Goal: Use online tool/utility

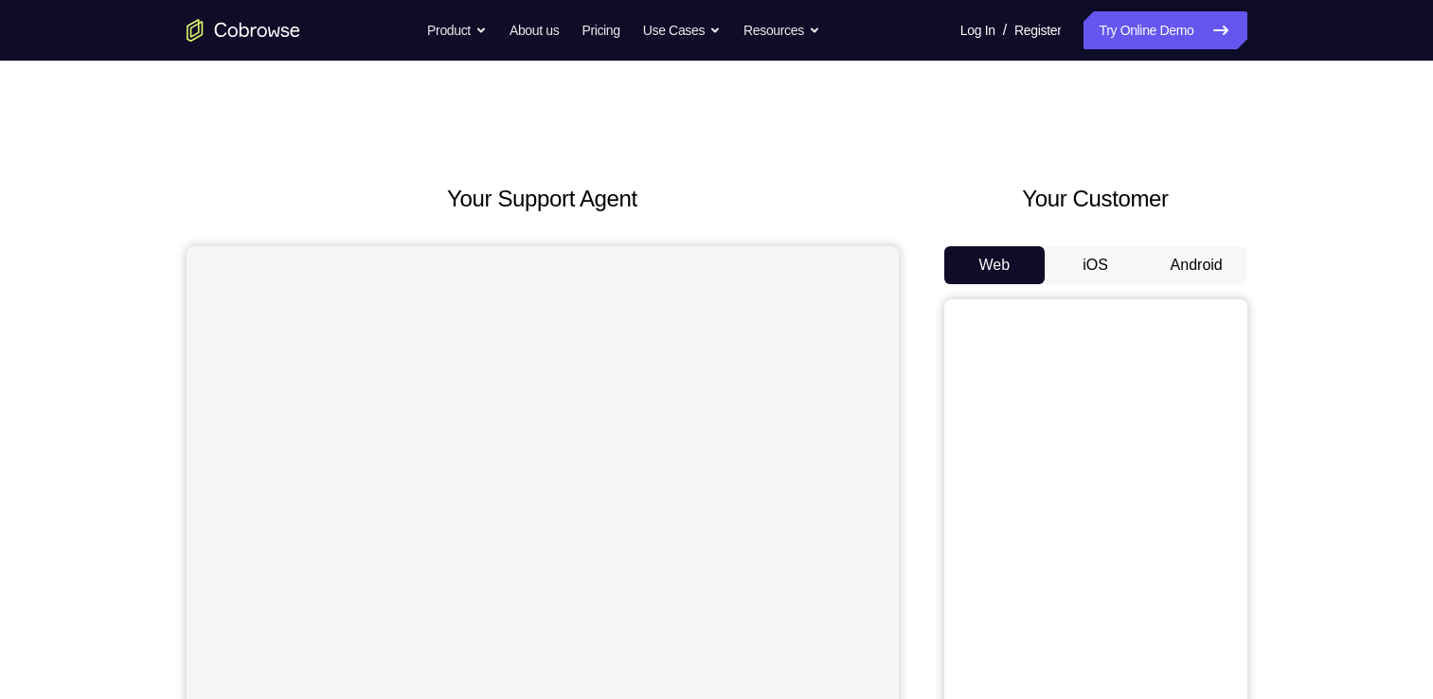
click at [1199, 262] on button "Android" at bounding box center [1196, 265] width 101 height 38
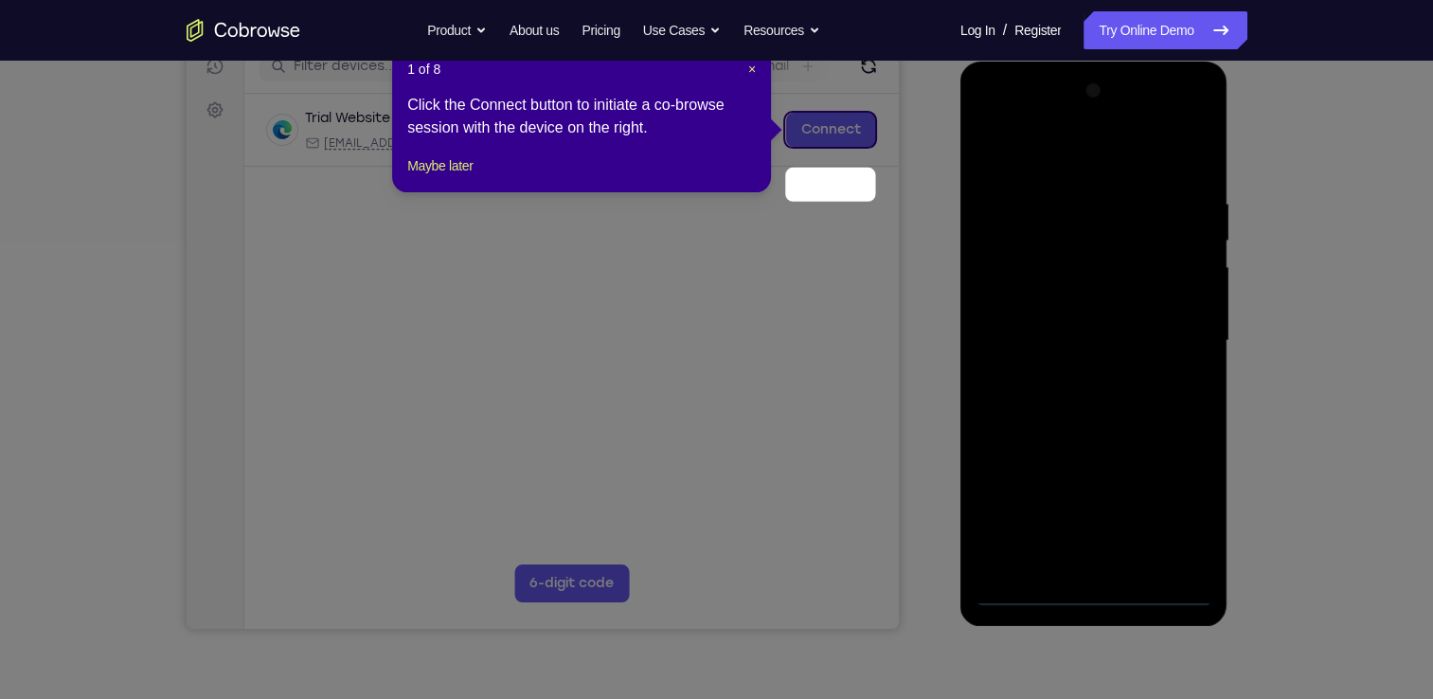
scroll to position [193, 0]
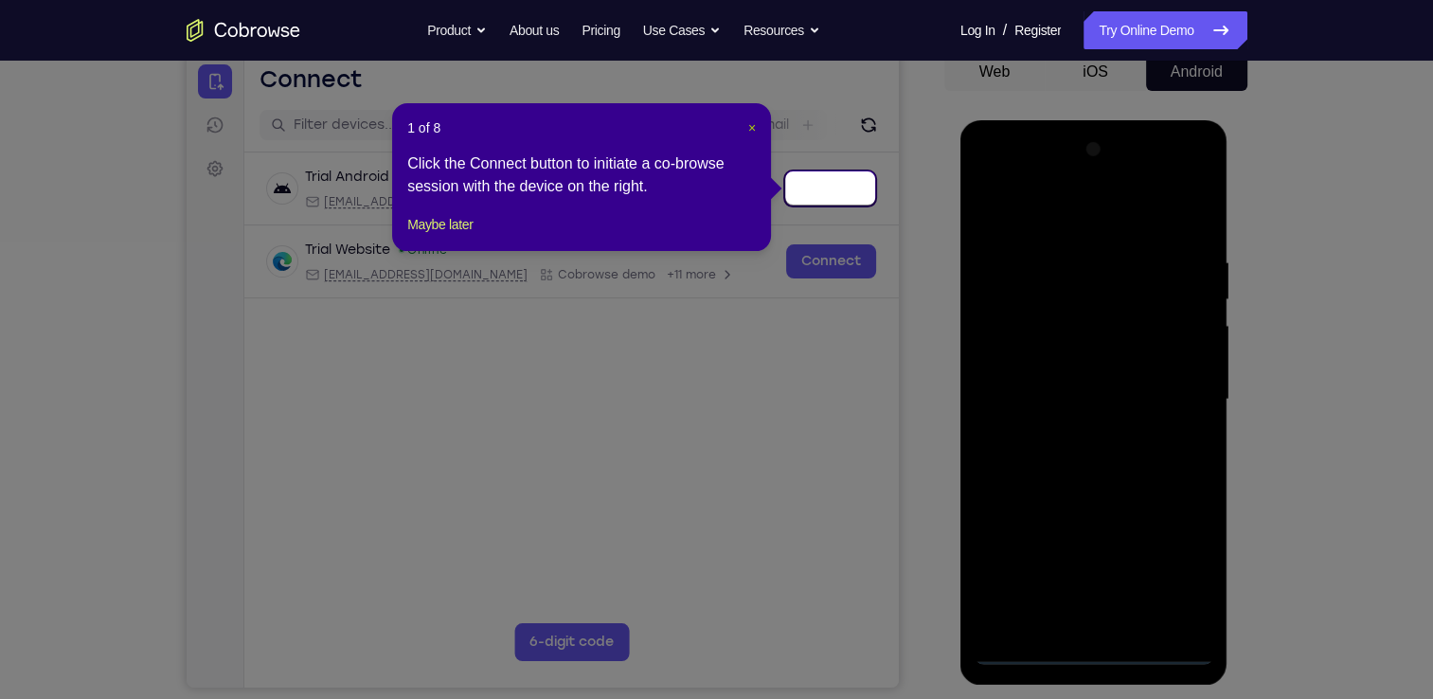
click at [749, 131] on span "×" at bounding box center [752, 127] width 8 height 15
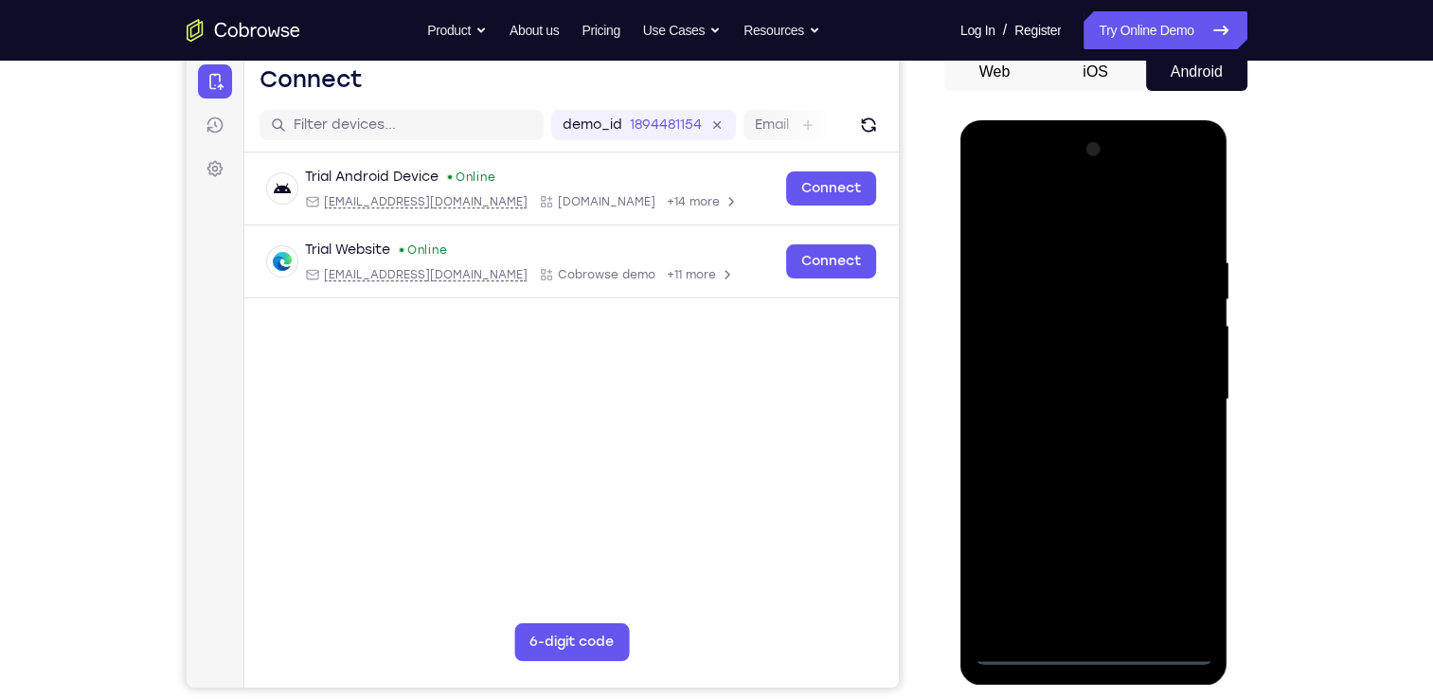
click at [1092, 652] on div at bounding box center [1094, 399] width 239 height 530
click at [1183, 575] on div at bounding box center [1094, 399] width 239 height 530
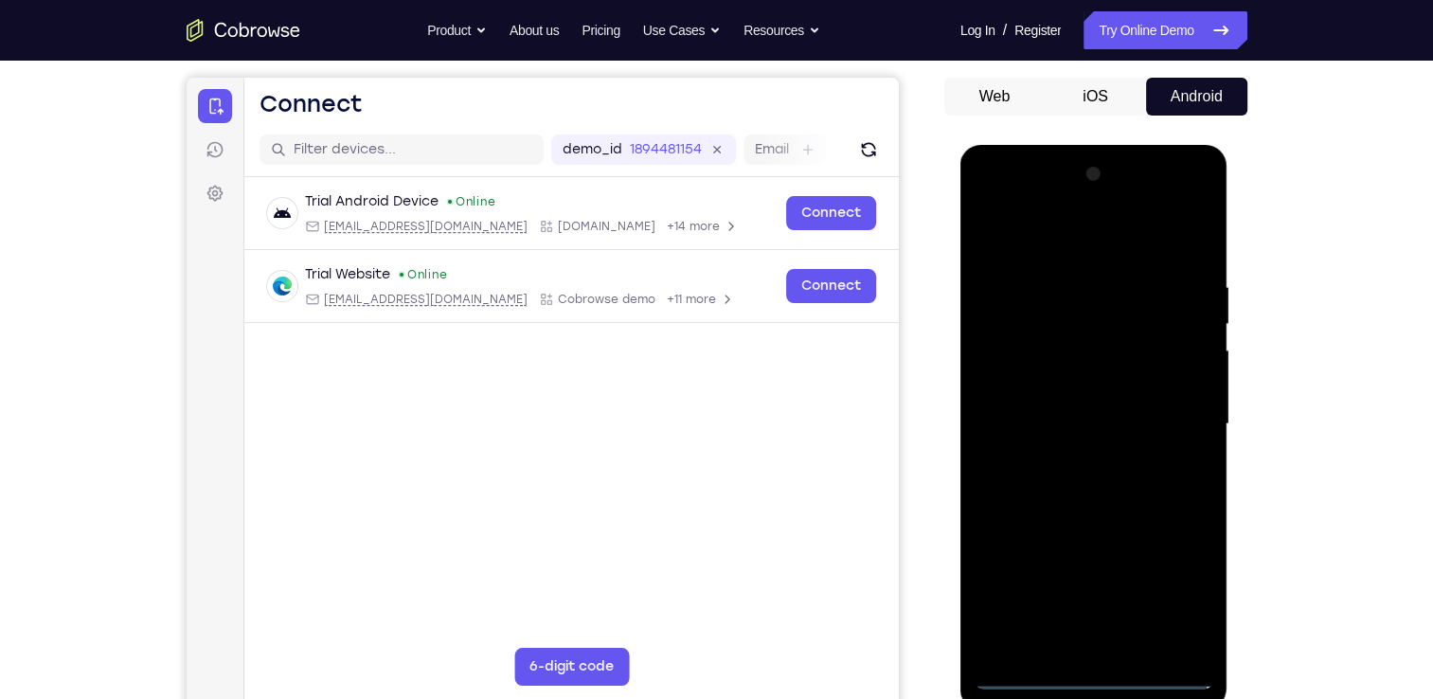
scroll to position [167, 0]
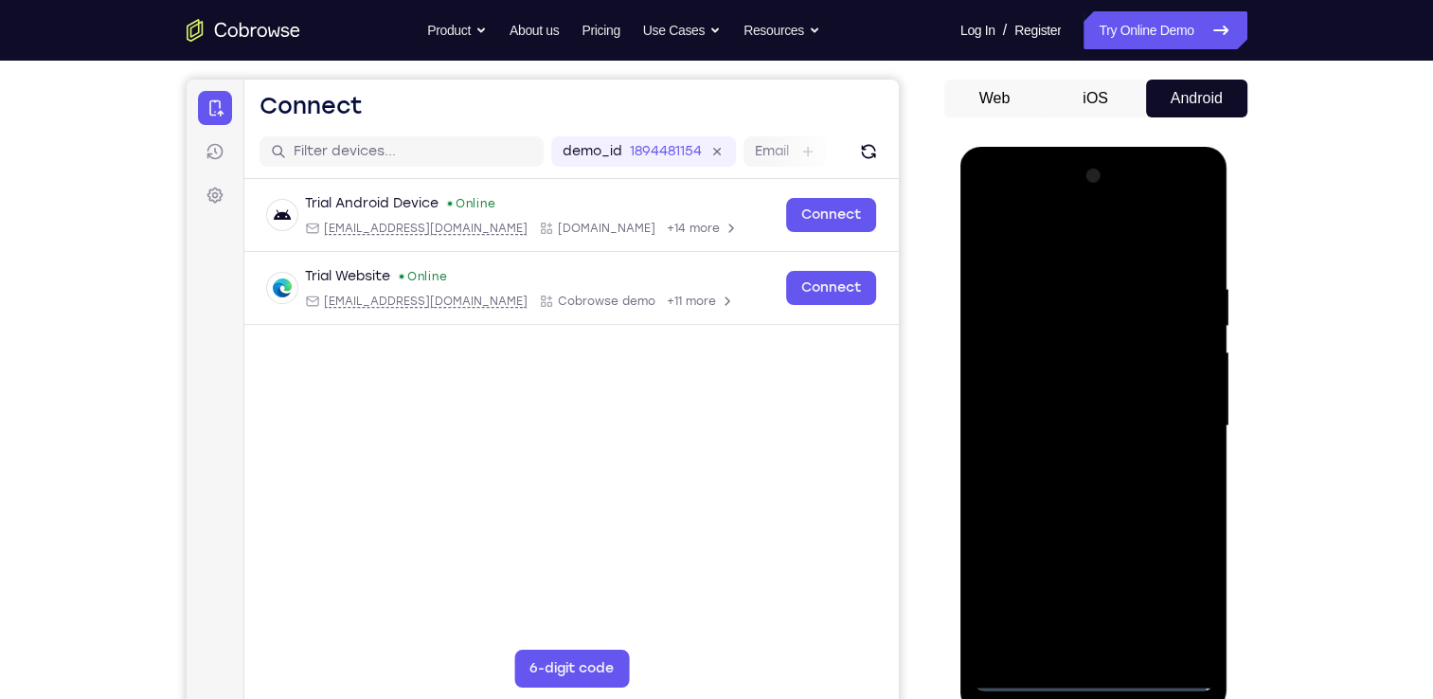
click at [1084, 246] on div at bounding box center [1094, 426] width 239 height 530
click at [1013, 369] on div at bounding box center [1094, 426] width 239 height 530
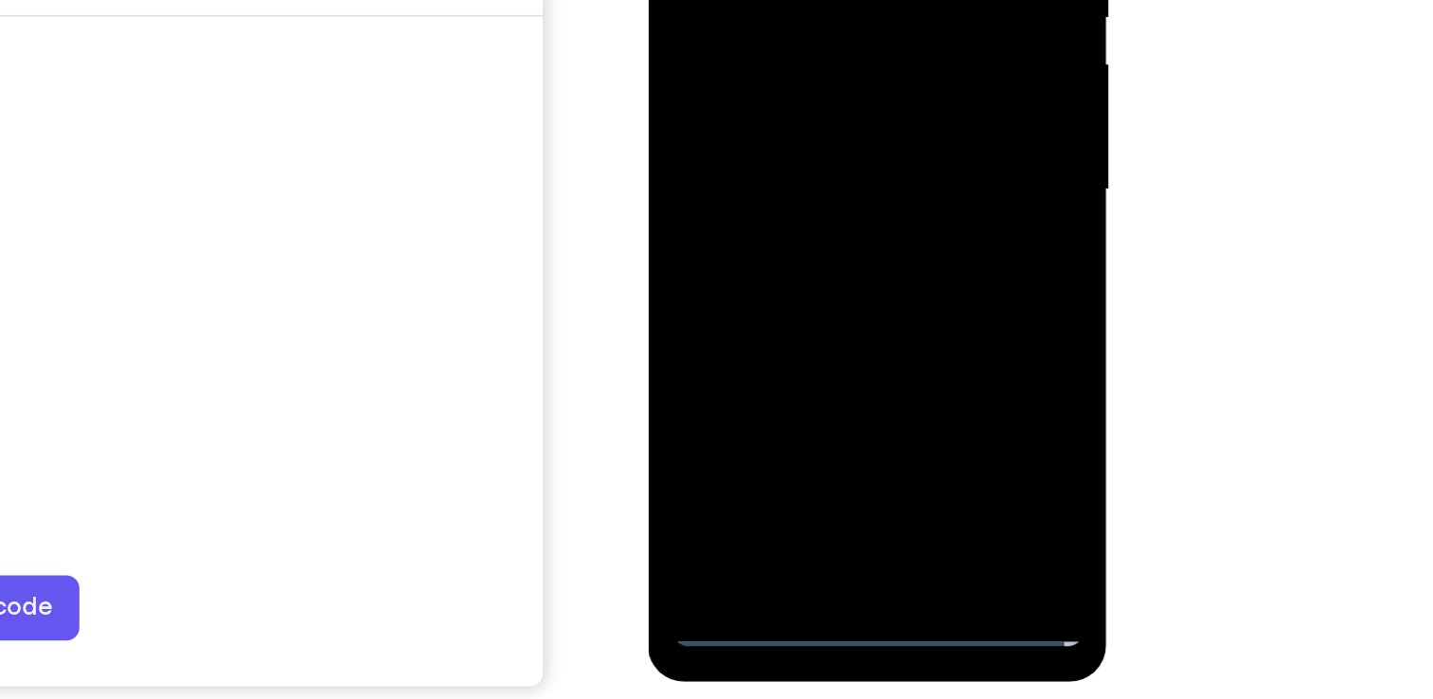
scroll to position [190, 0]
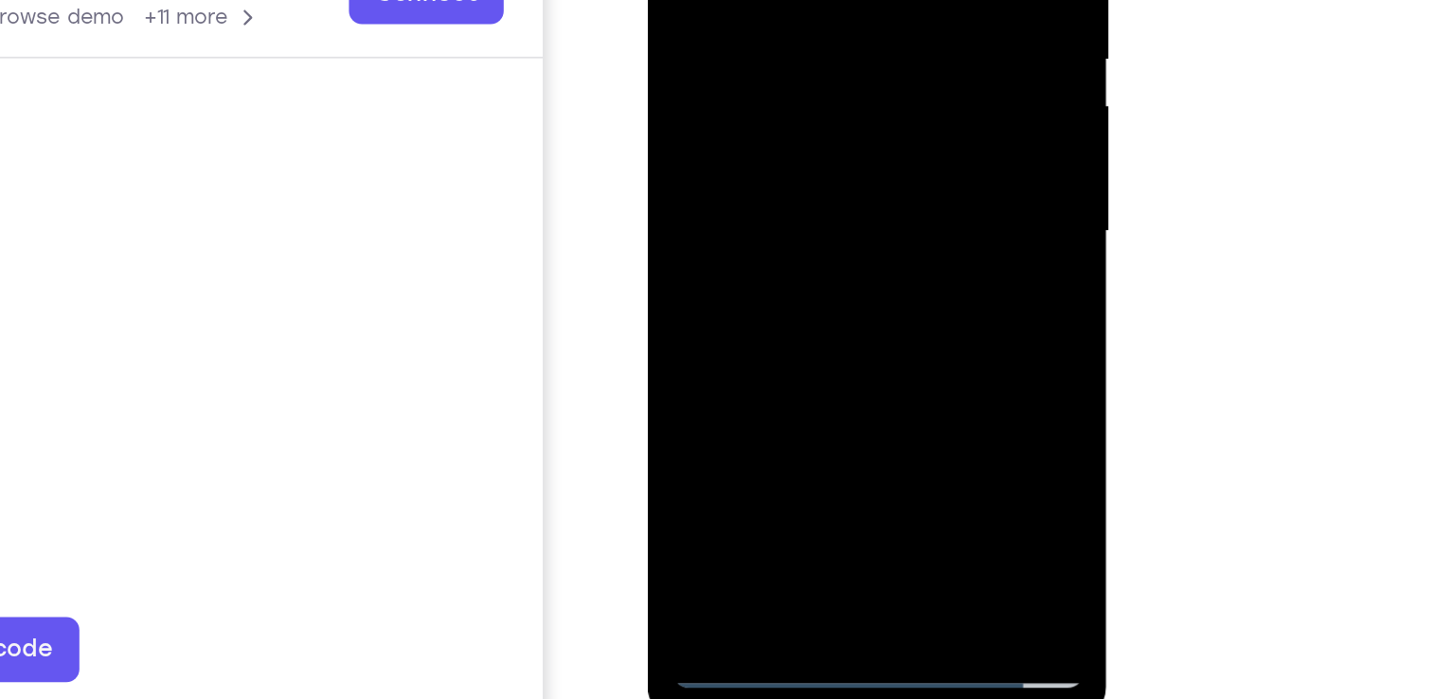
scroll to position [303, 0]
click at [791, 252] on div at bounding box center [781, 33] width 239 height 530
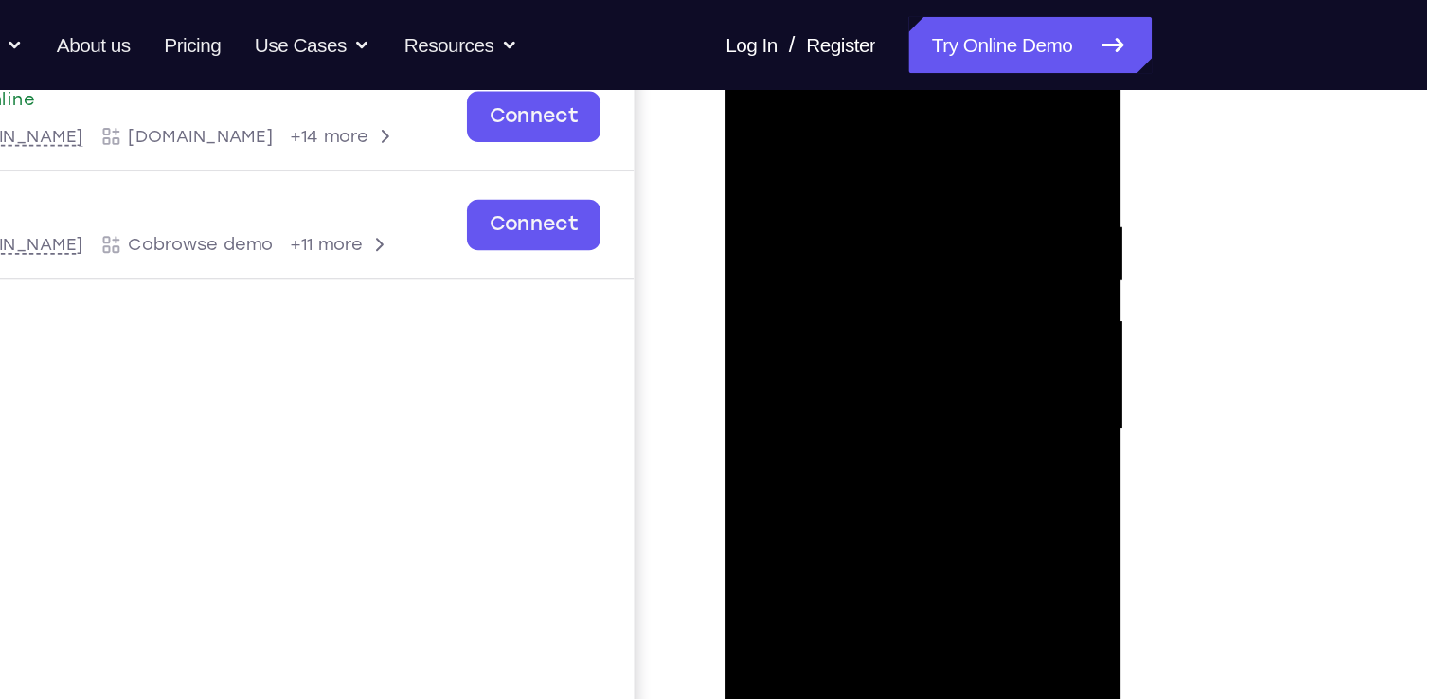
drag, startPoint x: 905, startPoint y: 405, endPoint x: 899, endPoint y: 170, distance: 235.9
click at [899, 170] on div at bounding box center [859, 294] width 239 height 530
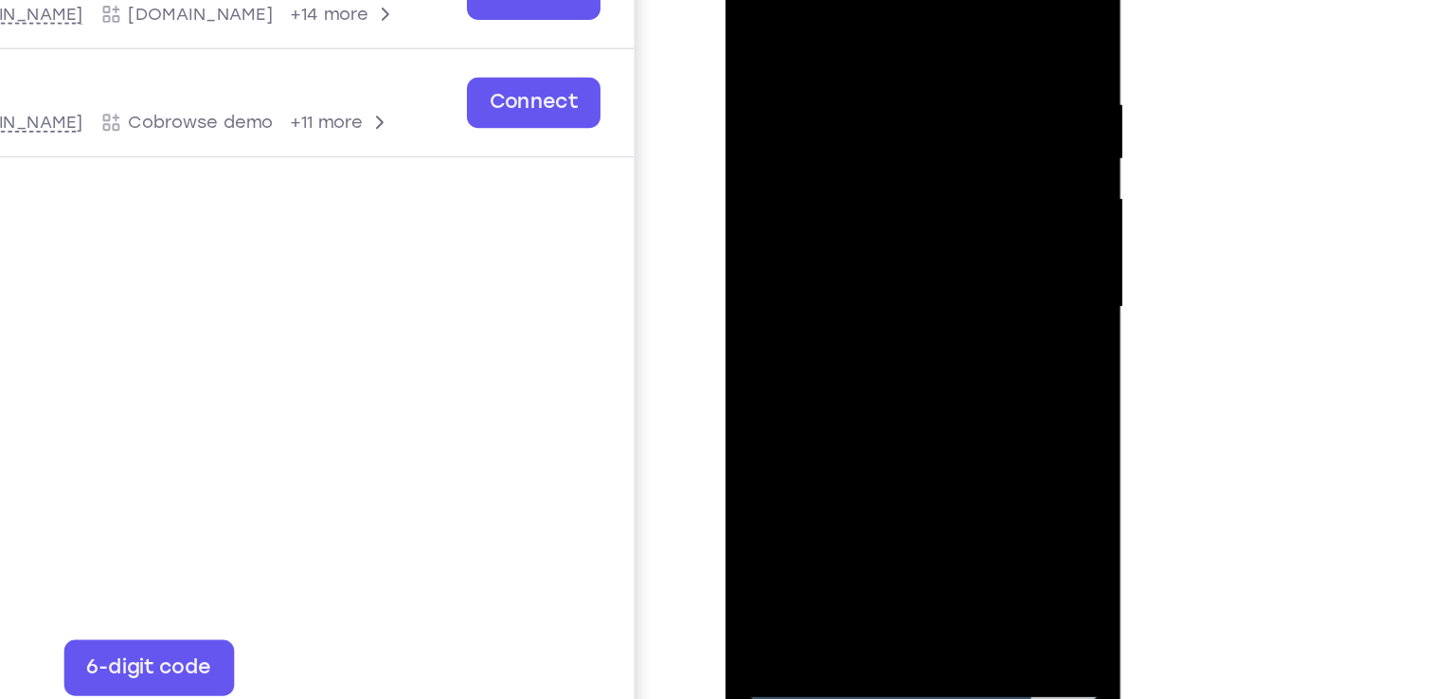
drag, startPoint x: 864, startPoint y: 245, endPoint x: 849, endPoint y: 46, distance: 199.5
click at [849, 46] on div at bounding box center [859, 172] width 239 height 530
click at [842, 95] on div at bounding box center [859, 172] width 239 height 530
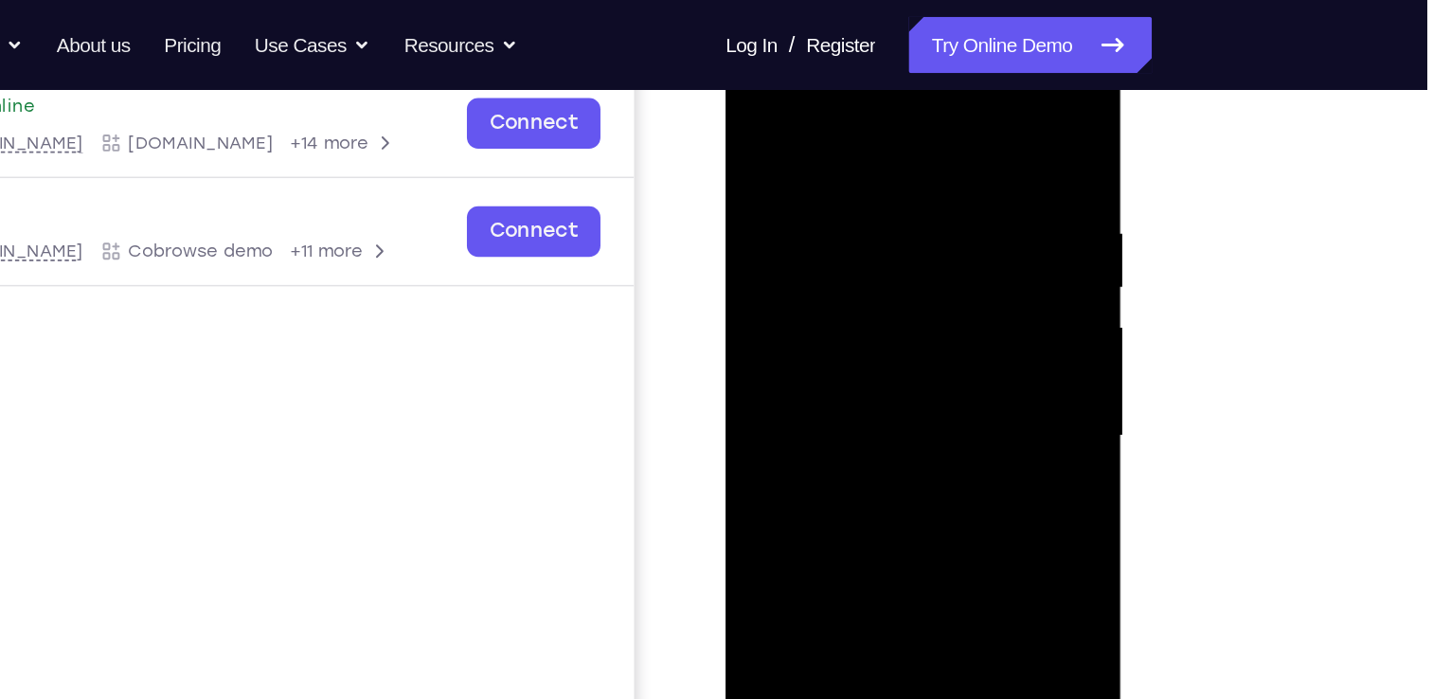
scroll to position [242, 0]
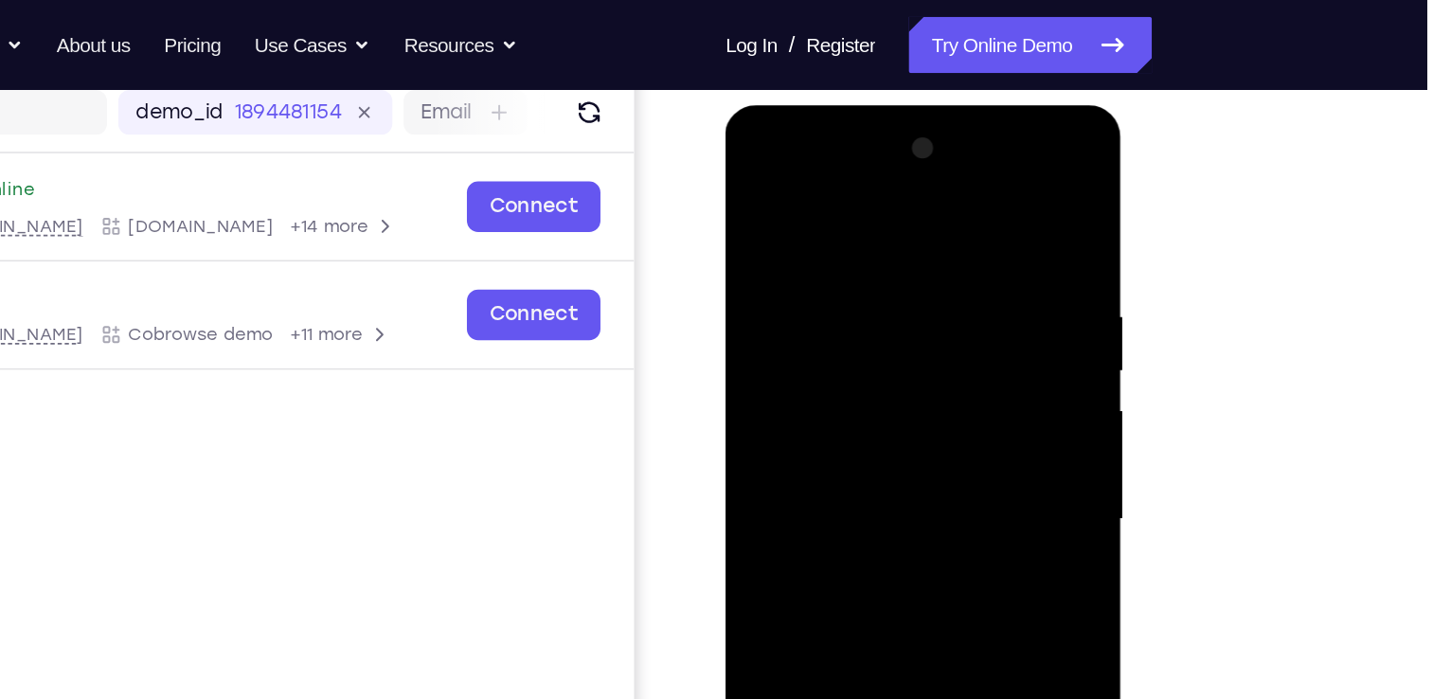
click at [864, 168] on div at bounding box center [859, 384] width 239 height 530
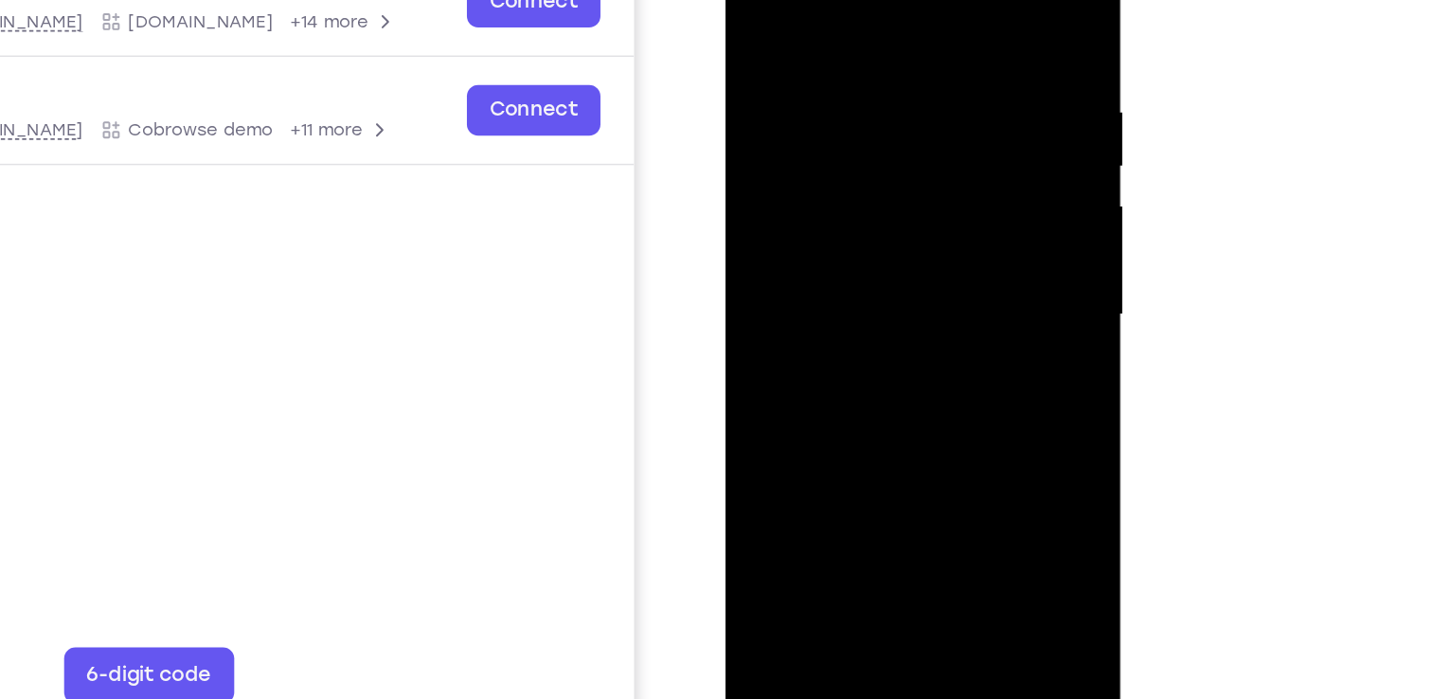
click at [842, 217] on div at bounding box center [859, 181] width 239 height 530
click at [837, 276] on div at bounding box center [859, 181] width 239 height 530
click at [839, 172] on div at bounding box center [859, 181] width 239 height 530
click at [832, 121] on div at bounding box center [859, 181] width 239 height 530
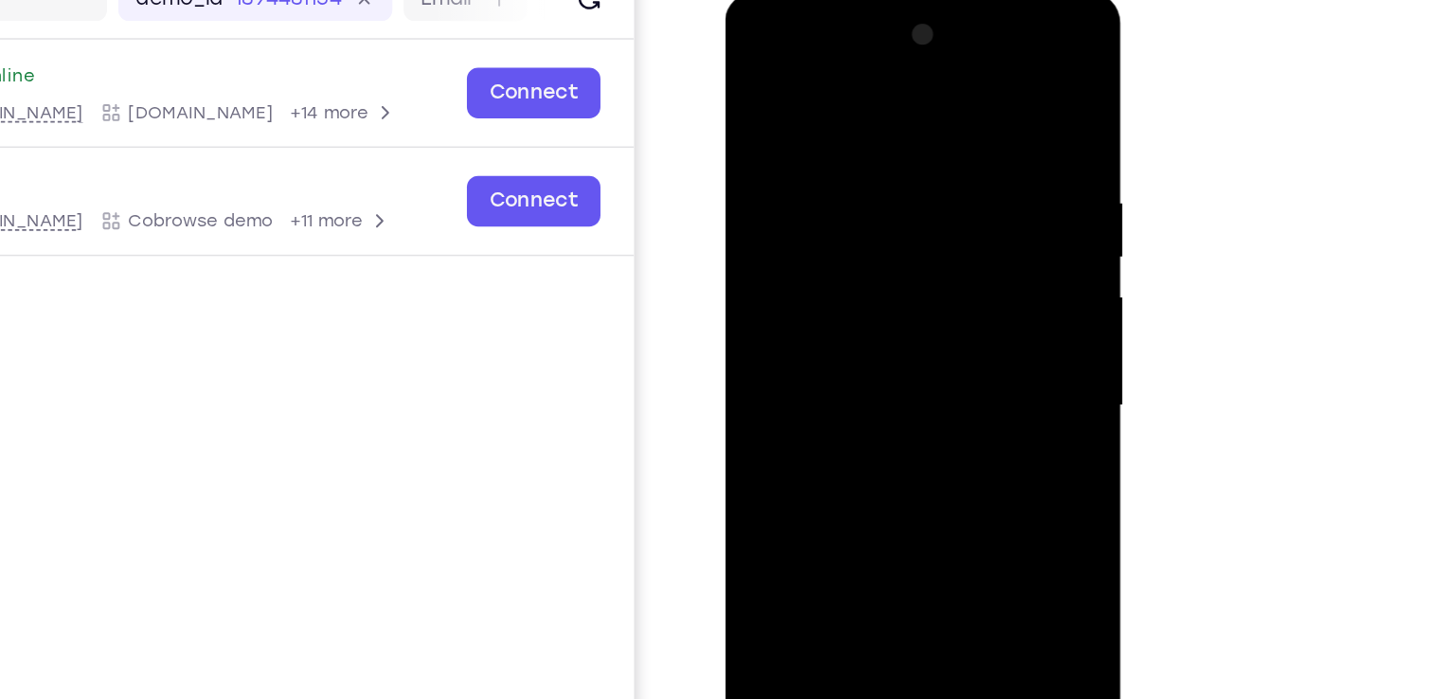
click at [797, 179] on div at bounding box center [859, 272] width 239 height 530
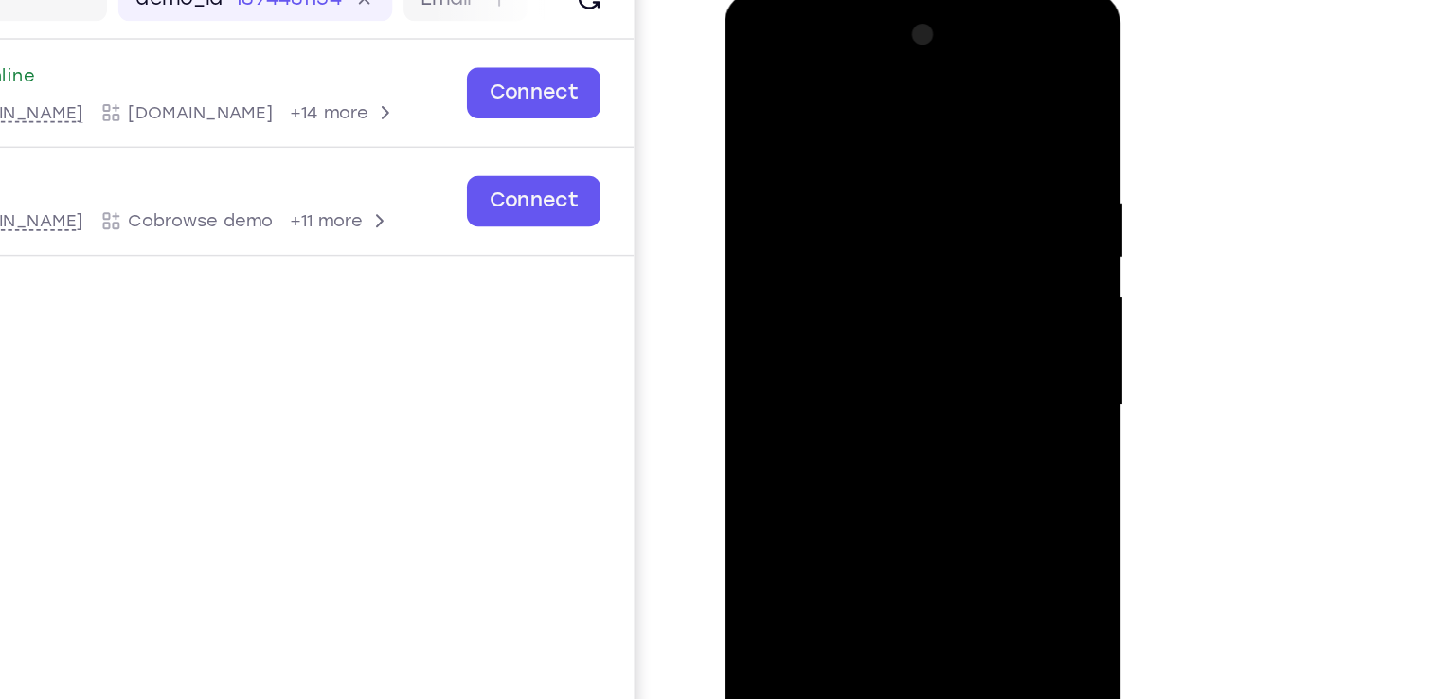
click at [797, 179] on div at bounding box center [859, 272] width 239 height 530
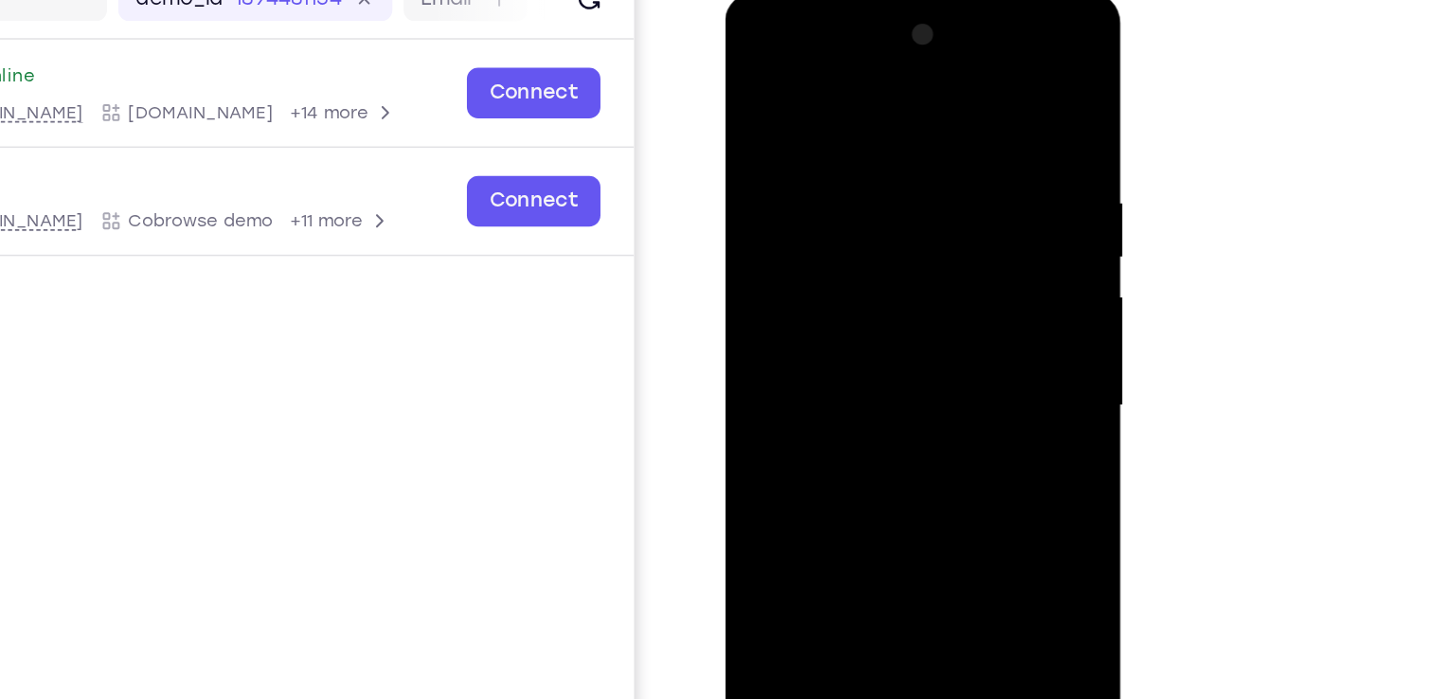
click at [797, 179] on div at bounding box center [859, 272] width 239 height 530
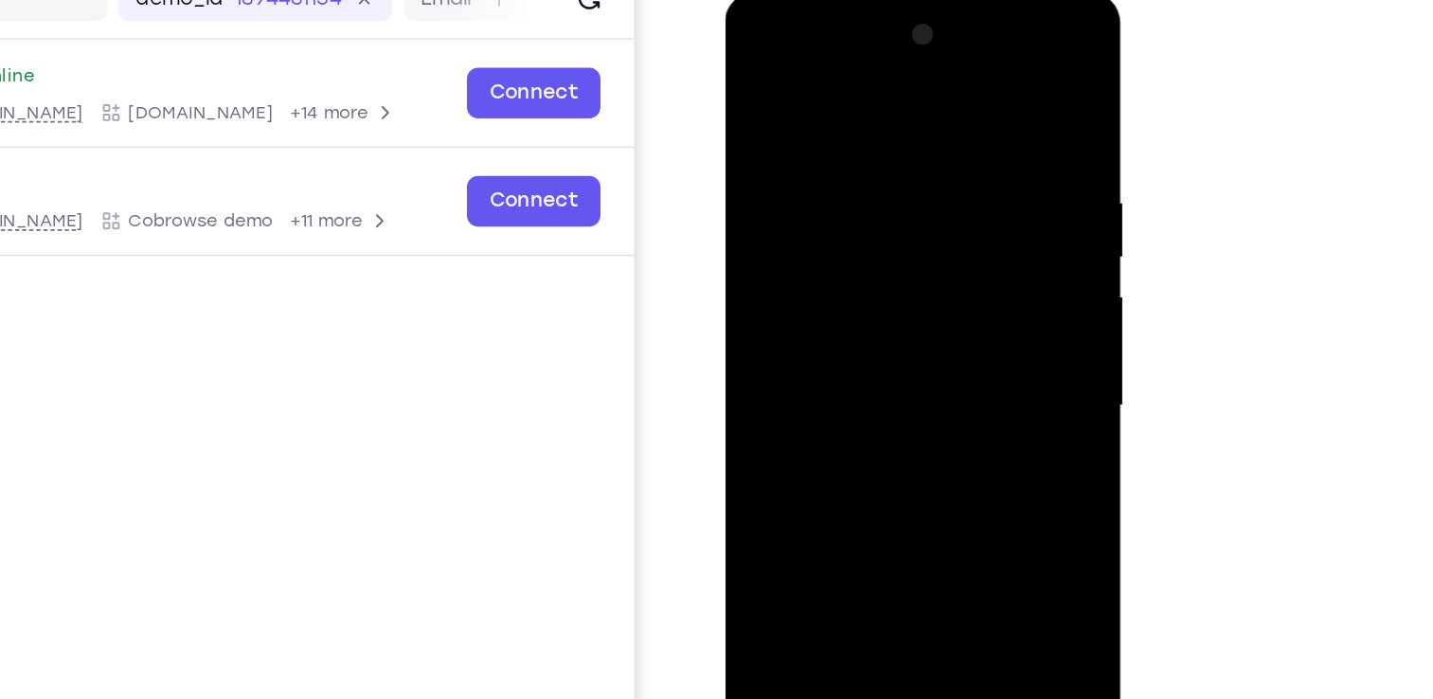
click at [797, 179] on div at bounding box center [859, 272] width 239 height 530
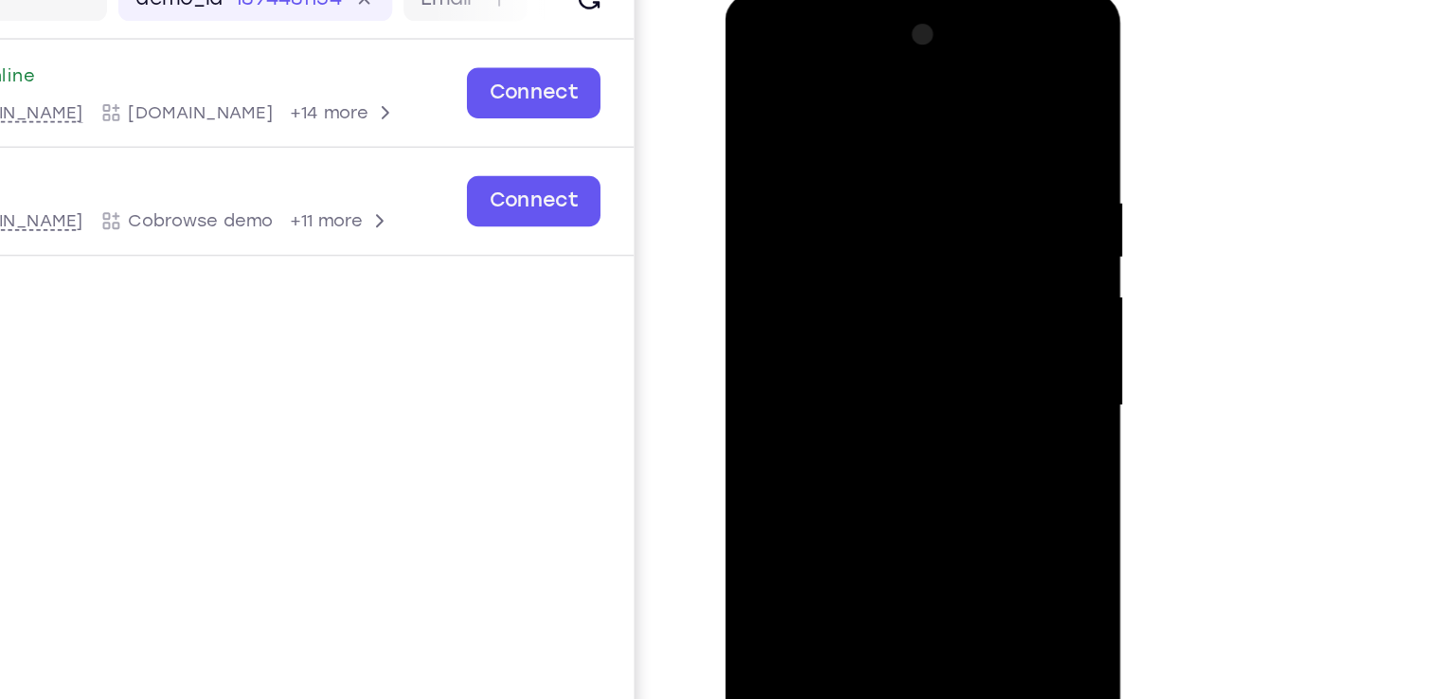
click at [774, 186] on div at bounding box center [859, 272] width 239 height 530
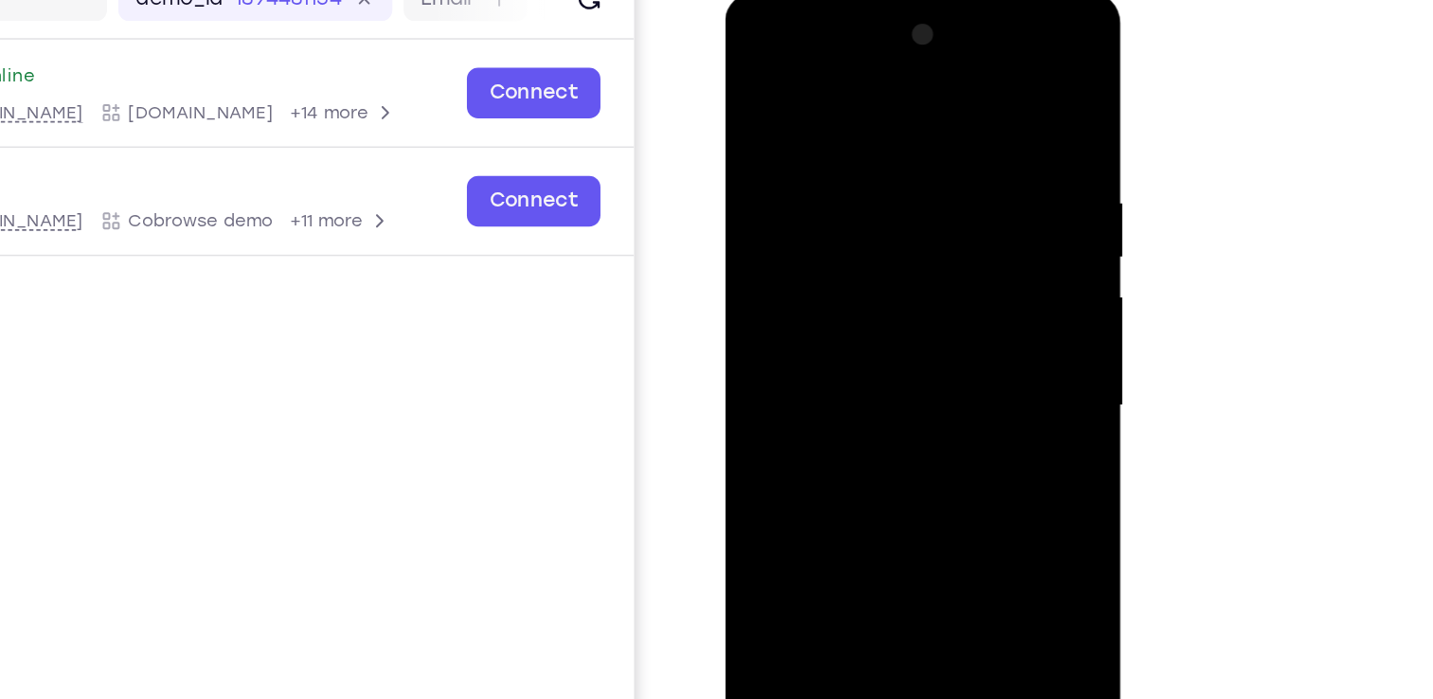
click at [774, 186] on div at bounding box center [859, 272] width 239 height 530
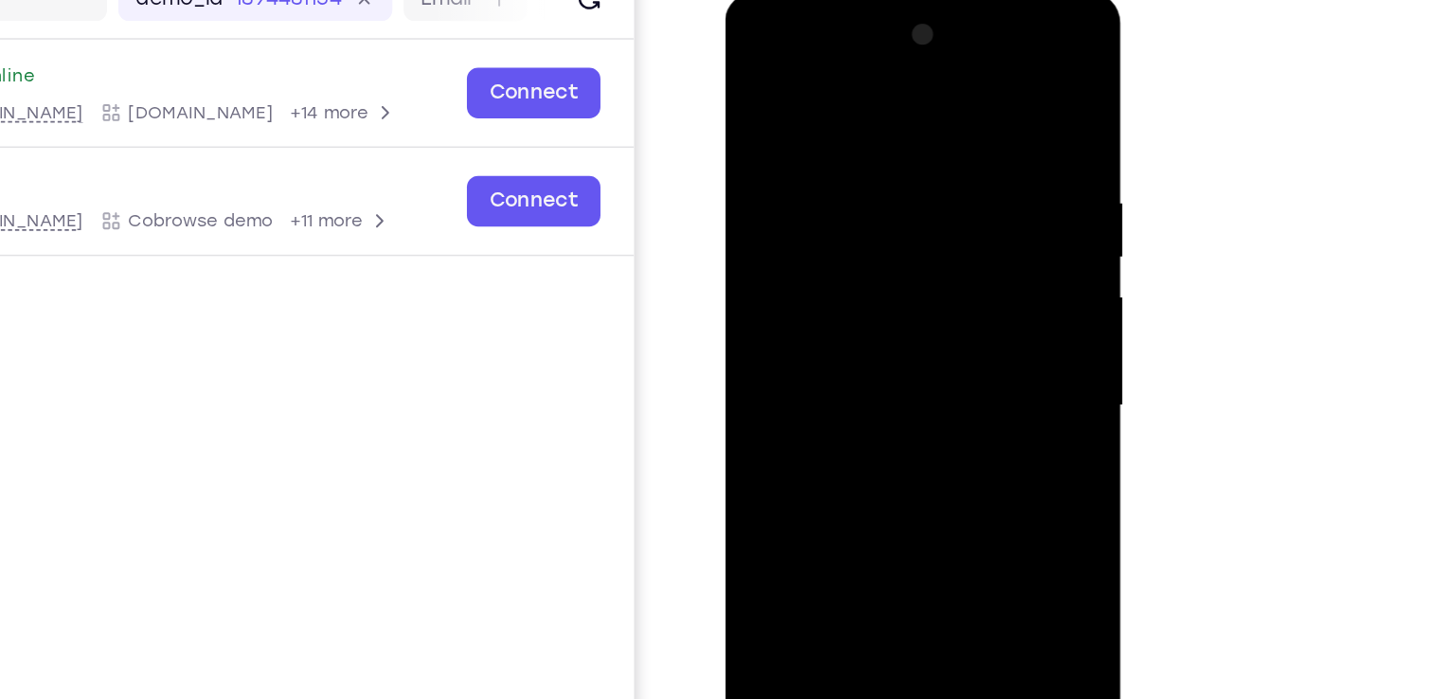
click at [774, 186] on div at bounding box center [859, 272] width 239 height 530
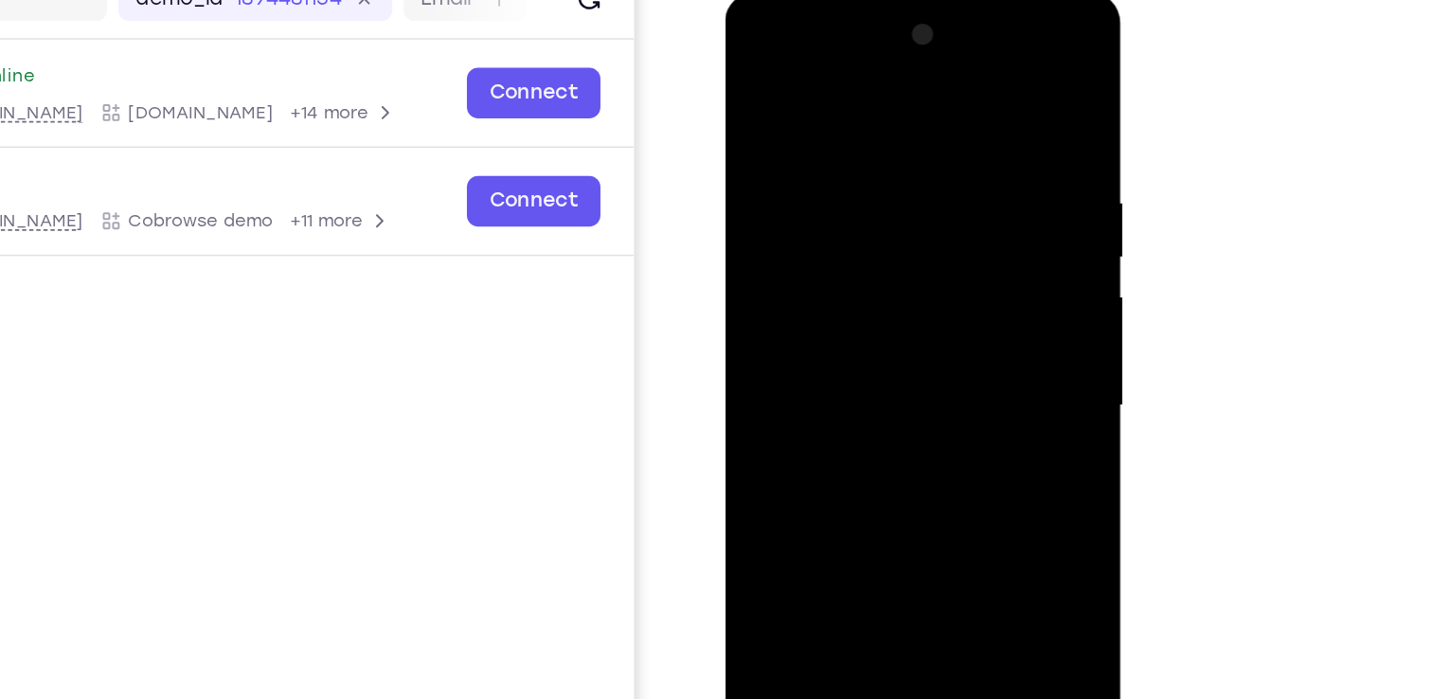
click at [774, 186] on div at bounding box center [859, 272] width 239 height 530
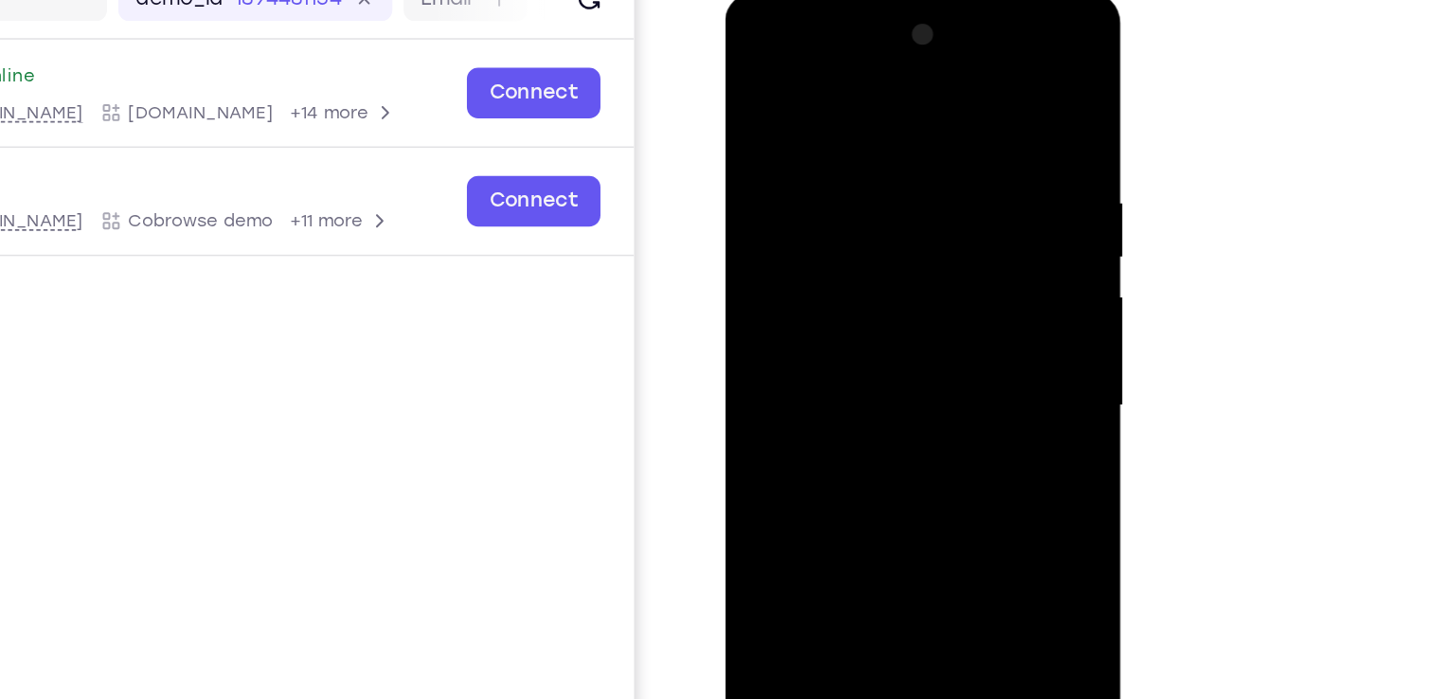
click at [774, 186] on div at bounding box center [859, 272] width 239 height 530
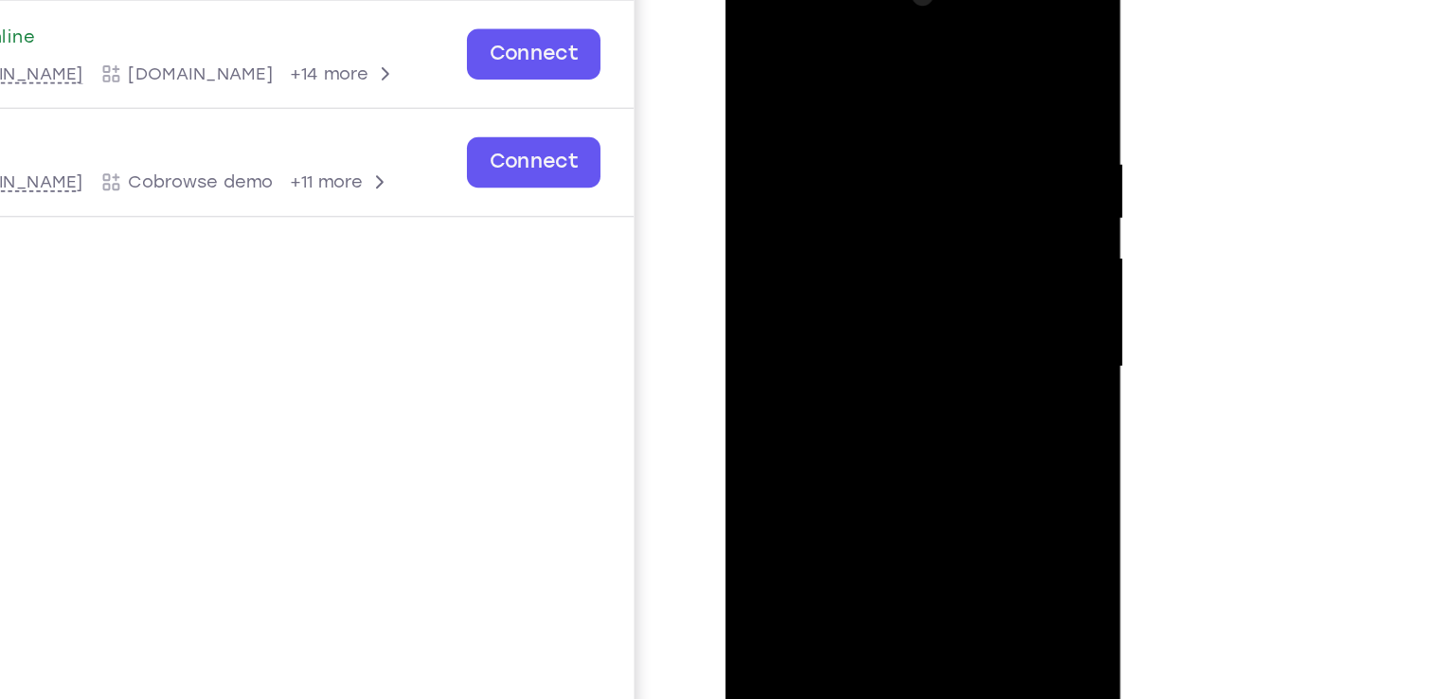
click at [962, 64] on div at bounding box center [859, 232] width 239 height 530
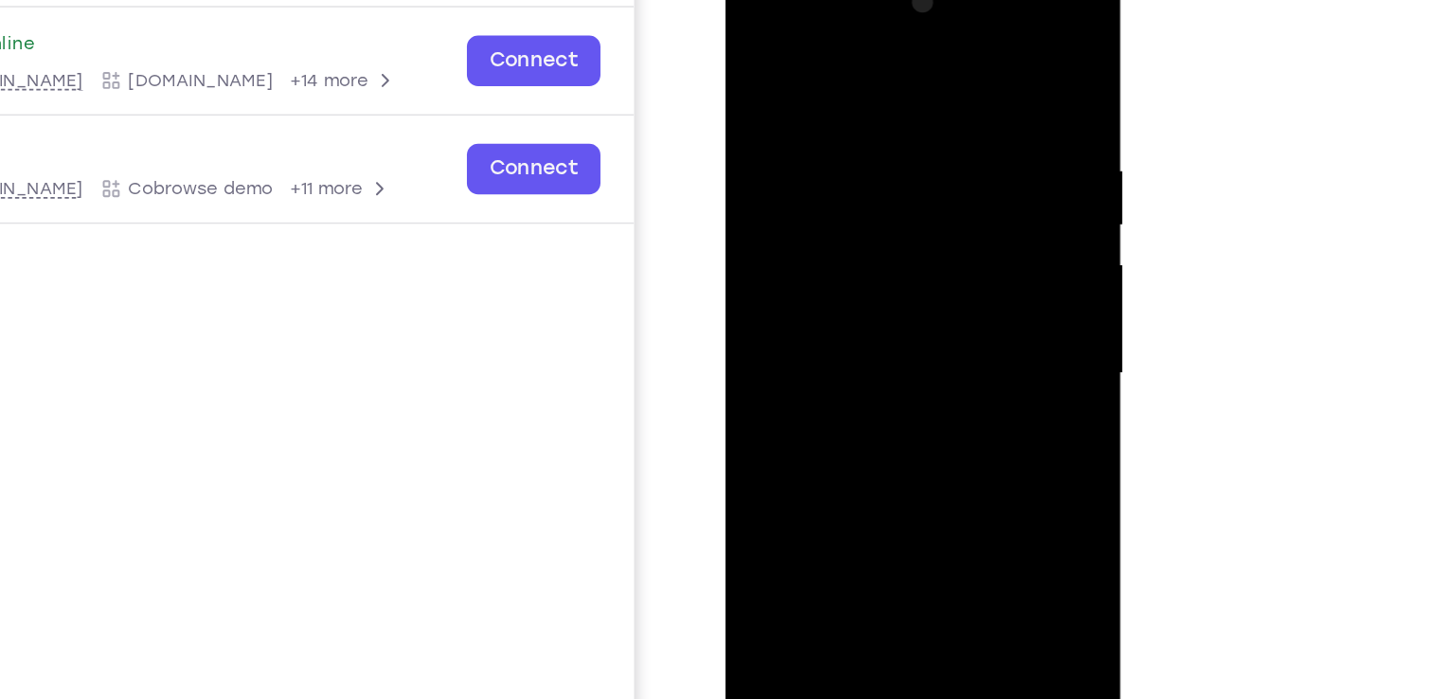
click at [824, 99] on div at bounding box center [859, 238] width 239 height 530
click at [956, 60] on div at bounding box center [859, 238] width 239 height 530
click at [897, 94] on div at bounding box center [859, 238] width 239 height 530
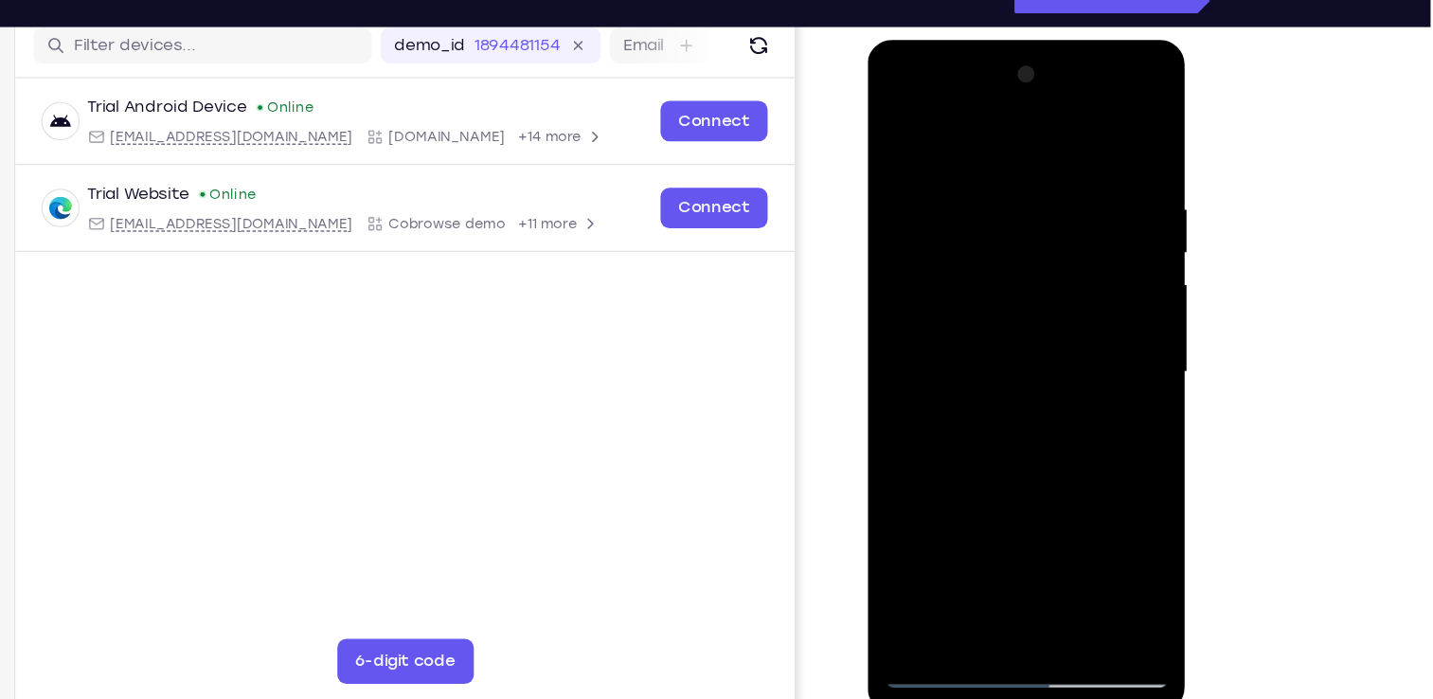
click at [1100, 133] on div at bounding box center [1001, 318] width 239 height 530
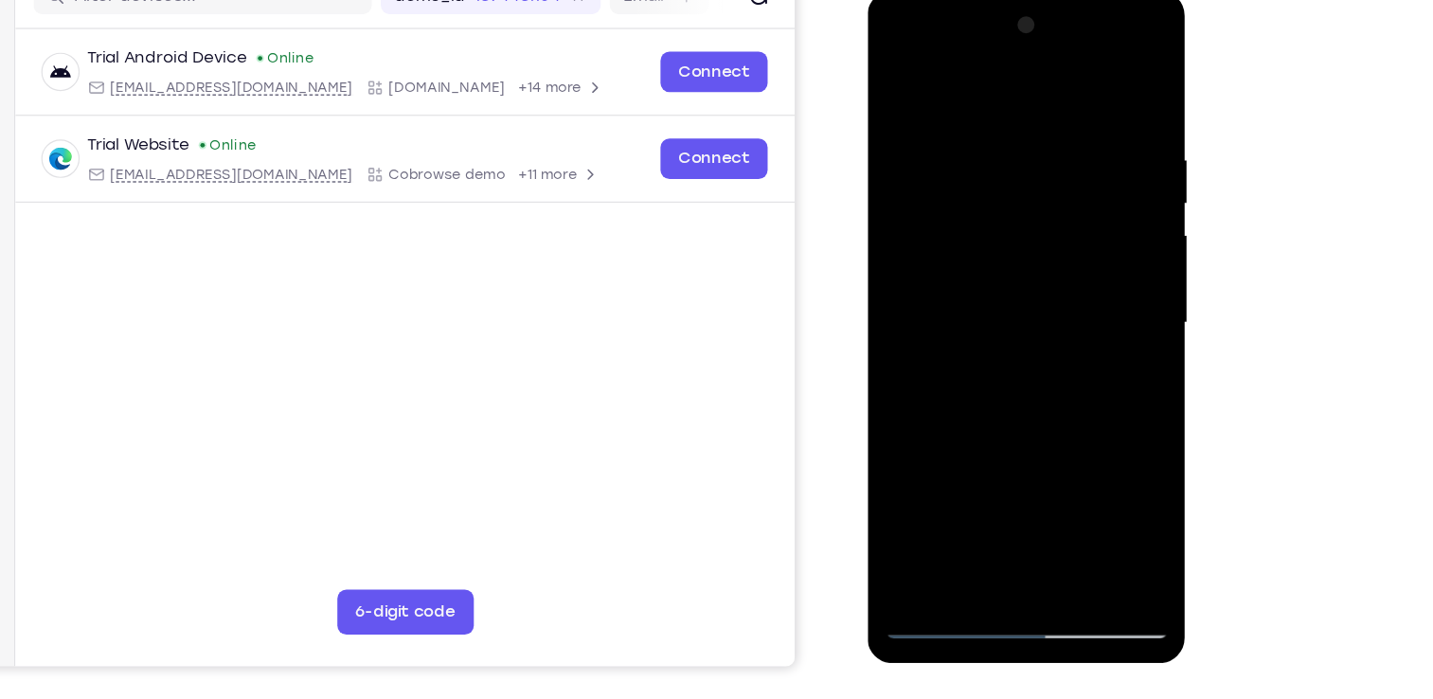
click at [1043, 498] on div at bounding box center [1001, 271] width 239 height 530
click at [991, 379] on div at bounding box center [1001, 271] width 239 height 530
click at [997, 341] on div at bounding box center [1001, 271] width 239 height 530
click at [956, 487] on div at bounding box center [1001, 271] width 239 height 530
click at [1057, 380] on div at bounding box center [1001, 271] width 239 height 530
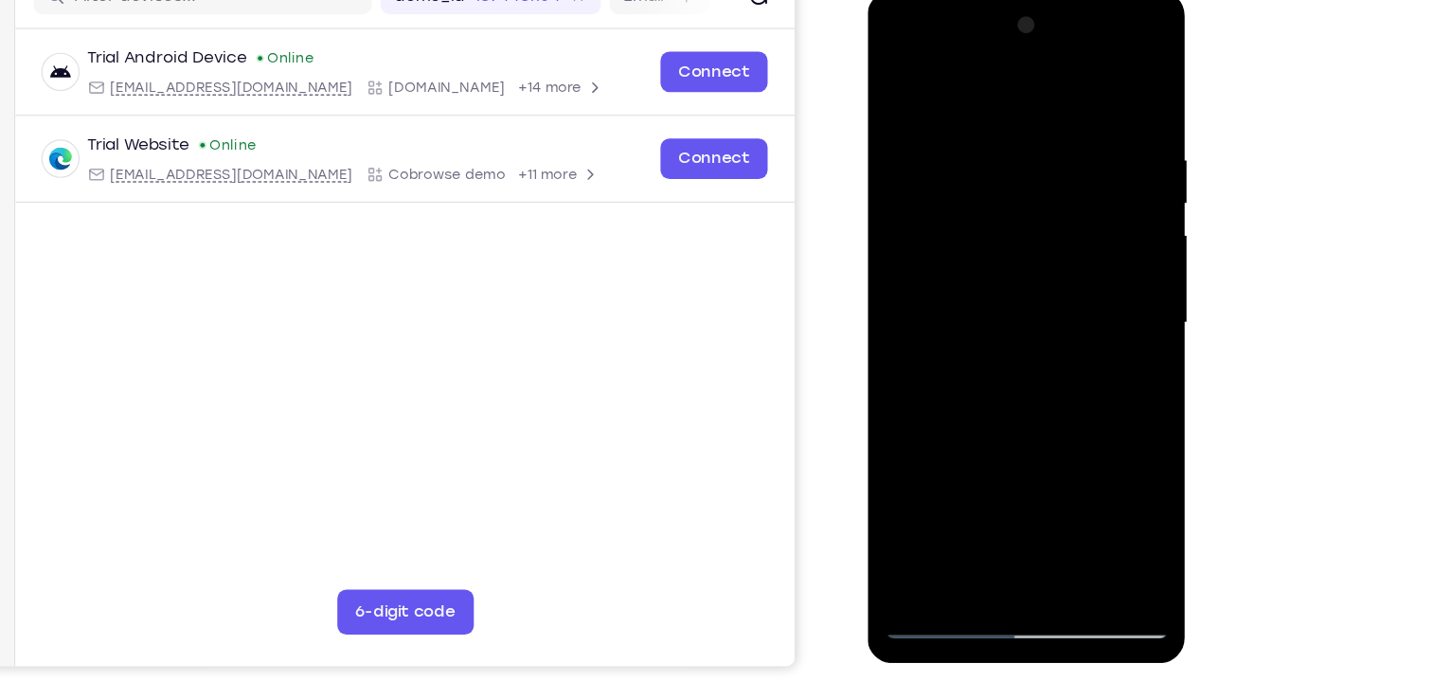
click at [1057, 380] on div at bounding box center [1001, 271] width 239 height 530
click at [1093, 305] on div at bounding box center [1001, 271] width 239 height 530
click at [982, 320] on div at bounding box center [1001, 271] width 239 height 530
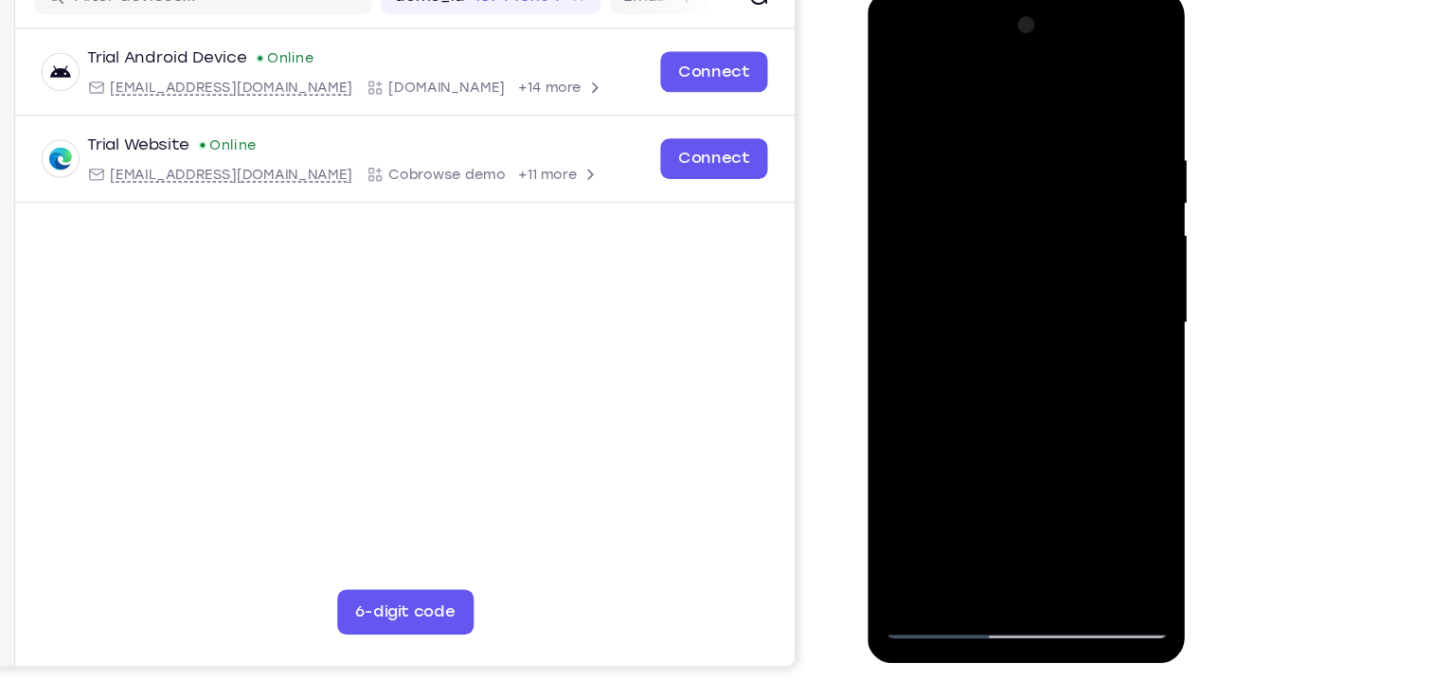
click at [957, 490] on div at bounding box center [1001, 271] width 239 height 530
click at [1057, 412] on div at bounding box center [1001, 271] width 239 height 530
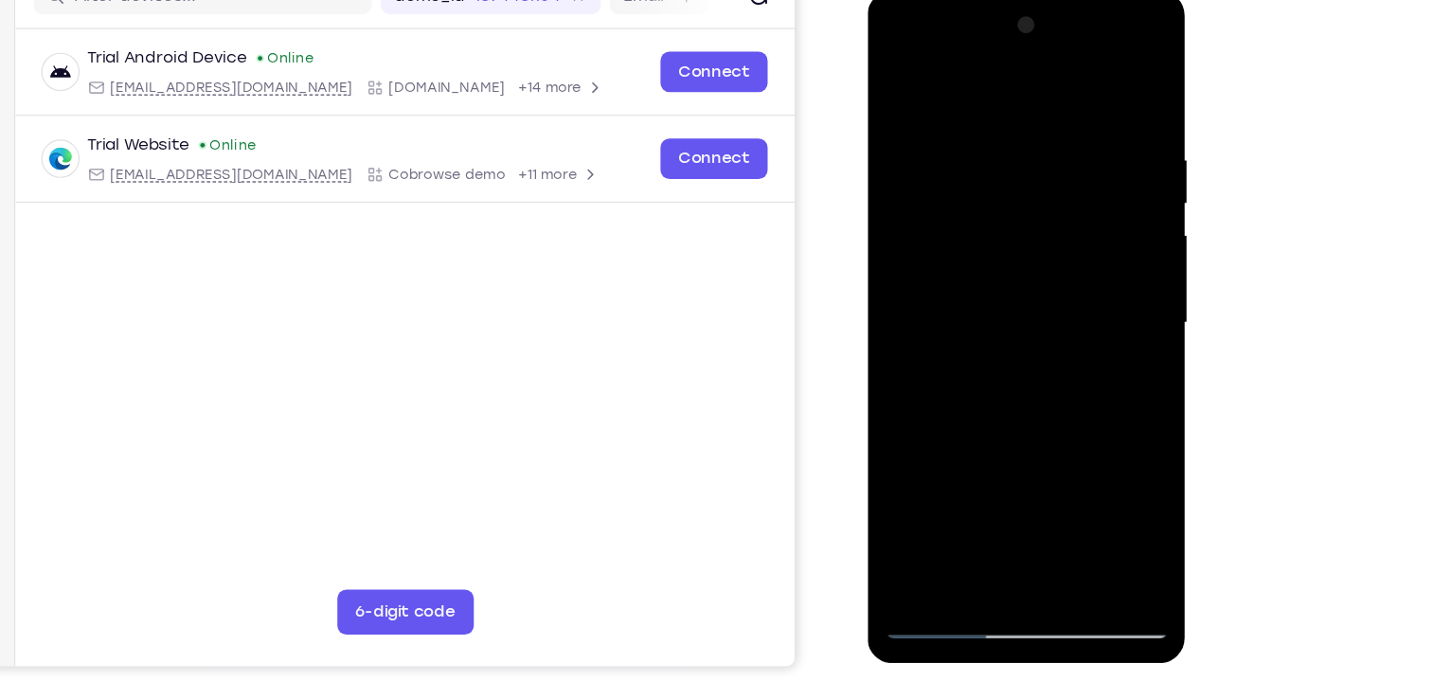
click at [1057, 412] on div at bounding box center [1001, 271] width 239 height 530
click at [1091, 303] on div at bounding box center [1001, 271] width 239 height 530
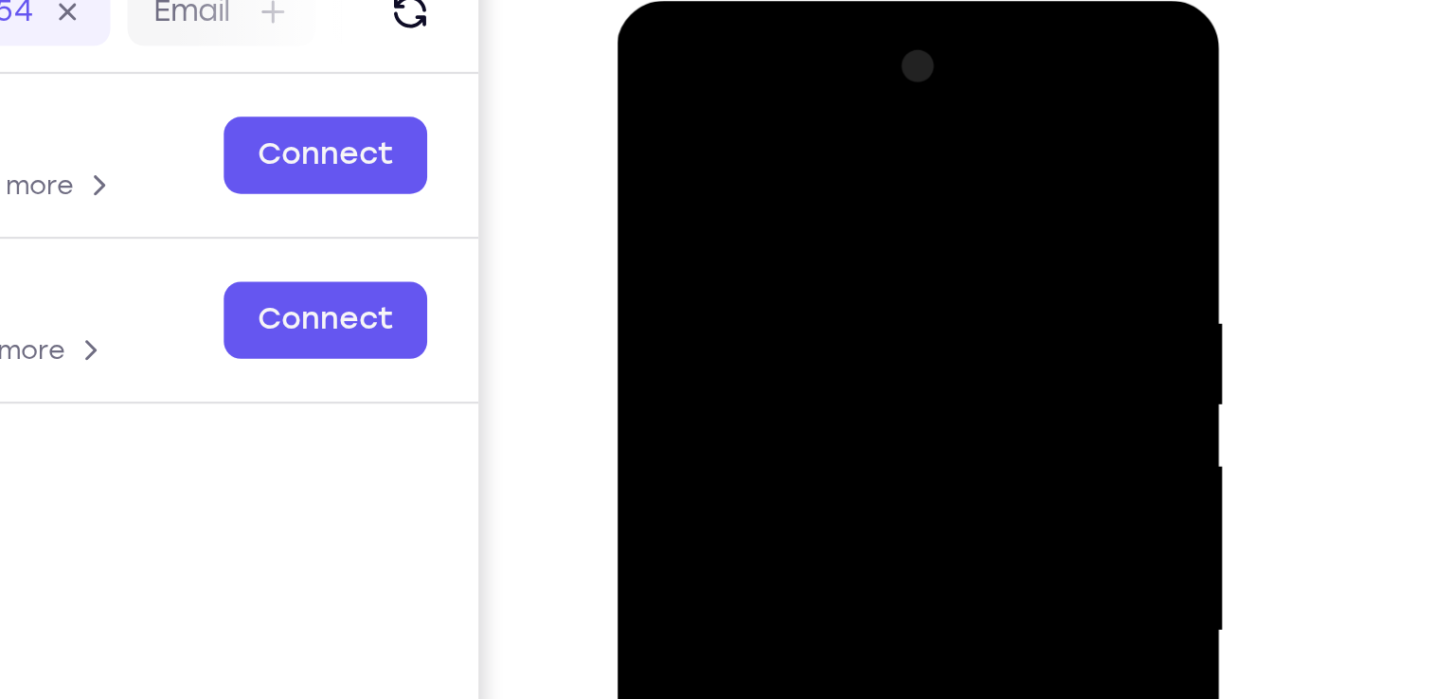
click at [647, 92] on div at bounding box center [750, 280] width 239 height 530
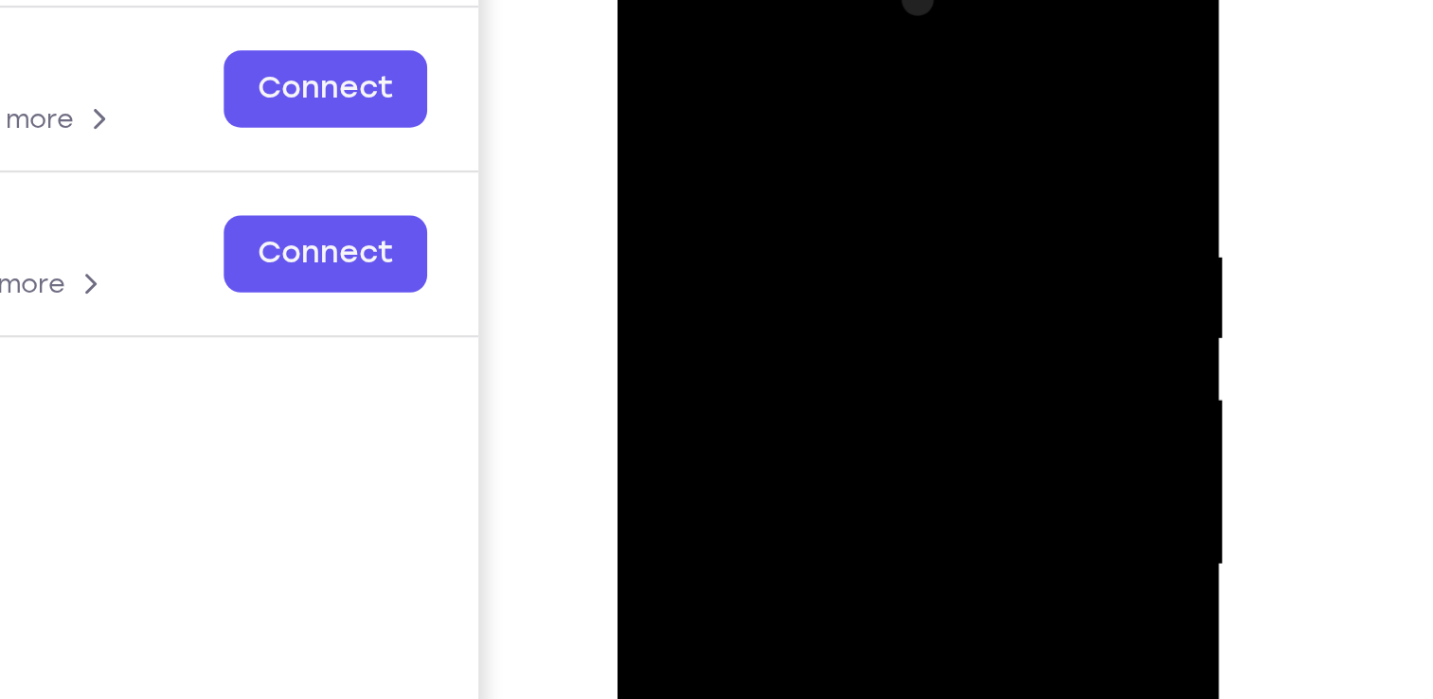
click at [643, 23] on div at bounding box center [750, 214] width 239 height 530
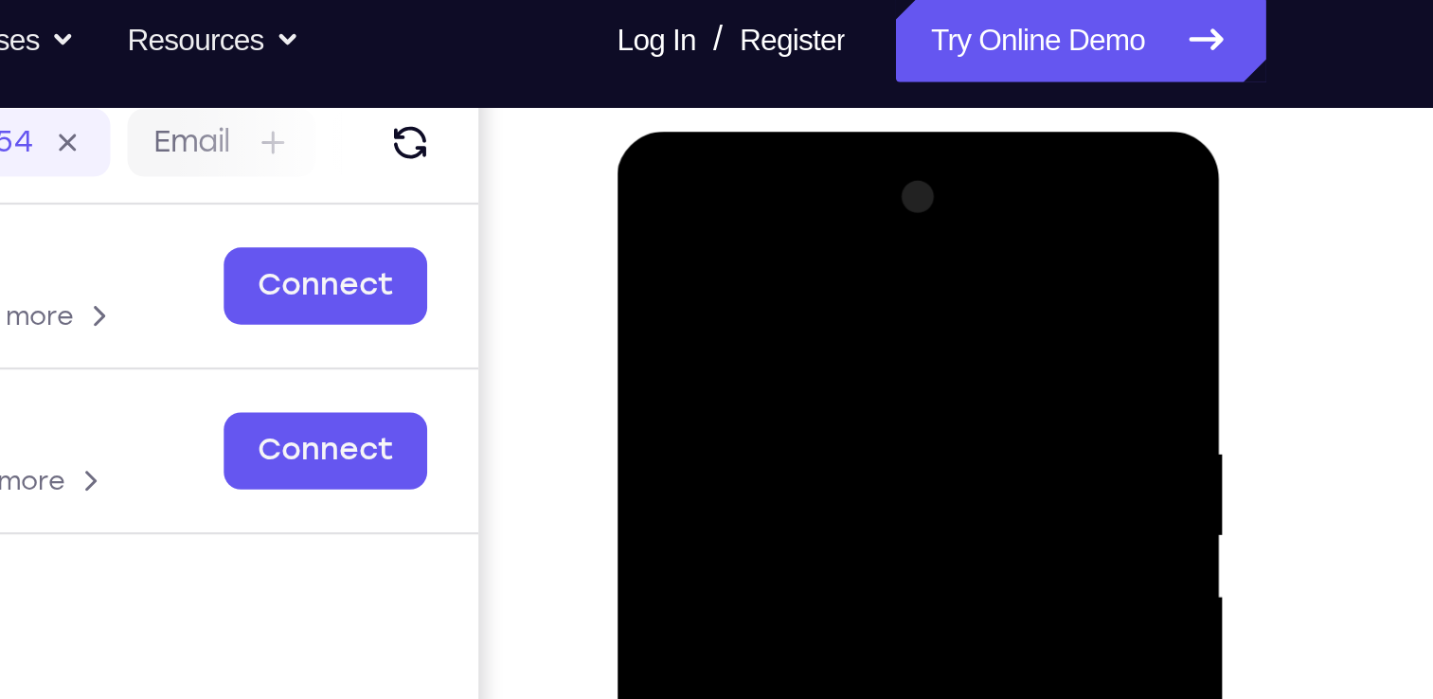
click at [645, 223] on div at bounding box center [750, 410] width 239 height 530
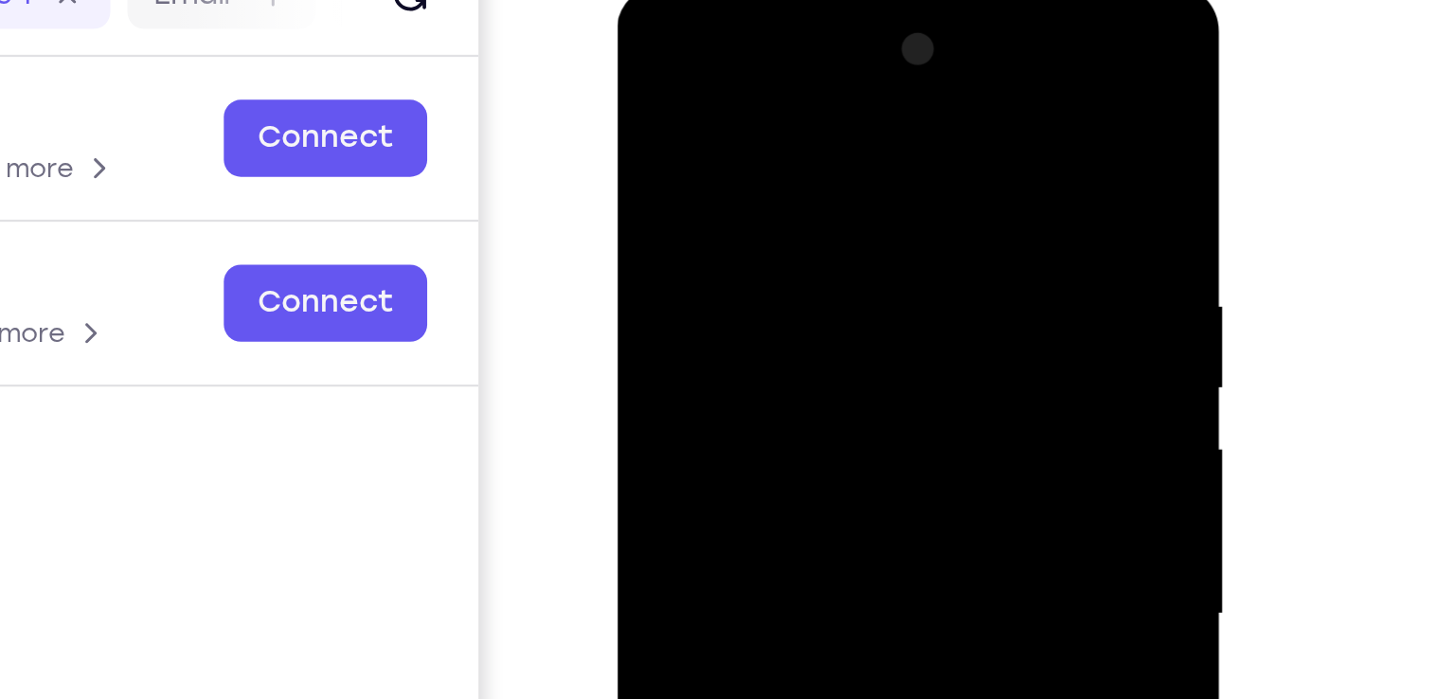
click at [651, 77] on div at bounding box center [750, 264] width 239 height 530
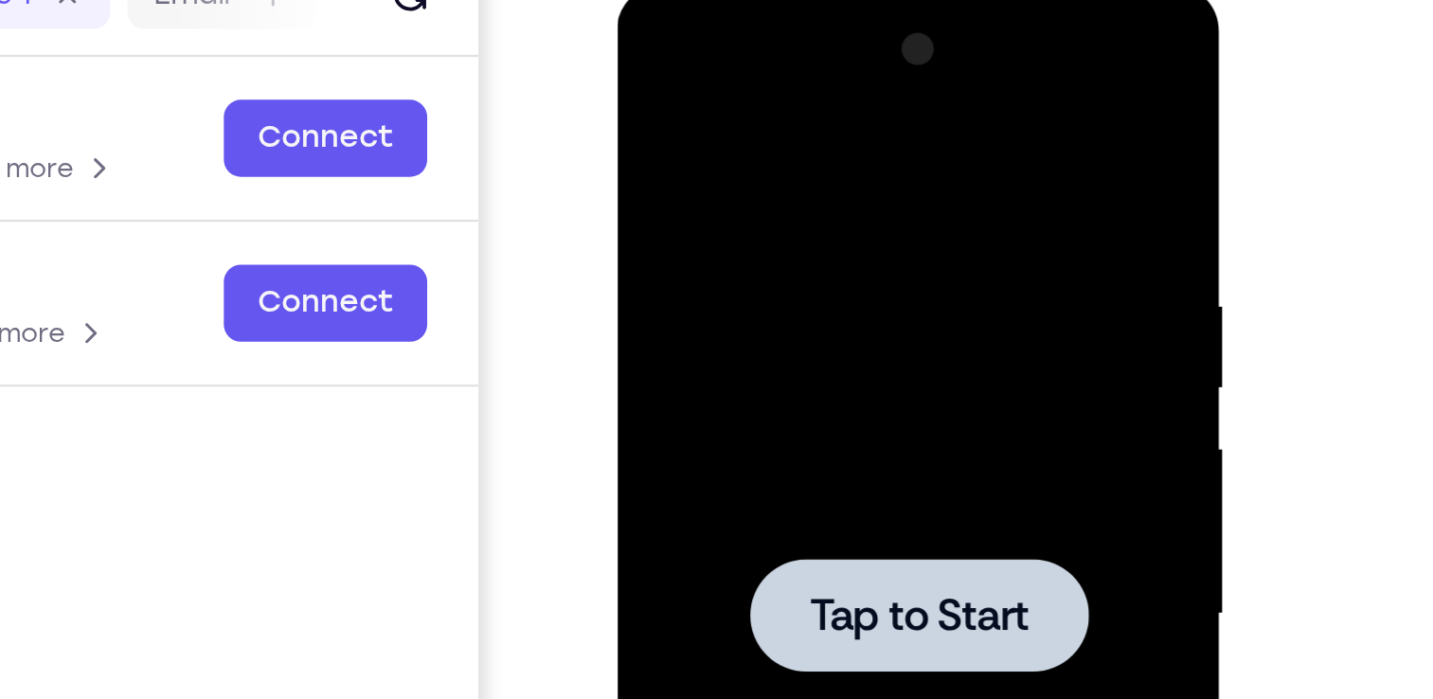
click at [732, 241] on div at bounding box center [750, 264] width 150 height 50
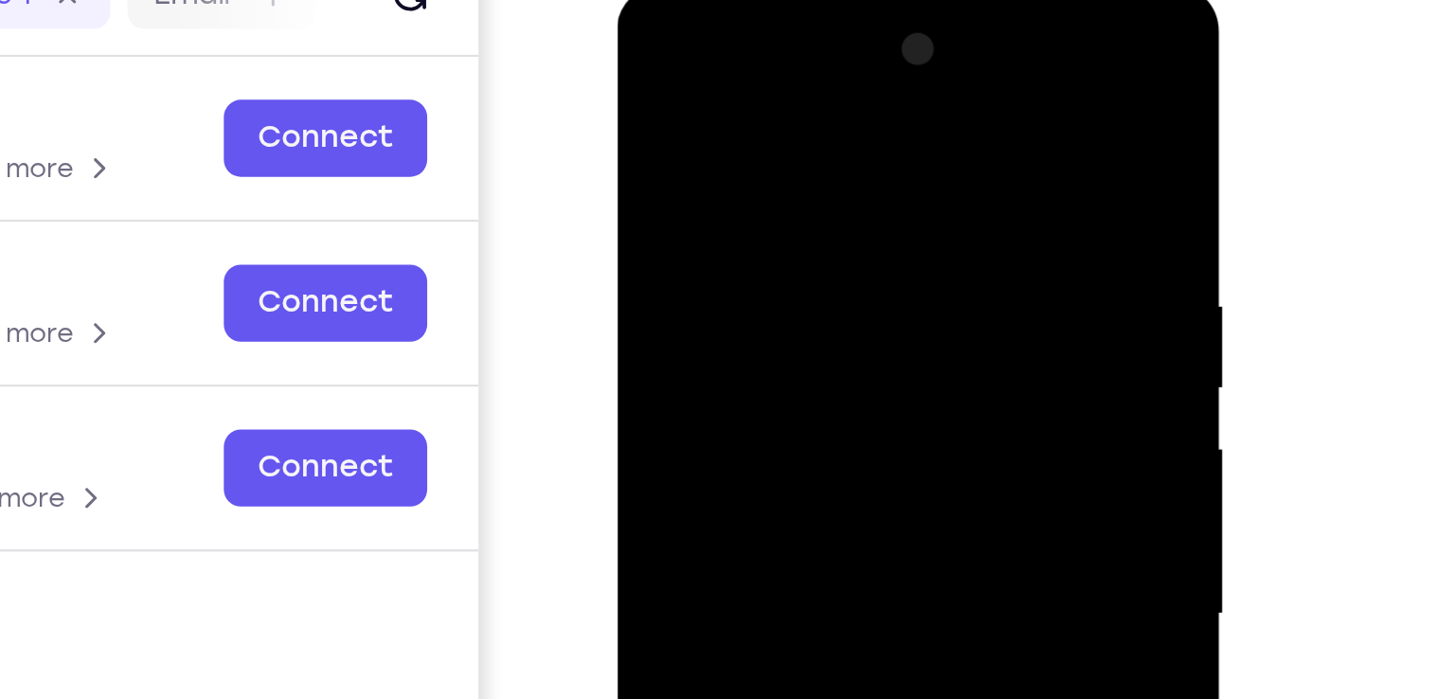
click at [744, 151] on div at bounding box center [750, 264] width 239 height 530
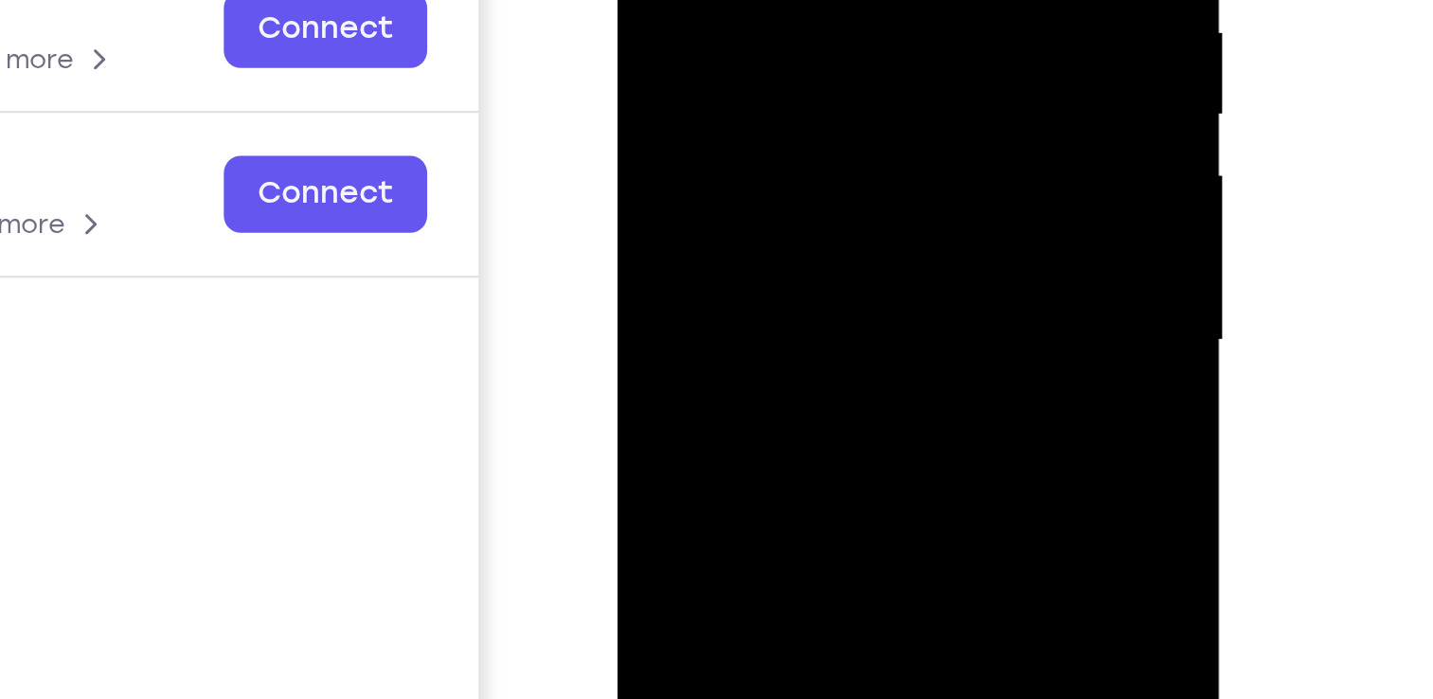
scroll to position [242, 0]
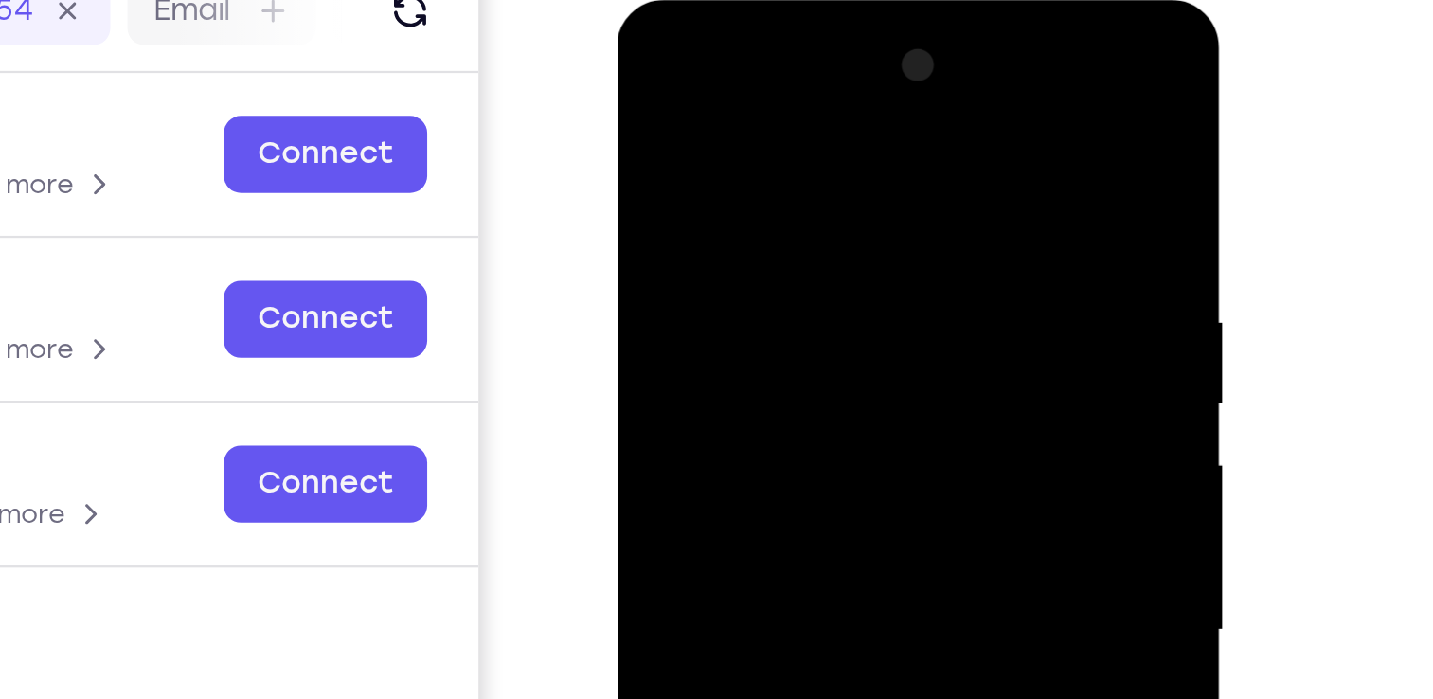
click at [725, 99] on div at bounding box center [750, 279] width 239 height 530
click at [668, 217] on div at bounding box center [750, 279] width 239 height 530
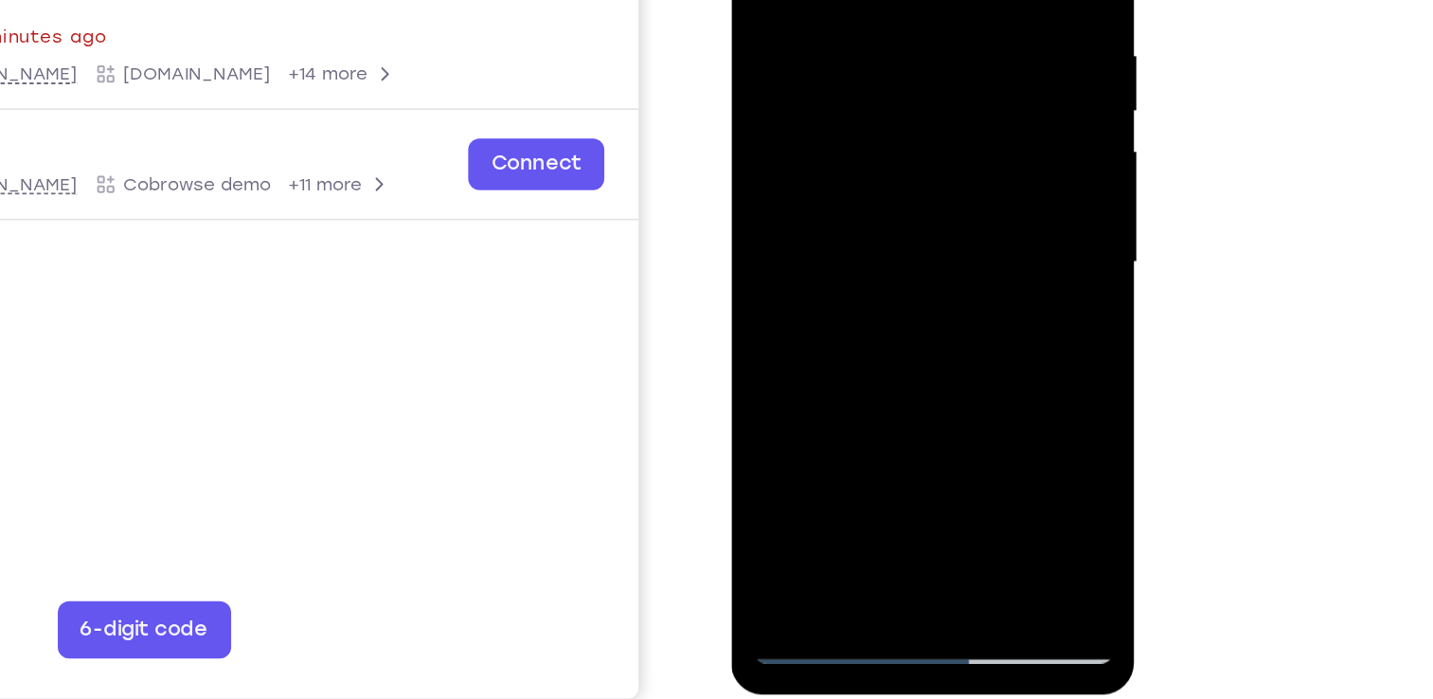
click at [861, 328] on div at bounding box center [864, 120] width 239 height 530
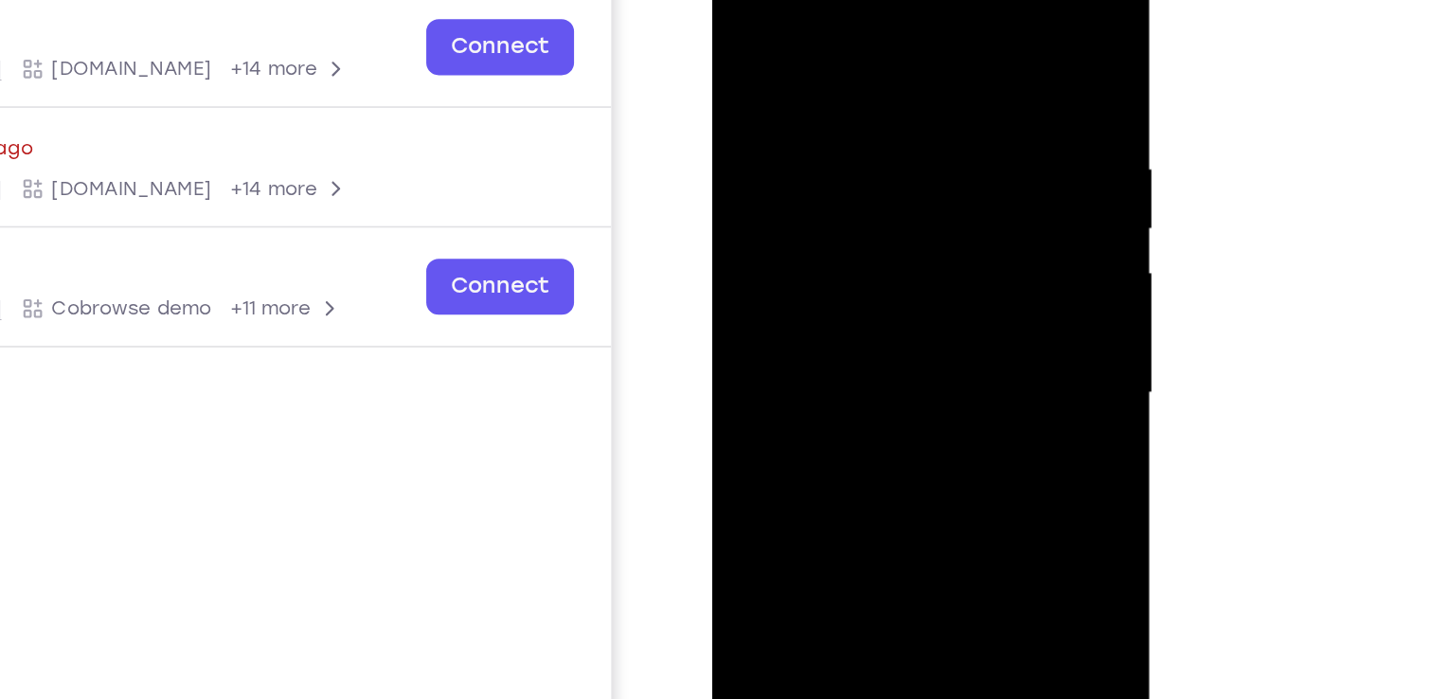
drag, startPoint x: 881, startPoint y: 307, endPoint x: 864, endPoint y: 193, distance: 114.9
click at [864, 193] on div at bounding box center [845, 215] width 239 height 530
click at [893, 193] on div at bounding box center [845, 215] width 239 height 530
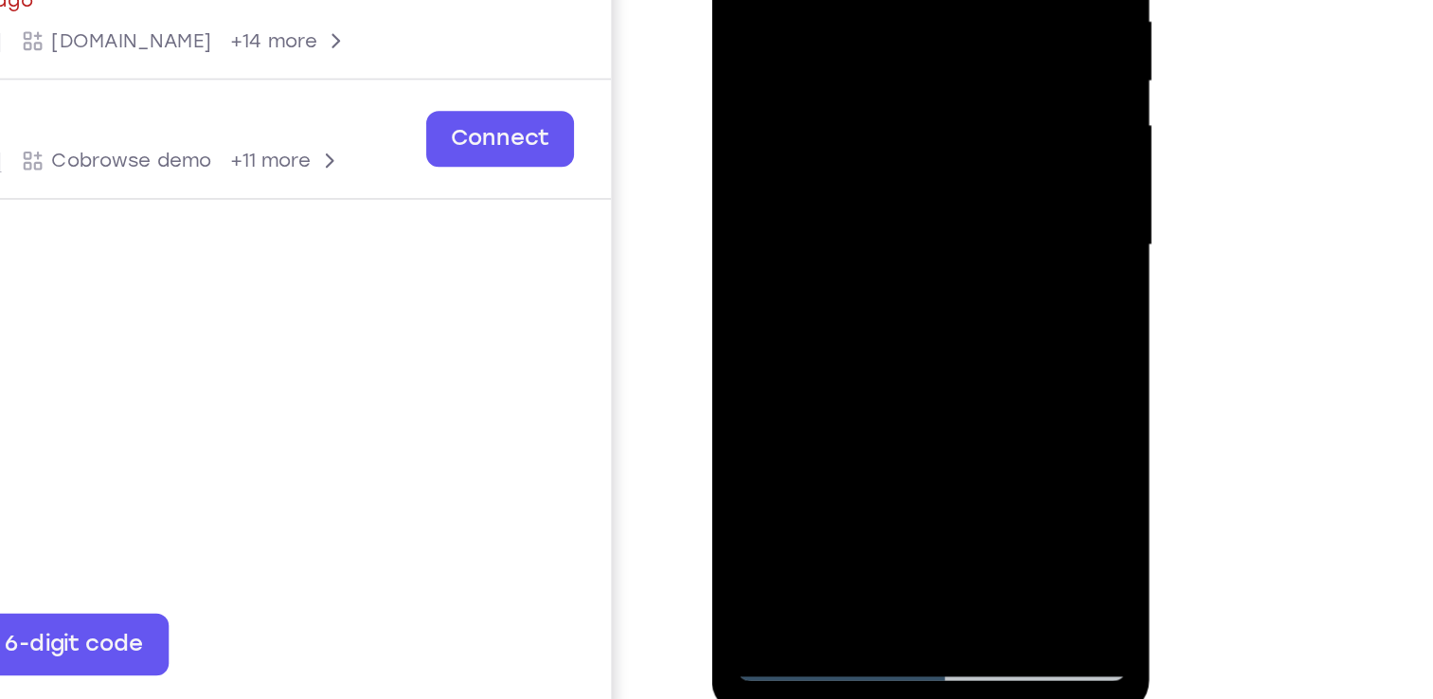
drag, startPoint x: 832, startPoint y: 225, endPoint x: 824, endPoint y: -39, distance: 264.4
click at [824, 0] on div at bounding box center [845, 67] width 239 height 530
drag, startPoint x: 828, startPoint y: 172, endPoint x: 835, endPoint y: 18, distance: 154.6
click at [835, 18] on div at bounding box center [845, 67] width 239 height 530
drag, startPoint x: 798, startPoint y: 171, endPoint x: 806, endPoint y: -63, distance: 234.1
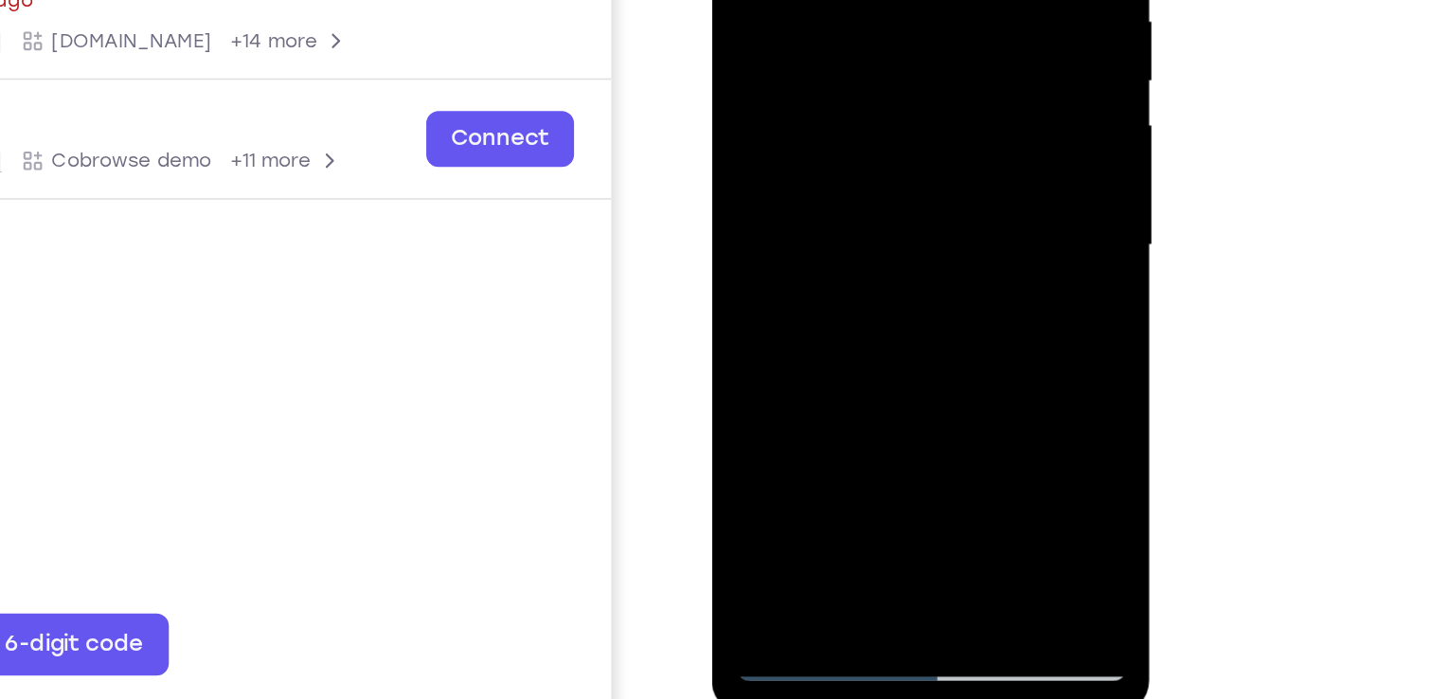
click at [806, 0] on div at bounding box center [845, 67] width 239 height 530
drag, startPoint x: 840, startPoint y: 189, endPoint x: 832, endPoint y: -67, distance: 256.8
click at [832, 0] on div at bounding box center [845, 67] width 239 height 530
drag, startPoint x: 845, startPoint y: 165, endPoint x: 842, endPoint y: -75, distance: 239.6
click at [842, 0] on div at bounding box center [845, 67] width 239 height 530
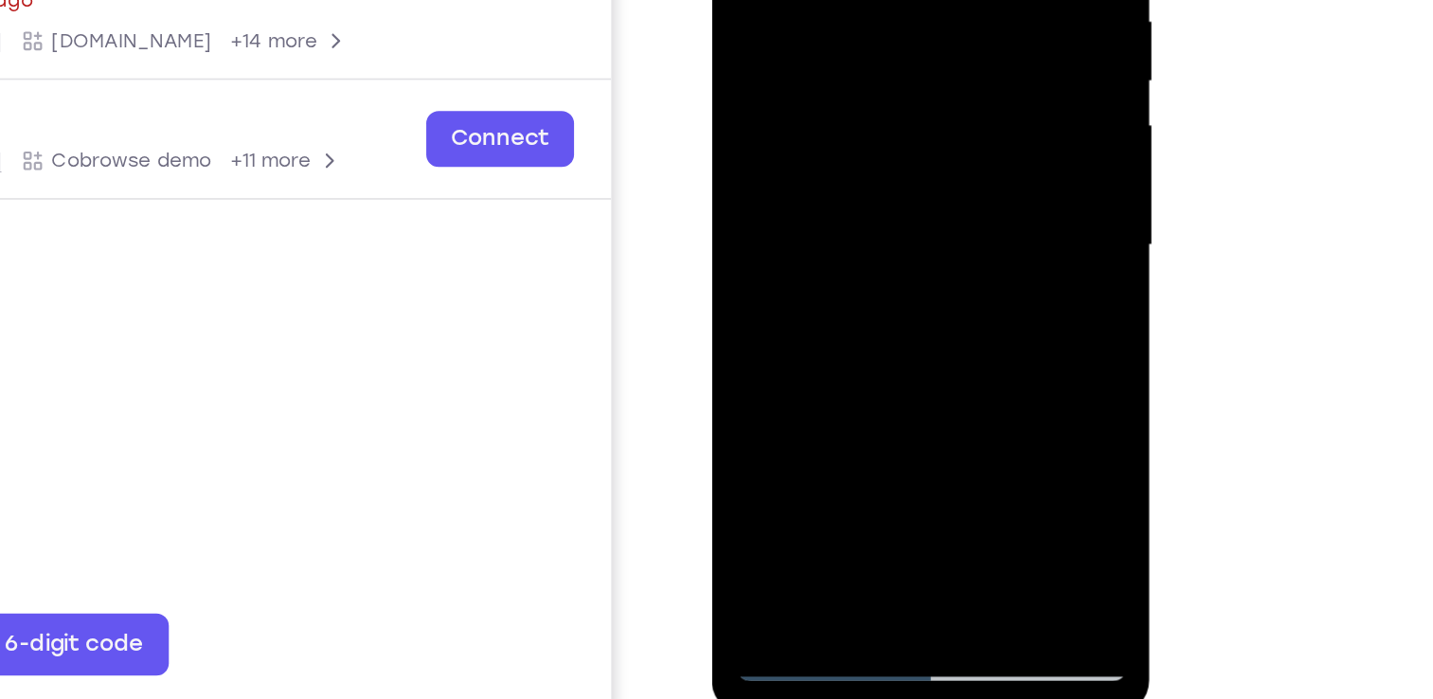
drag, startPoint x: 876, startPoint y: 229, endPoint x: 869, endPoint y: 26, distance: 203.7
click at [869, 26] on div at bounding box center [845, 67] width 239 height 530
drag, startPoint x: 857, startPoint y: 224, endPoint x: 858, endPoint y: 132, distance: 92.8
click at [858, 132] on div at bounding box center [845, 67] width 239 height 530
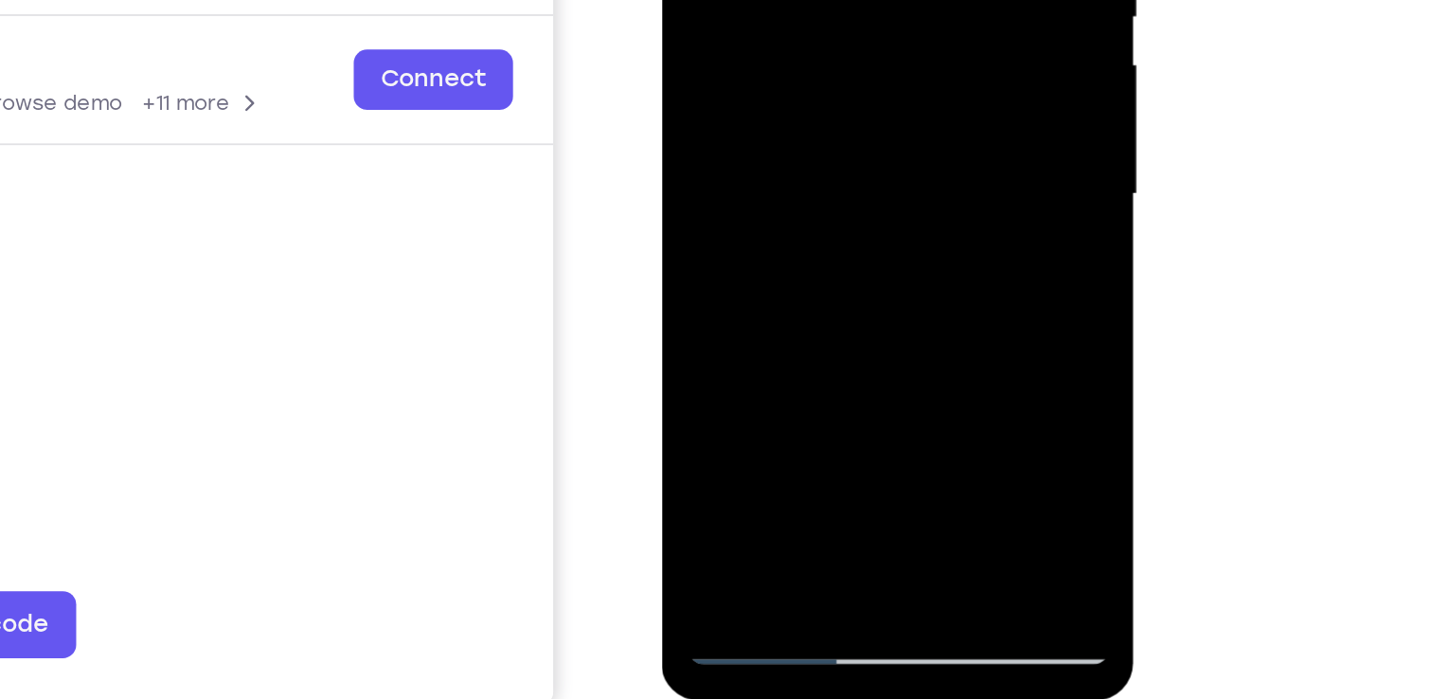
drag, startPoint x: 784, startPoint y: 94, endPoint x: 797, endPoint y: -99, distance: 192.7
drag, startPoint x: 794, startPoint y: 110, endPoint x: 806, endPoint y: -15, distance: 125.6
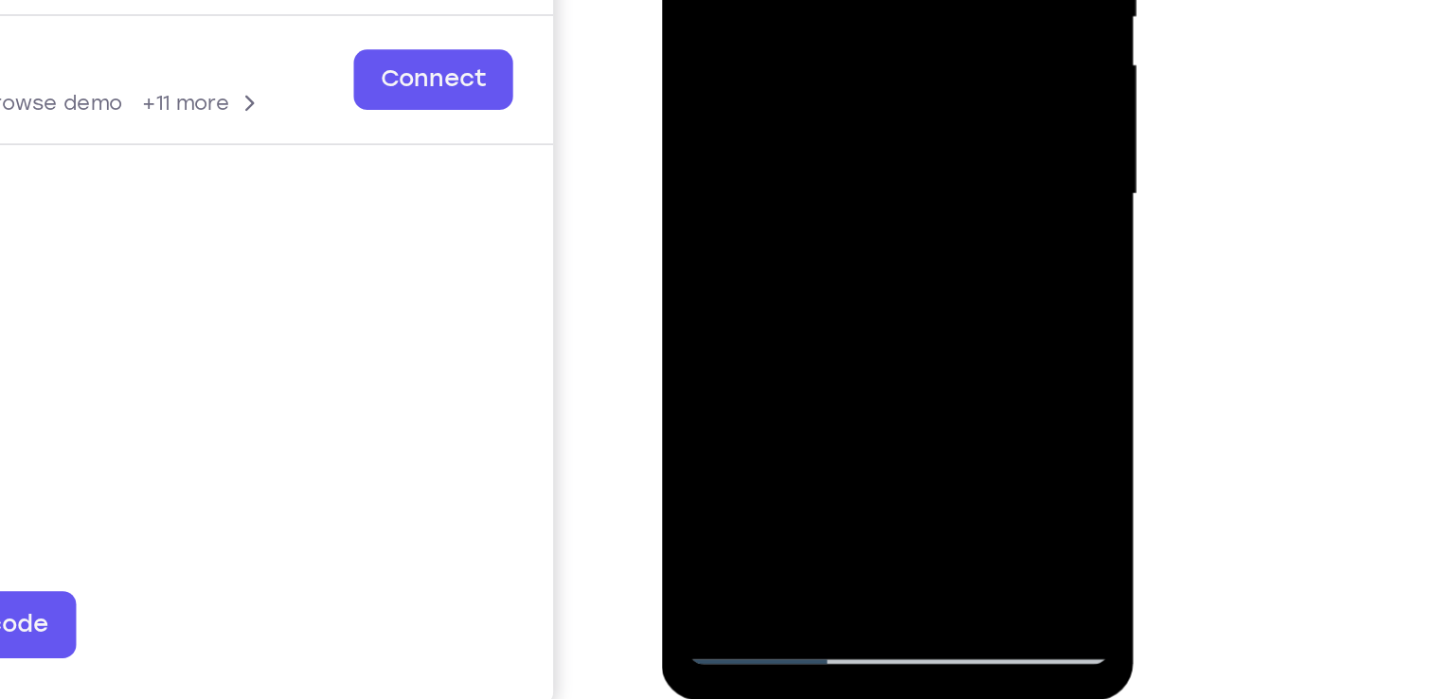
drag, startPoint x: 820, startPoint y: 78, endPoint x: 825, endPoint y: -28, distance: 106.2
drag, startPoint x: 797, startPoint y: 112, endPoint x: 811, endPoint y: -128, distance: 240.1
drag, startPoint x: 799, startPoint y: 78, endPoint x: 807, endPoint y: -82, distance: 160.2
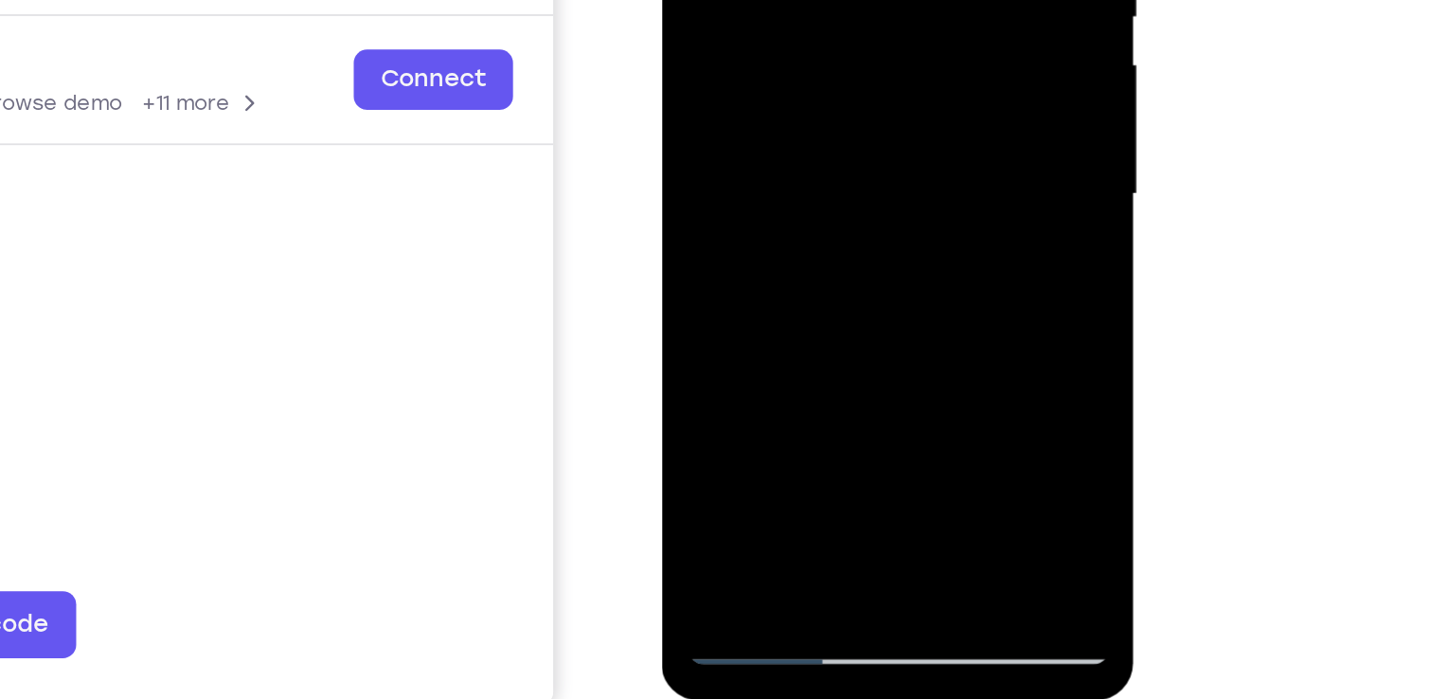
drag, startPoint x: 796, startPoint y: 127, endPoint x: 780, endPoint y: -90, distance: 217.4
drag, startPoint x: 788, startPoint y: 100, endPoint x: 786, endPoint y: -113, distance: 213.1
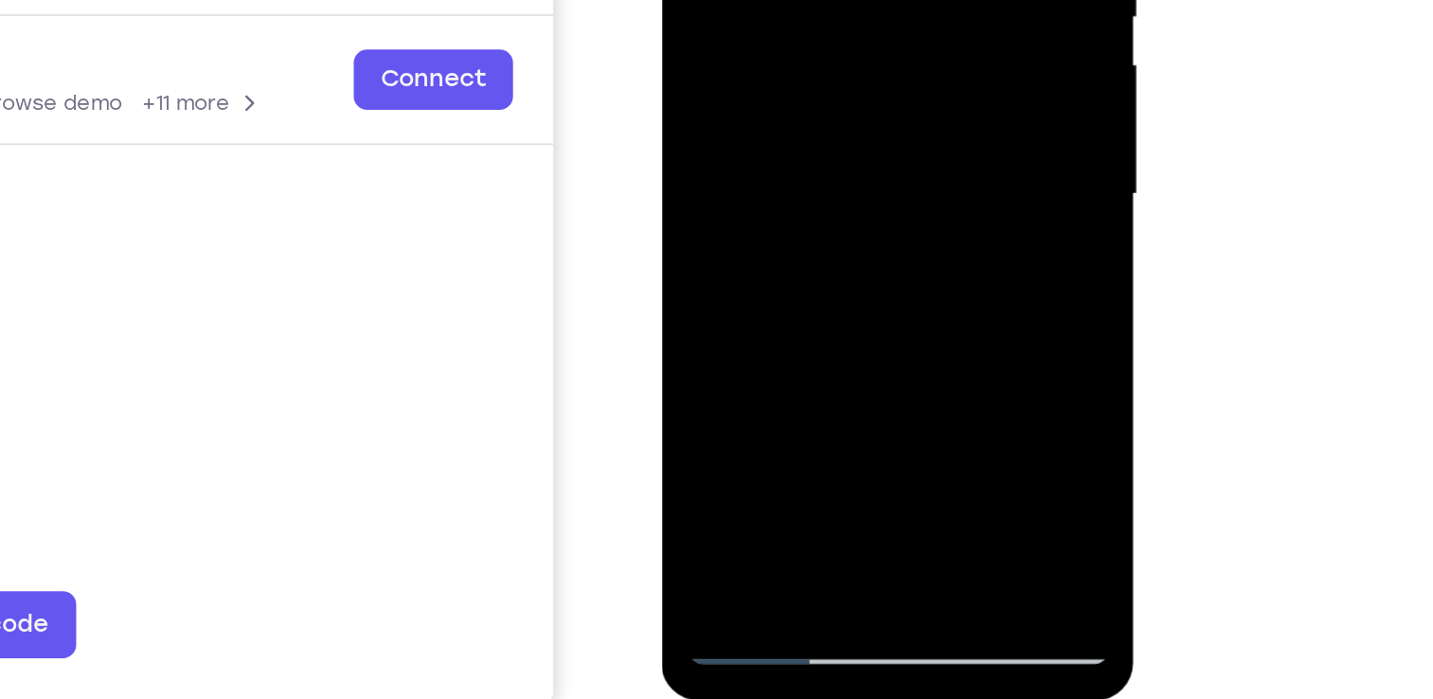
drag, startPoint x: 789, startPoint y: 128, endPoint x: 802, endPoint y: -96, distance: 223.9
drag, startPoint x: 824, startPoint y: 153, endPoint x: 821, endPoint y: -58, distance: 211.2
drag, startPoint x: 816, startPoint y: 67, endPoint x: 829, endPoint y: -58, distance: 125.6
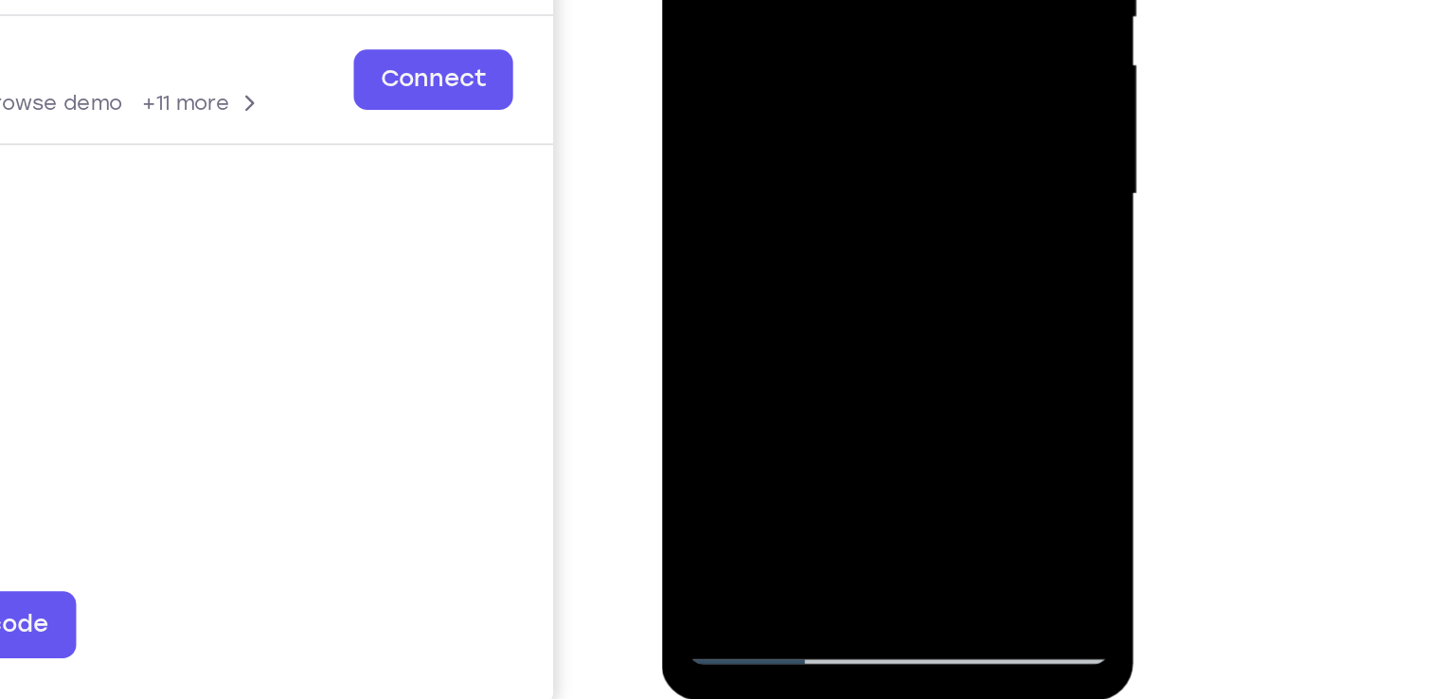
drag, startPoint x: 808, startPoint y: 107, endPoint x: 816, endPoint y: -78, distance: 184.9
drag, startPoint x: 810, startPoint y: 128, endPoint x: 816, endPoint y: -7, distance: 134.7
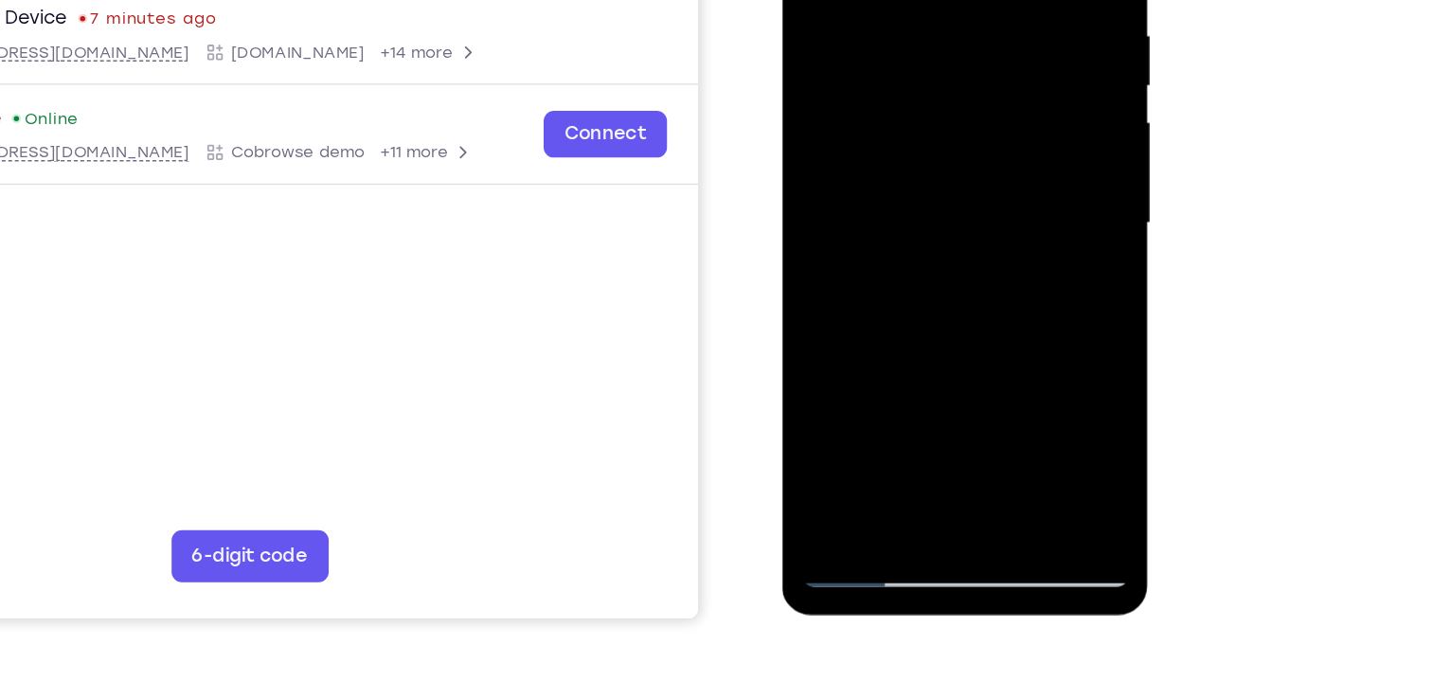
drag, startPoint x: 918, startPoint y: 170, endPoint x: 936, endPoint y: -23, distance: 193.1
click at [936, 0] on div at bounding box center [916, 121] width 239 height 530
drag, startPoint x: 917, startPoint y: 258, endPoint x: 921, endPoint y: 112, distance: 145.9
click at [921, 112] on div at bounding box center [916, 121] width 239 height 530
drag, startPoint x: 929, startPoint y: 245, endPoint x: 940, endPoint y: 64, distance: 181.2
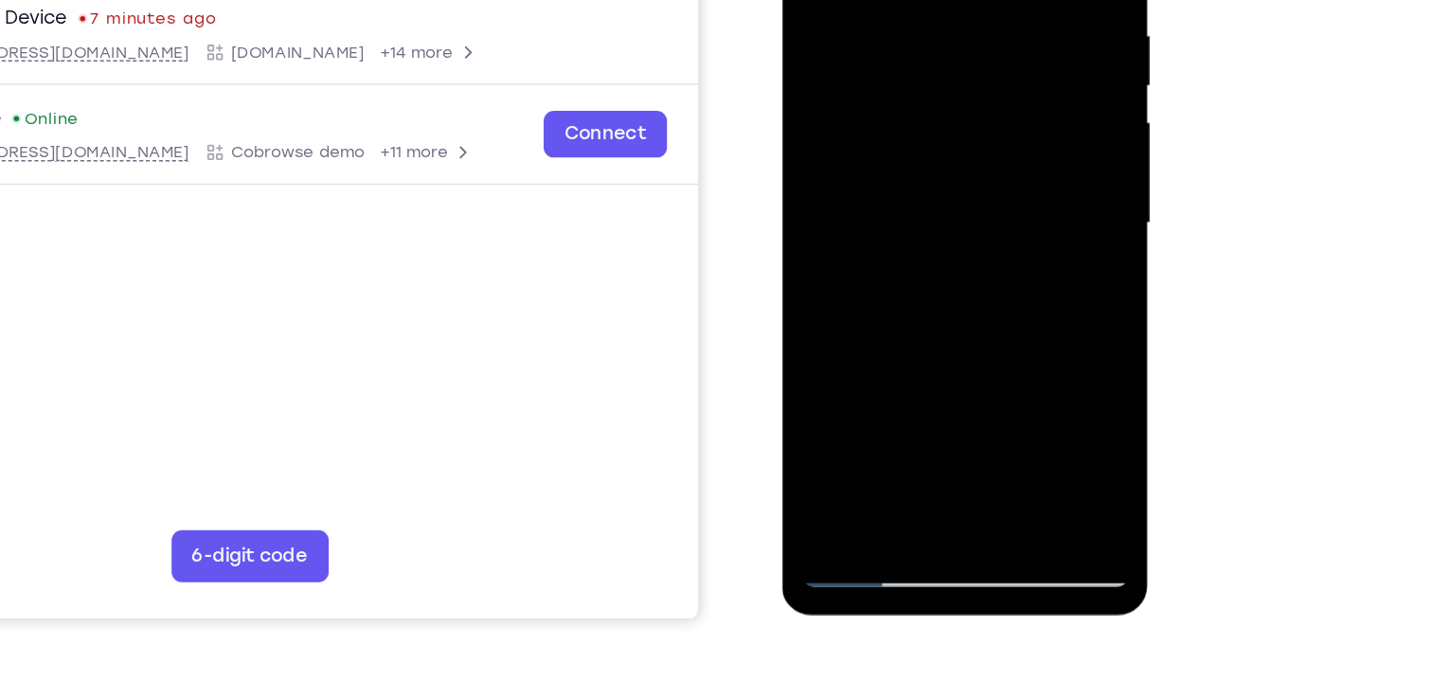
click at [940, 64] on div at bounding box center [916, 121] width 239 height 530
drag, startPoint x: 928, startPoint y: 198, endPoint x: 938, endPoint y: -42, distance: 239.8
click at [938, 0] on div at bounding box center [916, 121] width 239 height 530
drag, startPoint x: 941, startPoint y: 228, endPoint x: 944, endPoint y: 177, distance: 51.3
click at [944, 177] on div at bounding box center [916, 121] width 239 height 530
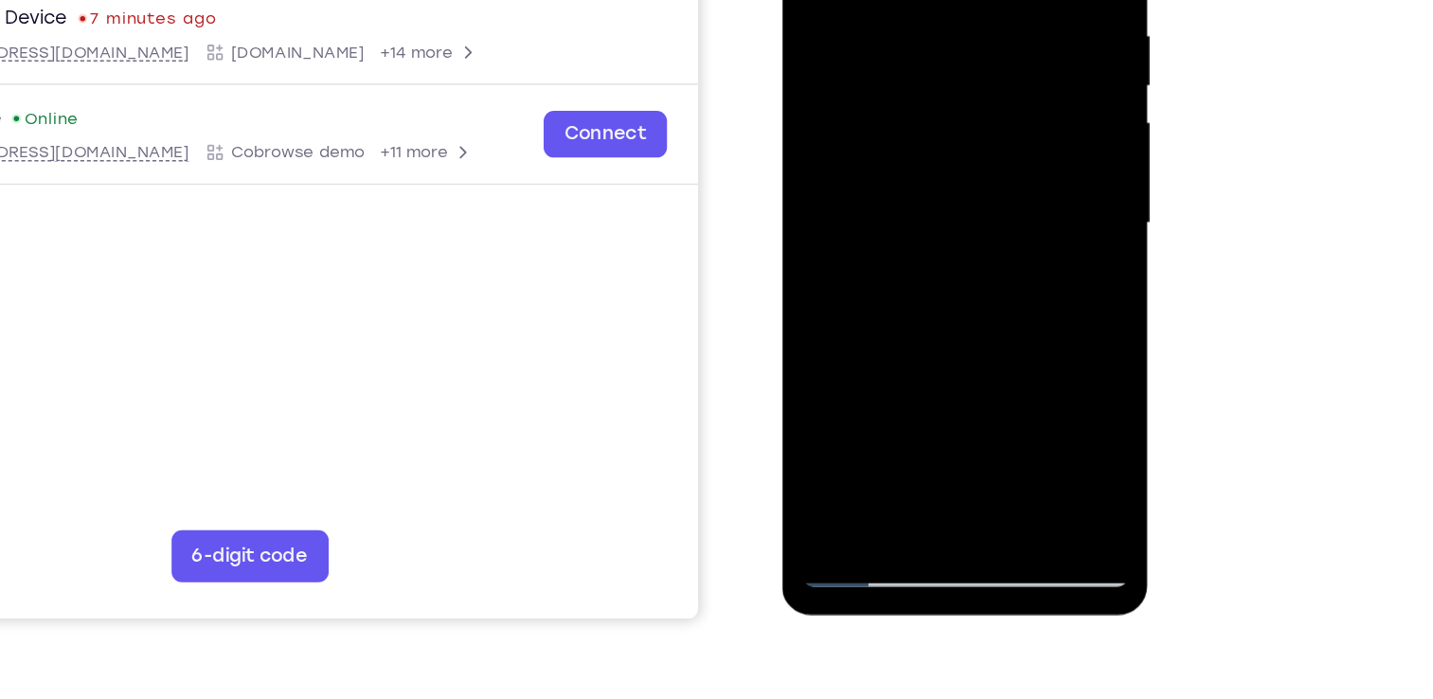
drag, startPoint x: 901, startPoint y: 230, endPoint x: 886, endPoint y: -62, distance: 292.1
click at [886, 0] on div at bounding box center [916, 121] width 239 height 530
drag, startPoint x: 895, startPoint y: 278, endPoint x: 892, endPoint y: 69, distance: 209.3
click at [892, 69] on div at bounding box center [916, 121] width 239 height 530
drag, startPoint x: 919, startPoint y: 264, endPoint x: 923, endPoint y: 7, distance: 257.7
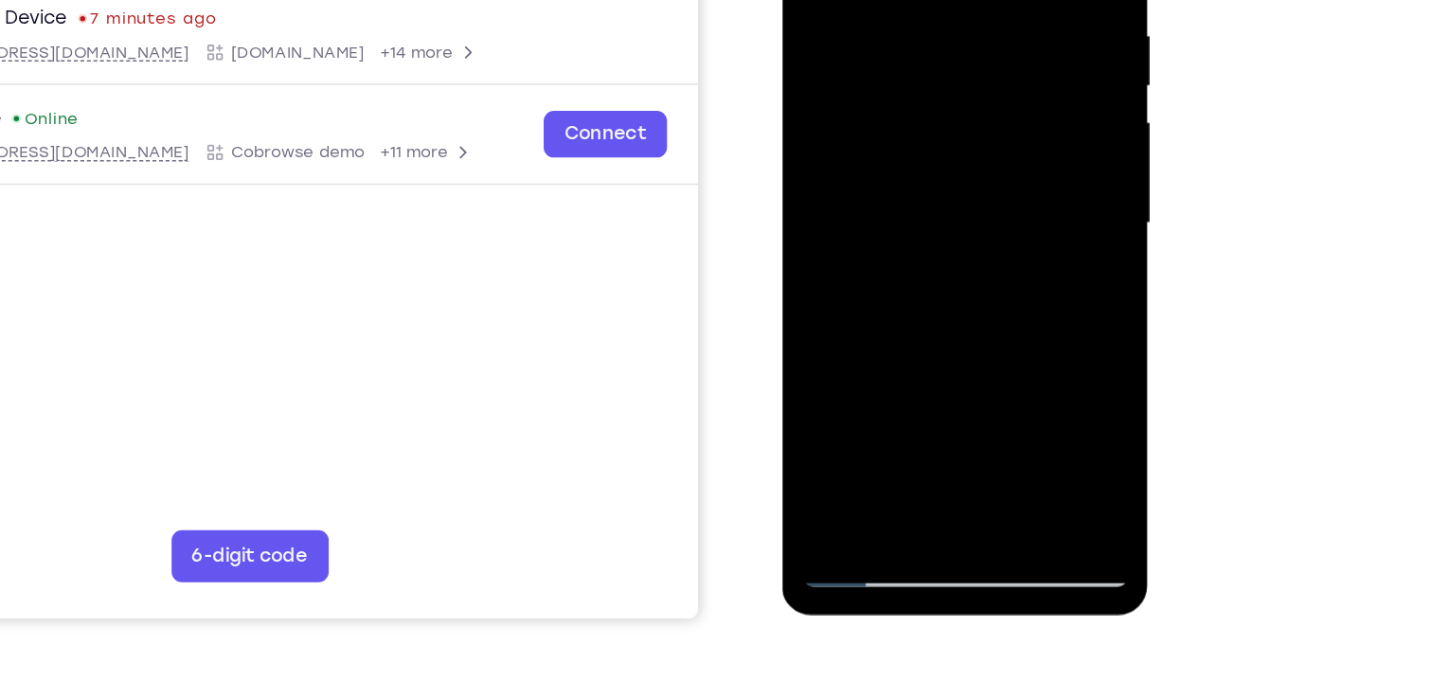
click at [923, 7] on div at bounding box center [916, 121] width 239 height 530
drag, startPoint x: 926, startPoint y: 237, endPoint x: 910, endPoint y: -29, distance: 266.6
click at [910, 0] on div at bounding box center [916, 121] width 239 height 530
drag, startPoint x: 941, startPoint y: 265, endPoint x: 945, endPoint y: 81, distance: 184.8
click at [945, 81] on div at bounding box center [916, 121] width 239 height 530
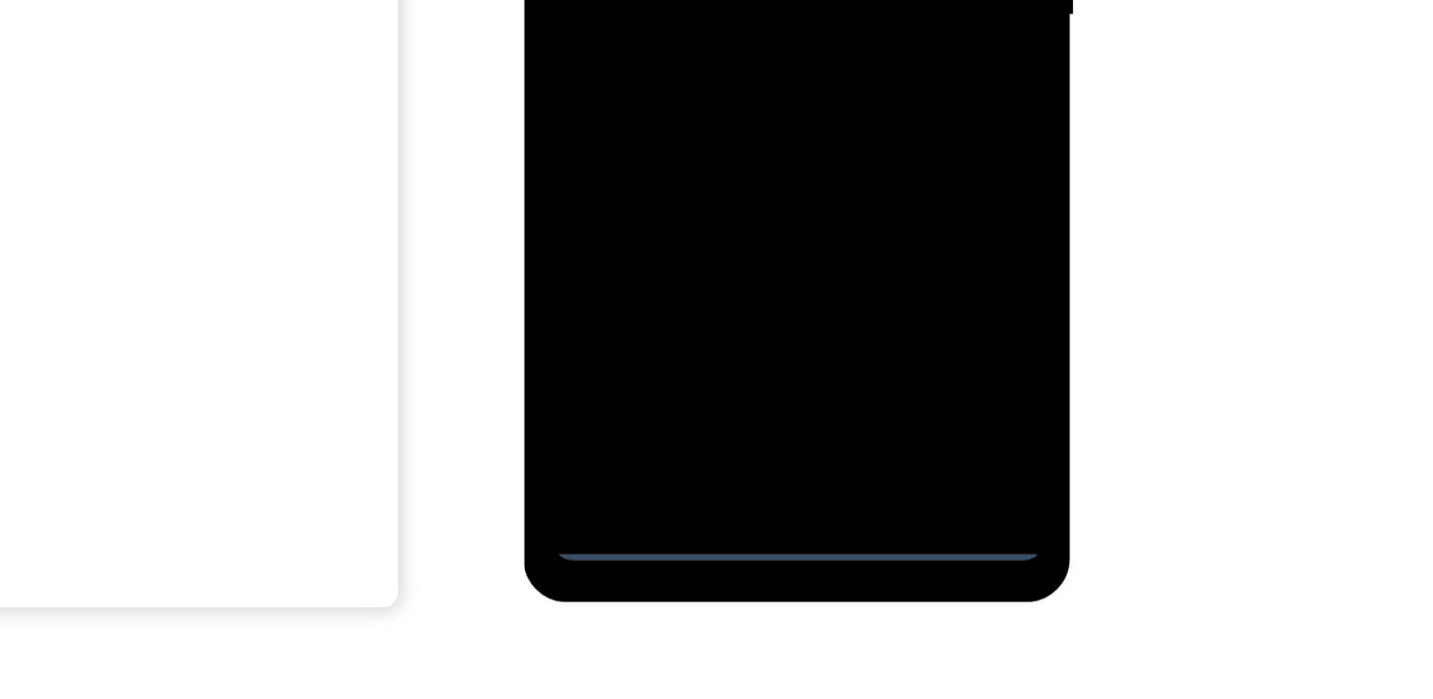
scroll to position [264, 0]
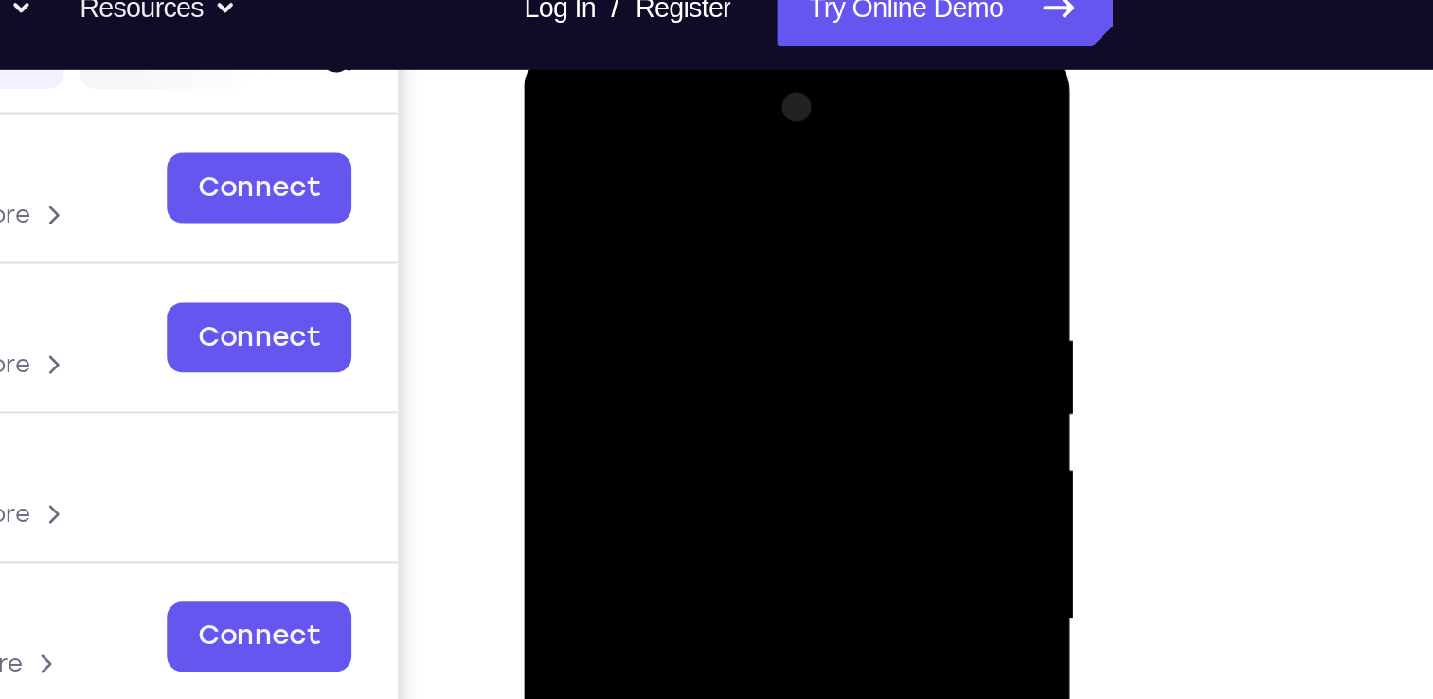
scroll to position [263, 0]
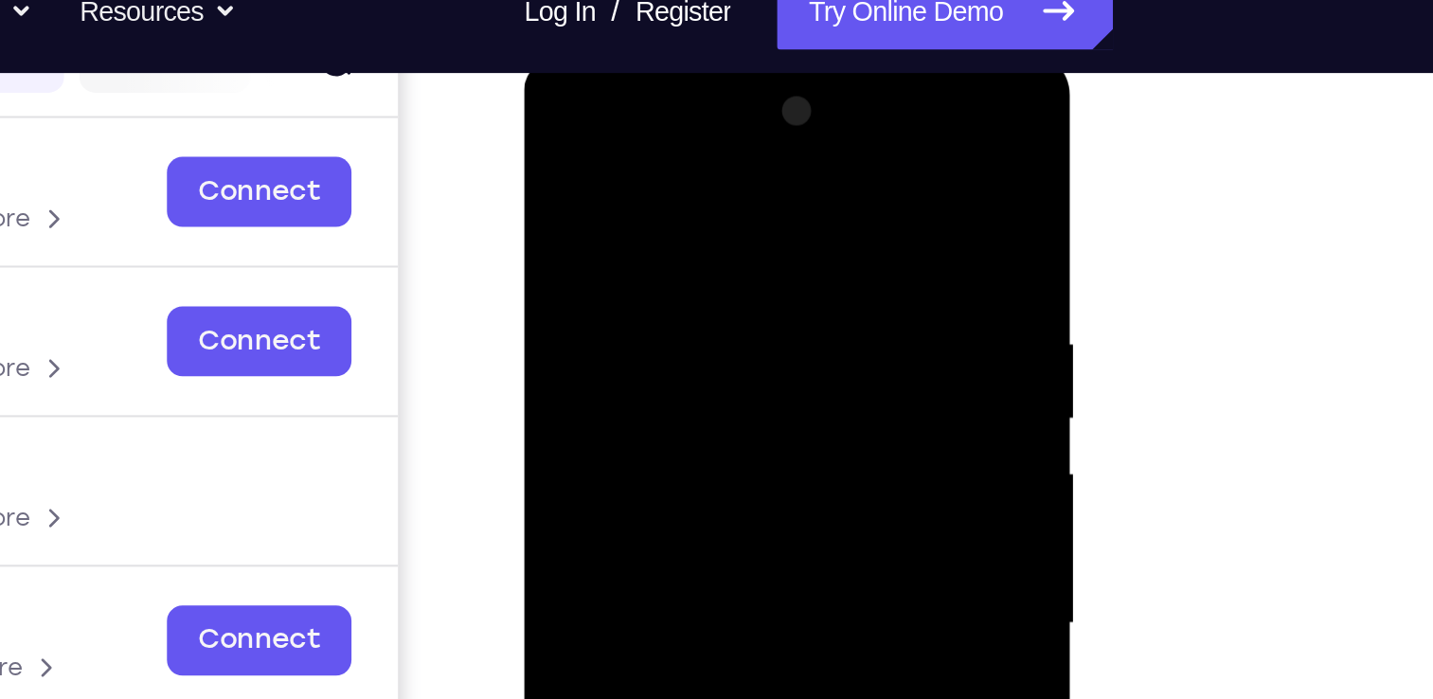
click at [638, 135] on div at bounding box center [657, 330] width 239 height 530
click at [582, 268] on div at bounding box center [657, 330] width 239 height 530
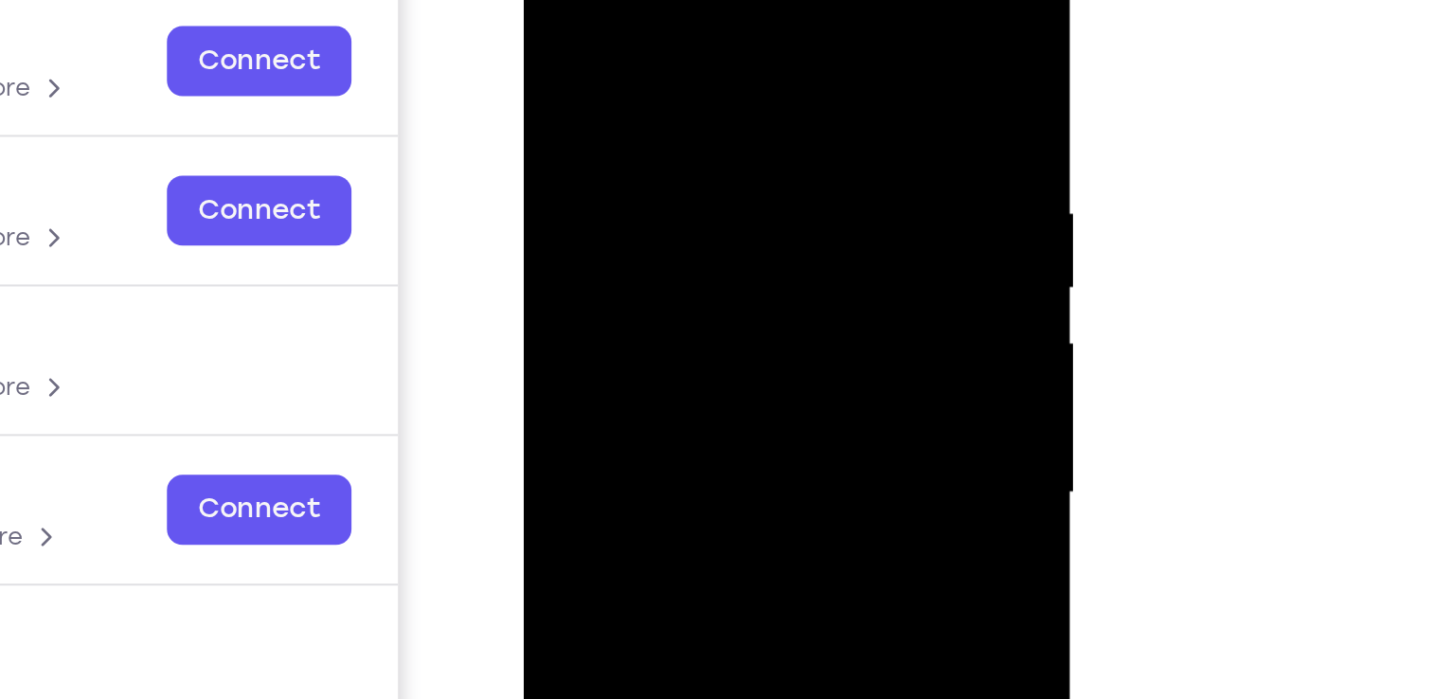
click at [609, 192] on div at bounding box center [657, 201] width 239 height 530
click at [589, 173] on div at bounding box center [657, 201] width 239 height 530
click at [603, 210] on div at bounding box center [657, 201] width 239 height 530
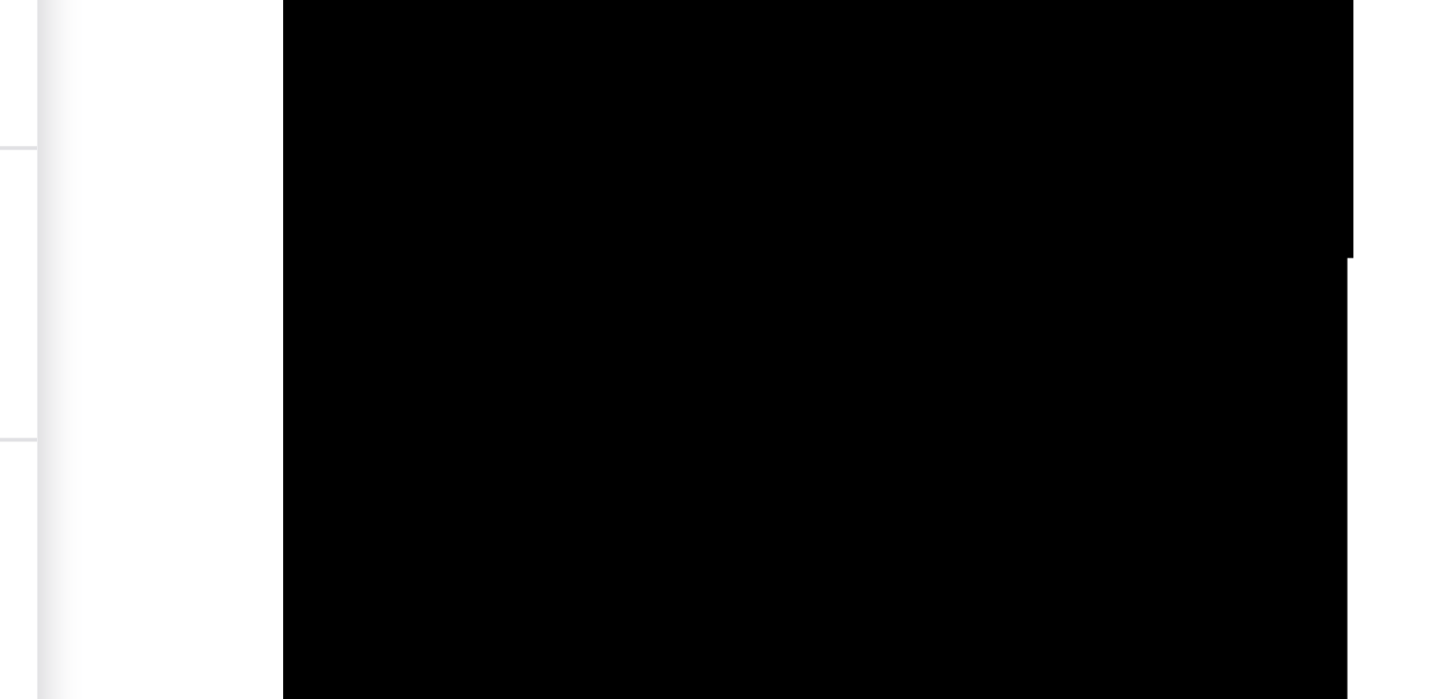
drag, startPoint x: 407, startPoint y: -504, endPoint x: 409, endPoint y: -604, distance: 100.4
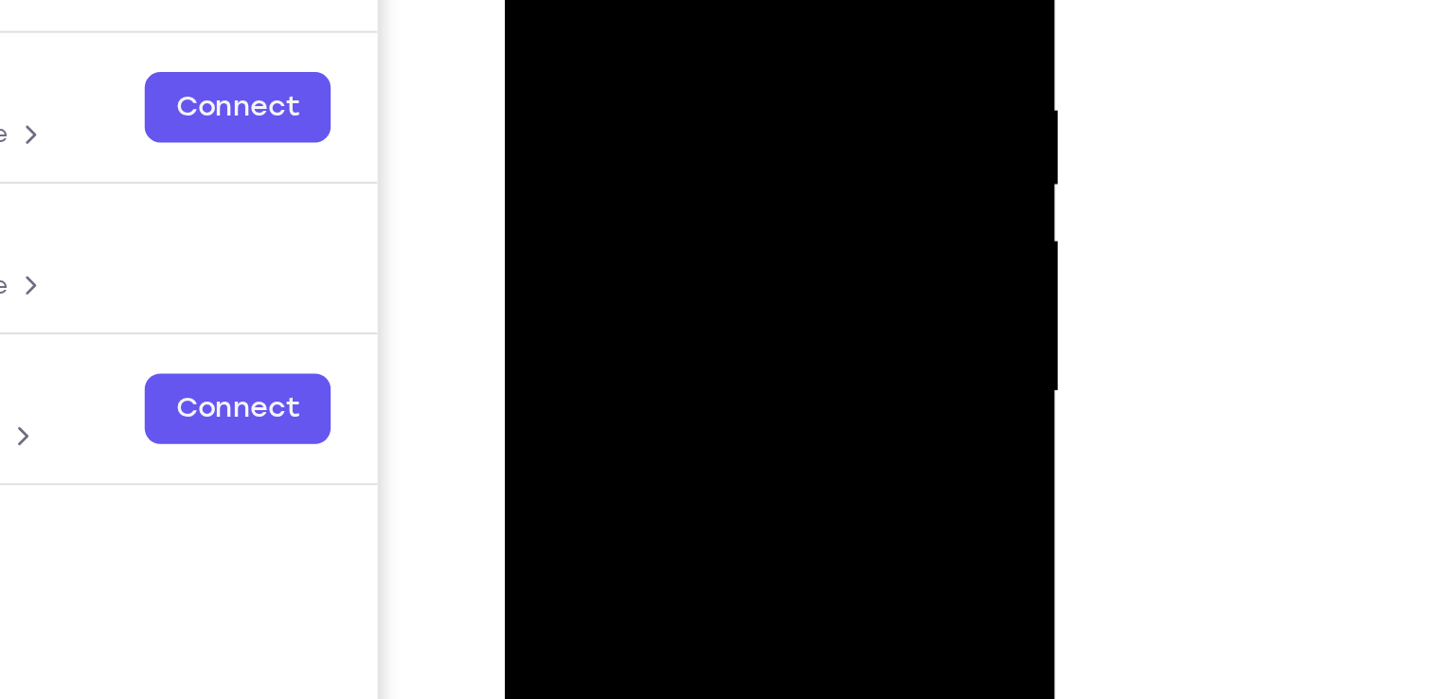
drag, startPoint x: 619, startPoint y: 162, endPoint x: 636, endPoint y: -34, distance: 196.7
click at [636, 0] on div at bounding box center [638, 95] width 239 height 530
drag, startPoint x: 632, startPoint y: 153, endPoint x: 636, endPoint y: -3, distance: 156.4
click at [636, 0] on div at bounding box center [638, 95] width 239 height 530
drag, startPoint x: 636, startPoint y: 130, endPoint x: 624, endPoint y: -72, distance: 202.1
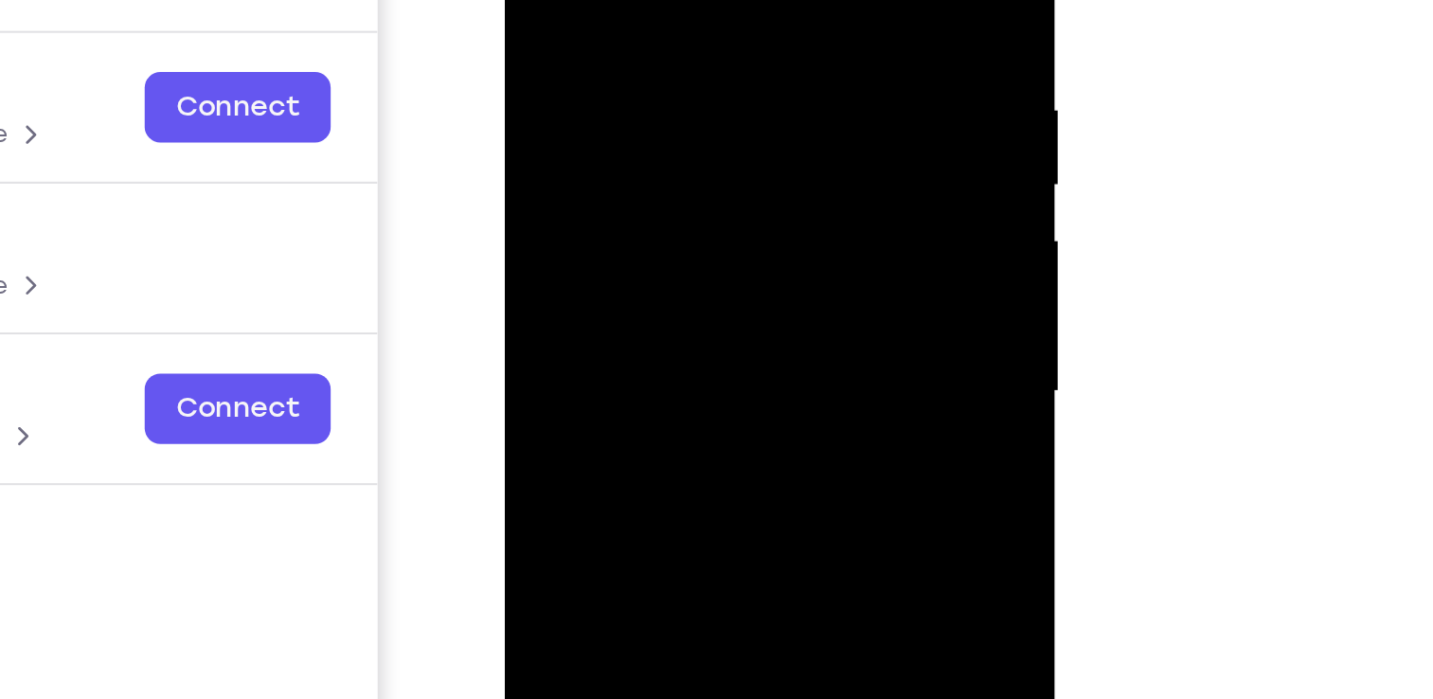
click at [624, 0] on div at bounding box center [638, 95] width 239 height 530
drag, startPoint x: 600, startPoint y: 125, endPoint x: 605, endPoint y: -109, distance: 234.0
click at [605, 0] on div at bounding box center [638, 95] width 239 height 530
drag, startPoint x: 636, startPoint y: 131, endPoint x: 639, endPoint y: 72, distance: 58.8
click at [639, 72] on div at bounding box center [638, 95] width 239 height 530
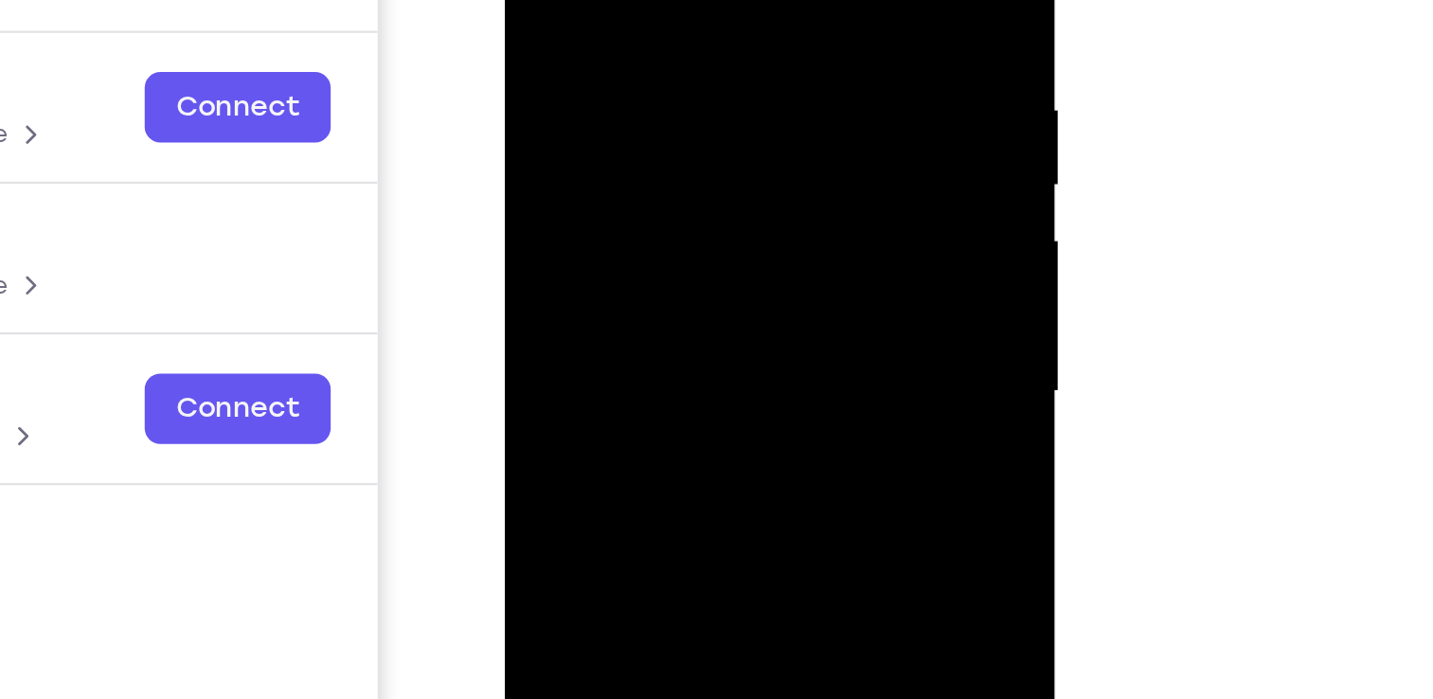
drag, startPoint x: 703, startPoint y: 175, endPoint x: 687, endPoint y: -53, distance: 228.8
click at [687, 0] on div at bounding box center [638, 95] width 239 height 530
drag, startPoint x: 664, startPoint y: 230, endPoint x: 671, endPoint y: 65, distance: 164.9
click at [671, 65] on div at bounding box center [638, 95] width 239 height 530
drag, startPoint x: 672, startPoint y: 152, endPoint x: 665, endPoint y: -20, distance: 171.6
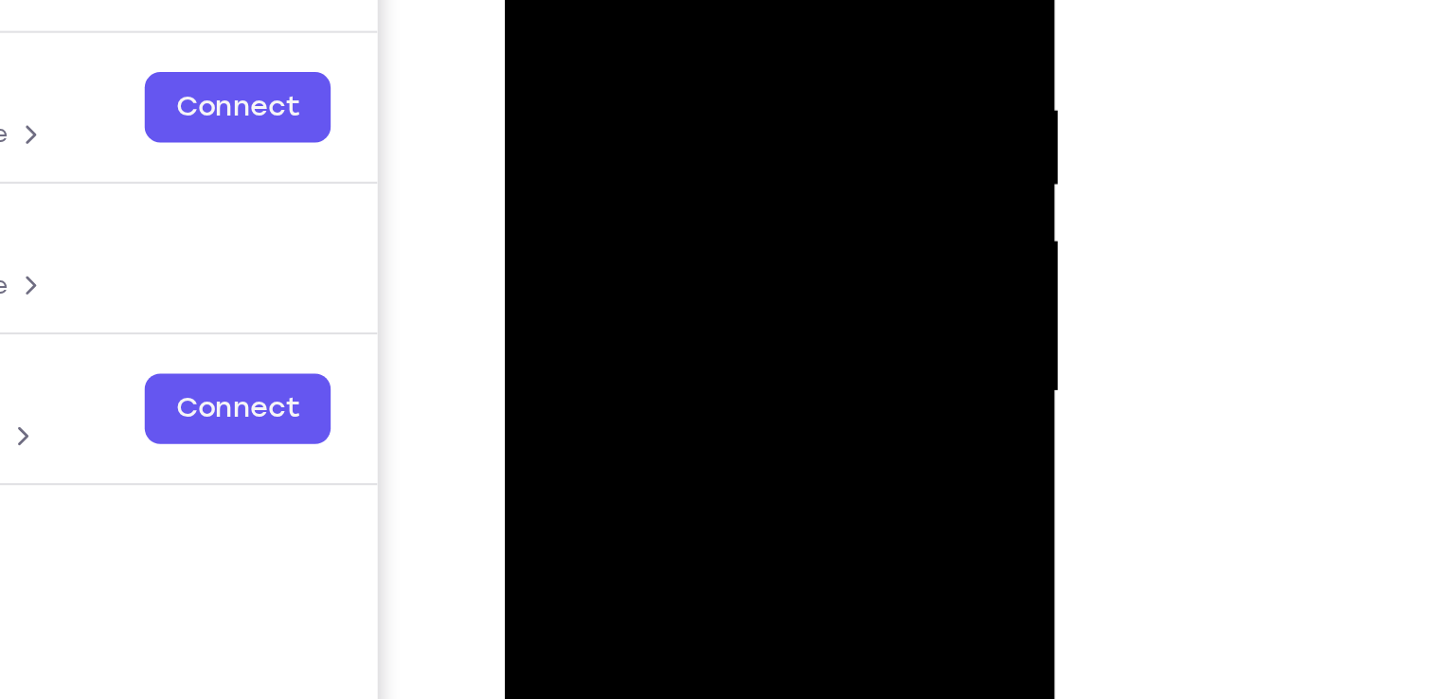
click at [665, 0] on div at bounding box center [638, 95] width 239 height 530
drag, startPoint x: 682, startPoint y: 150, endPoint x: 680, endPoint y: -40, distance: 189.4
click at [680, 0] on div at bounding box center [638, 95] width 239 height 530
drag, startPoint x: 679, startPoint y: 174, endPoint x: 681, endPoint y: 87, distance: 87.2
click at [681, 87] on div at bounding box center [638, 95] width 239 height 530
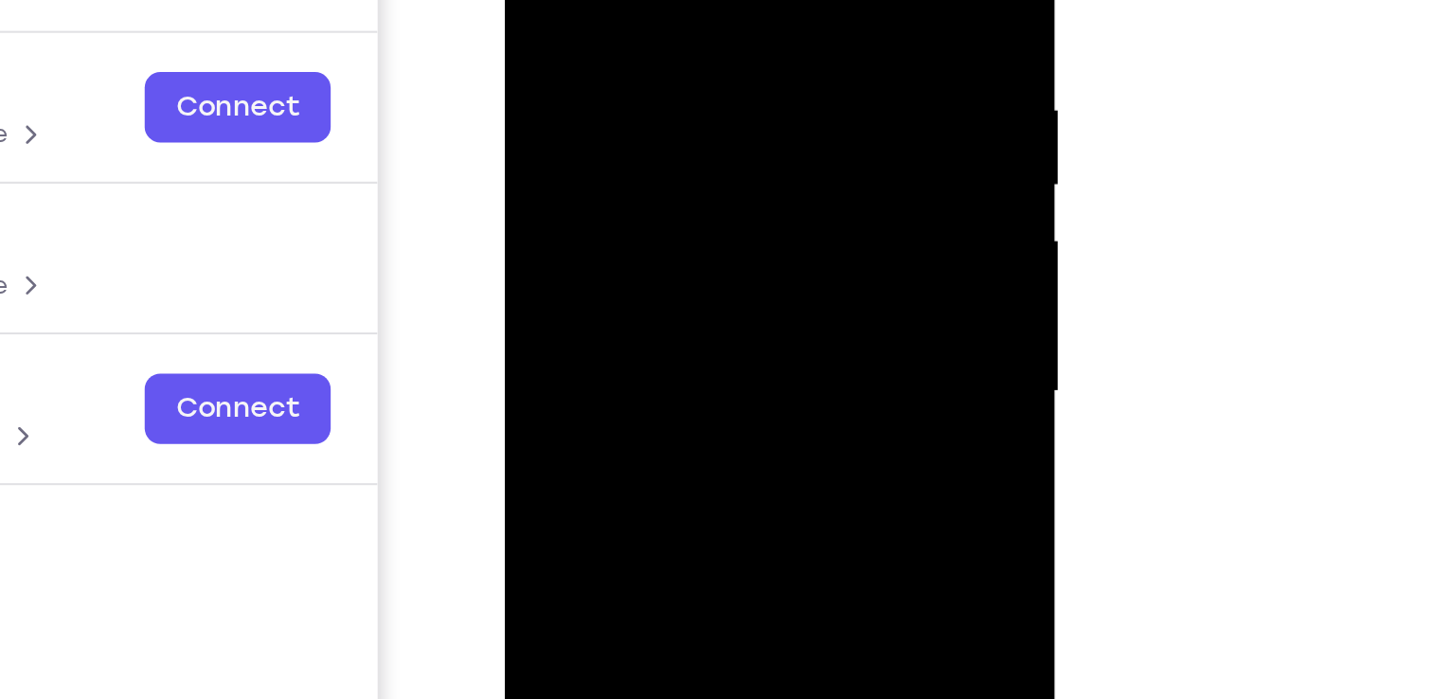
drag, startPoint x: 681, startPoint y: 87, endPoint x: 672, endPoint y: -52, distance: 139.6
click at [672, 0] on div at bounding box center [638, 95] width 239 height 530
drag, startPoint x: 663, startPoint y: 105, endPoint x: 658, endPoint y: 28, distance: 76.9
click at [658, 28] on div at bounding box center [638, 95] width 239 height 530
drag, startPoint x: 654, startPoint y: 104, endPoint x: 655, endPoint y: -43, distance: 146.8
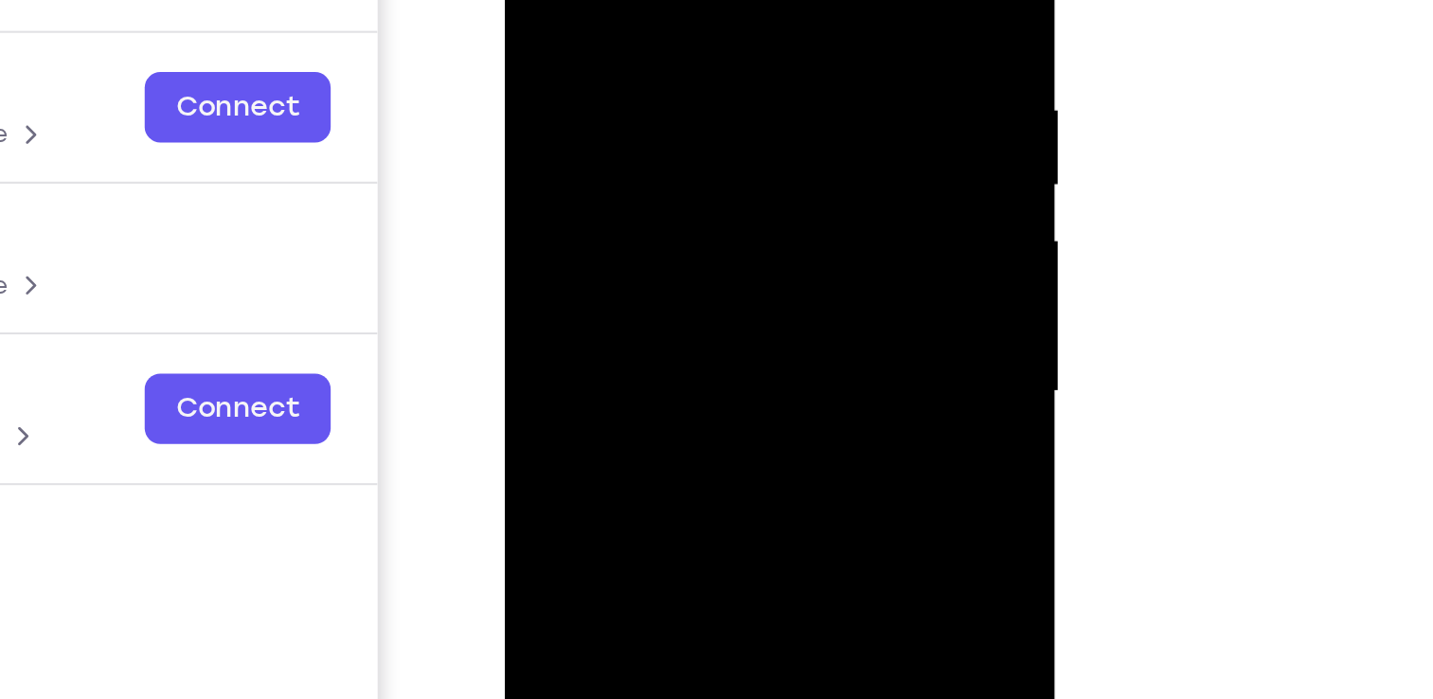
click at [655, 0] on div at bounding box center [638, 95] width 239 height 530
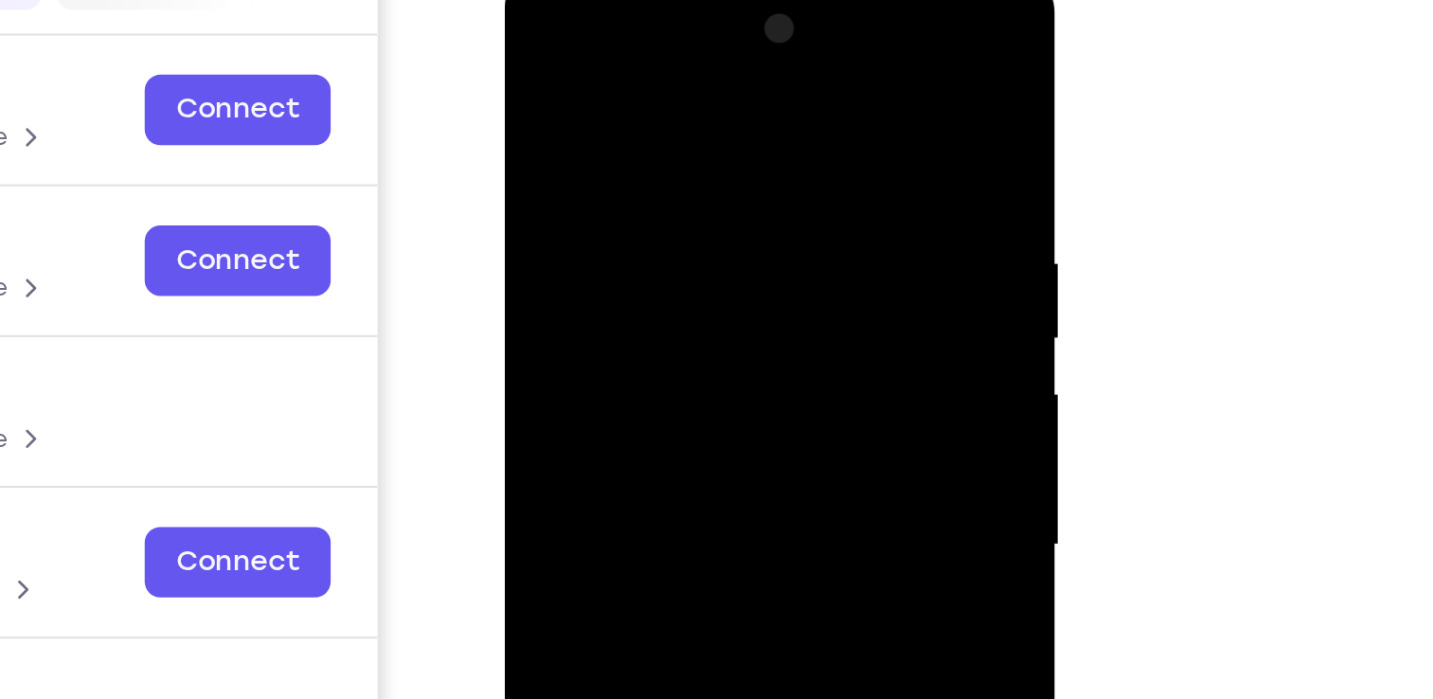
scroll to position [239, 0]
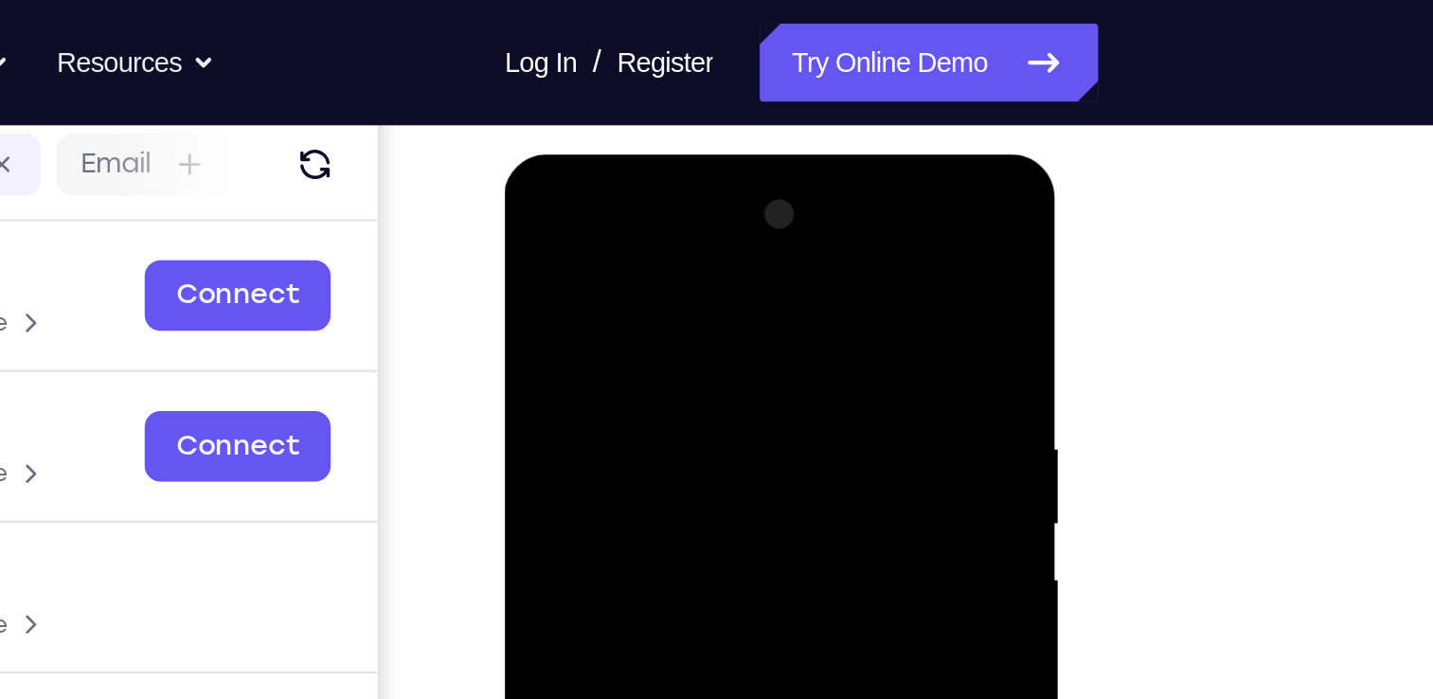
click at [638, 212] on div at bounding box center [638, 434] width 239 height 530
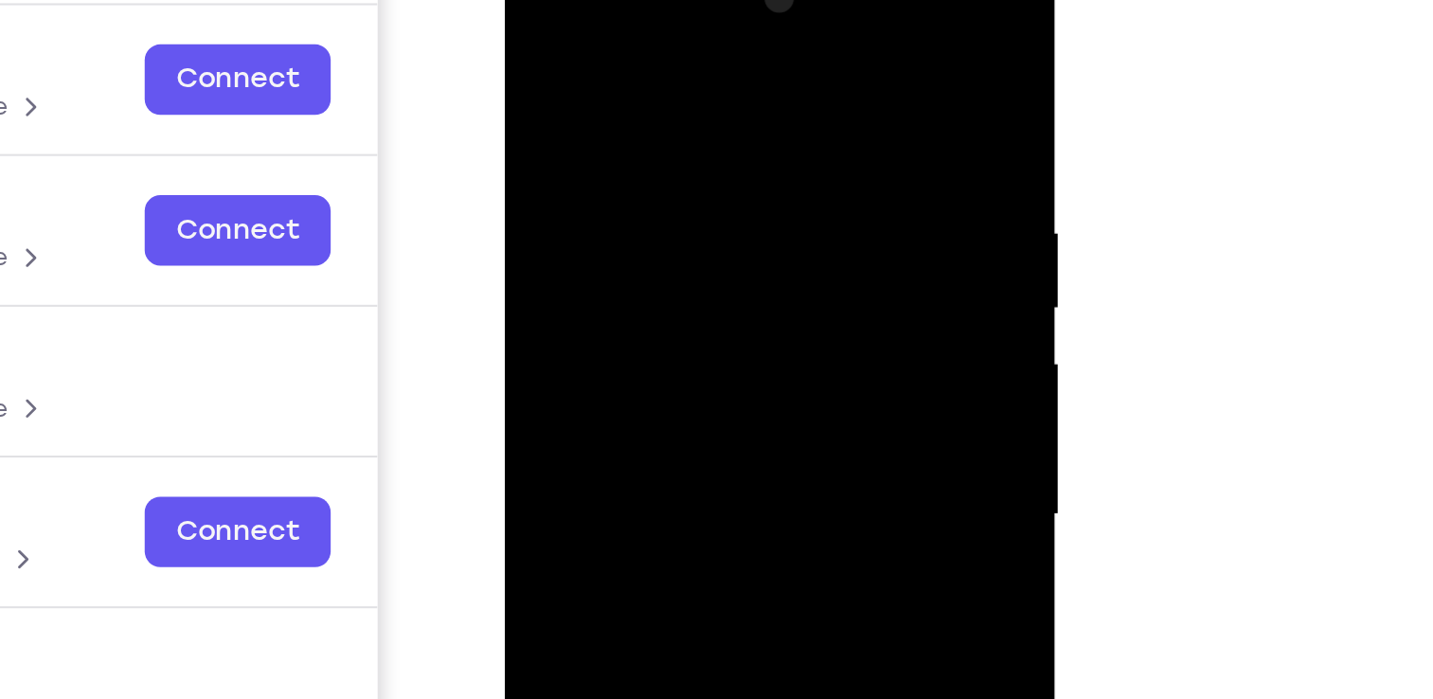
click at [617, 255] on div at bounding box center [638, 219] width 239 height 530
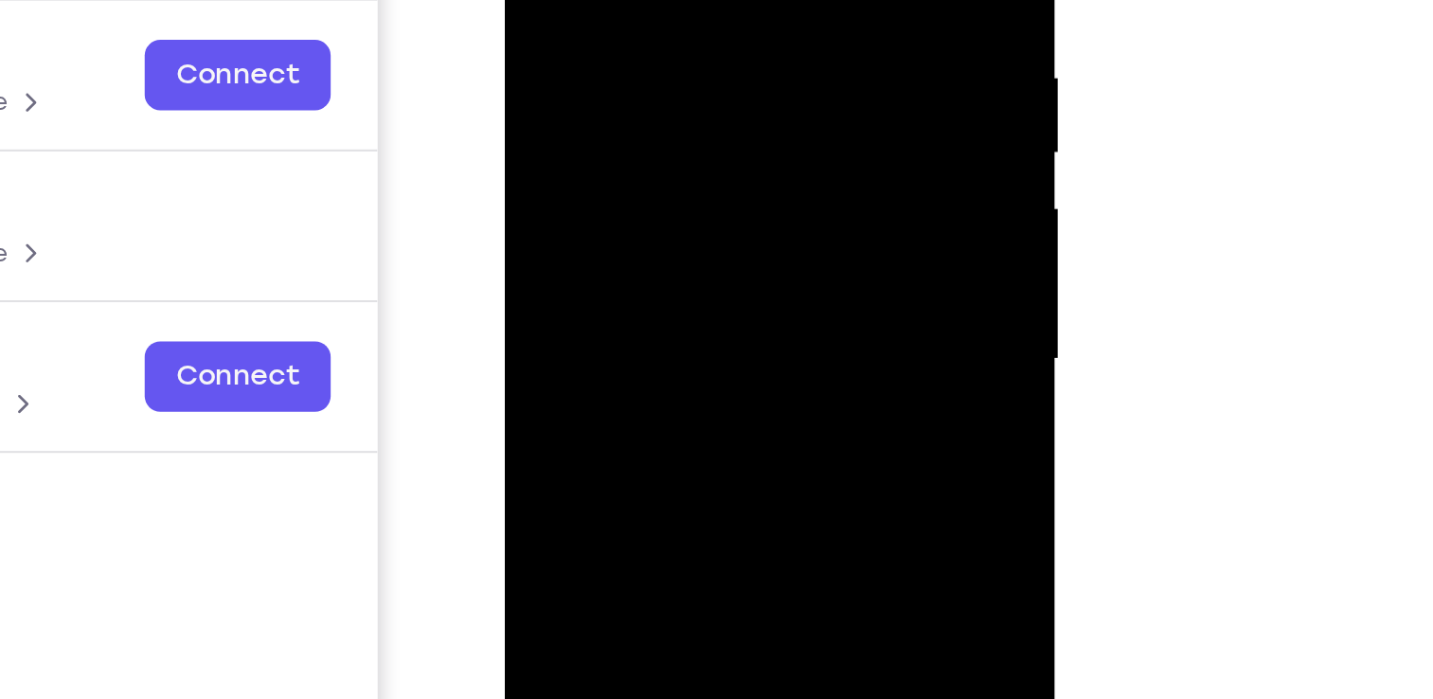
click at [624, 161] on div at bounding box center [638, 63] width 239 height 530
click at [601, 47] on div at bounding box center [638, 63] width 239 height 530
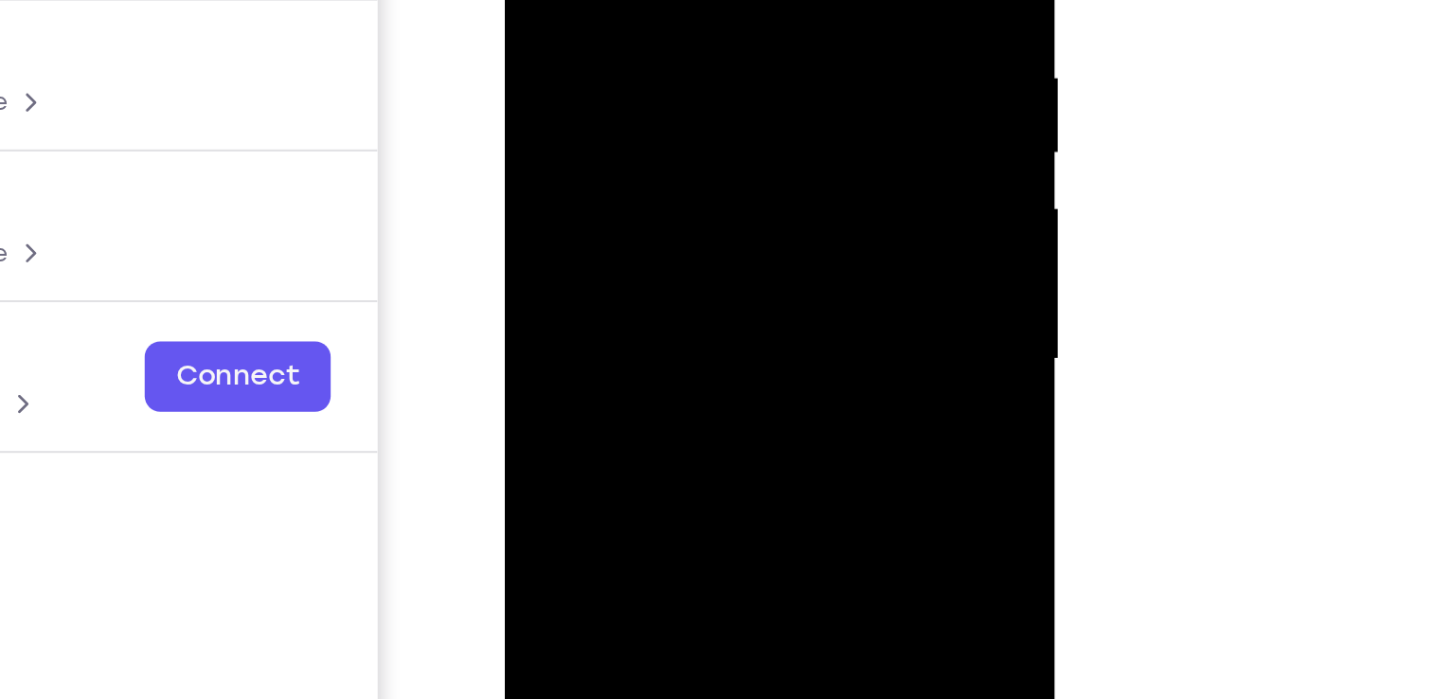
click at [613, 10] on div at bounding box center [638, 63] width 239 height 530
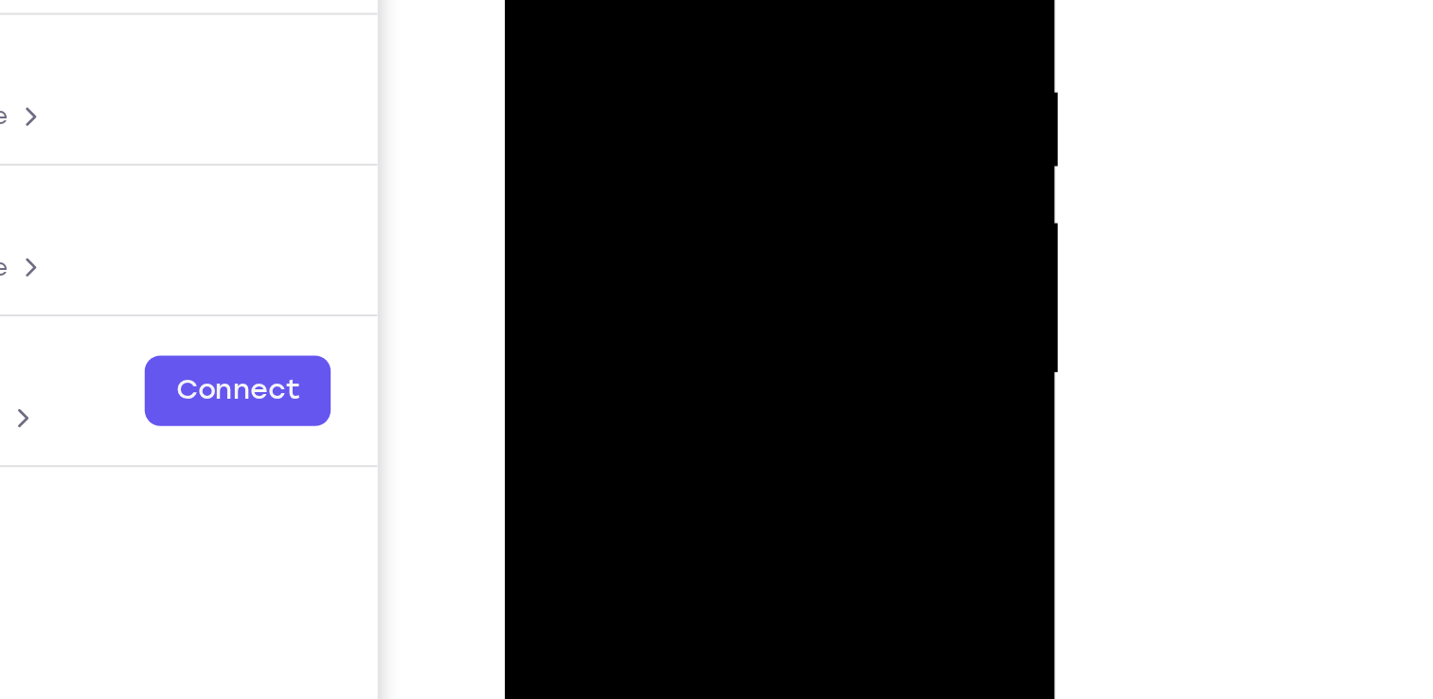
scroll to position [189, 0]
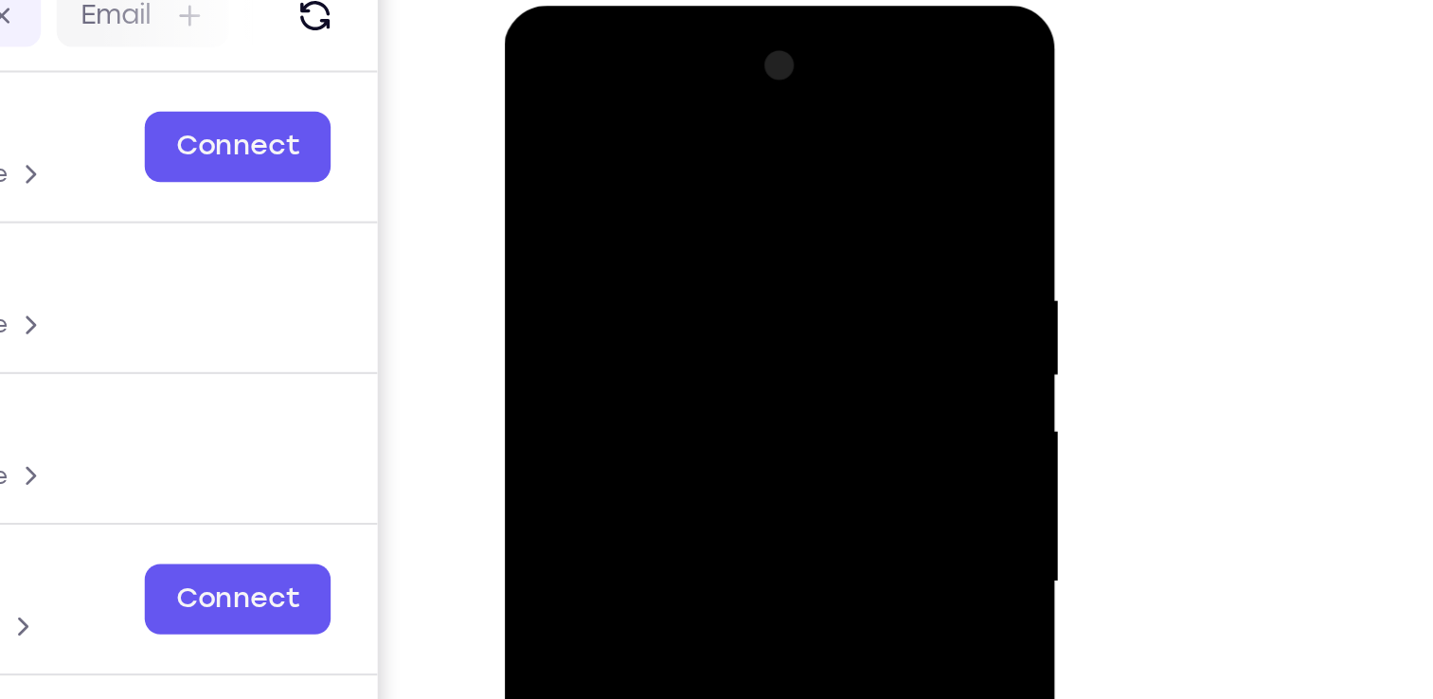
click at [553, 195] on div at bounding box center [638, 285] width 239 height 530
click at [563, 201] on div at bounding box center [638, 285] width 239 height 530
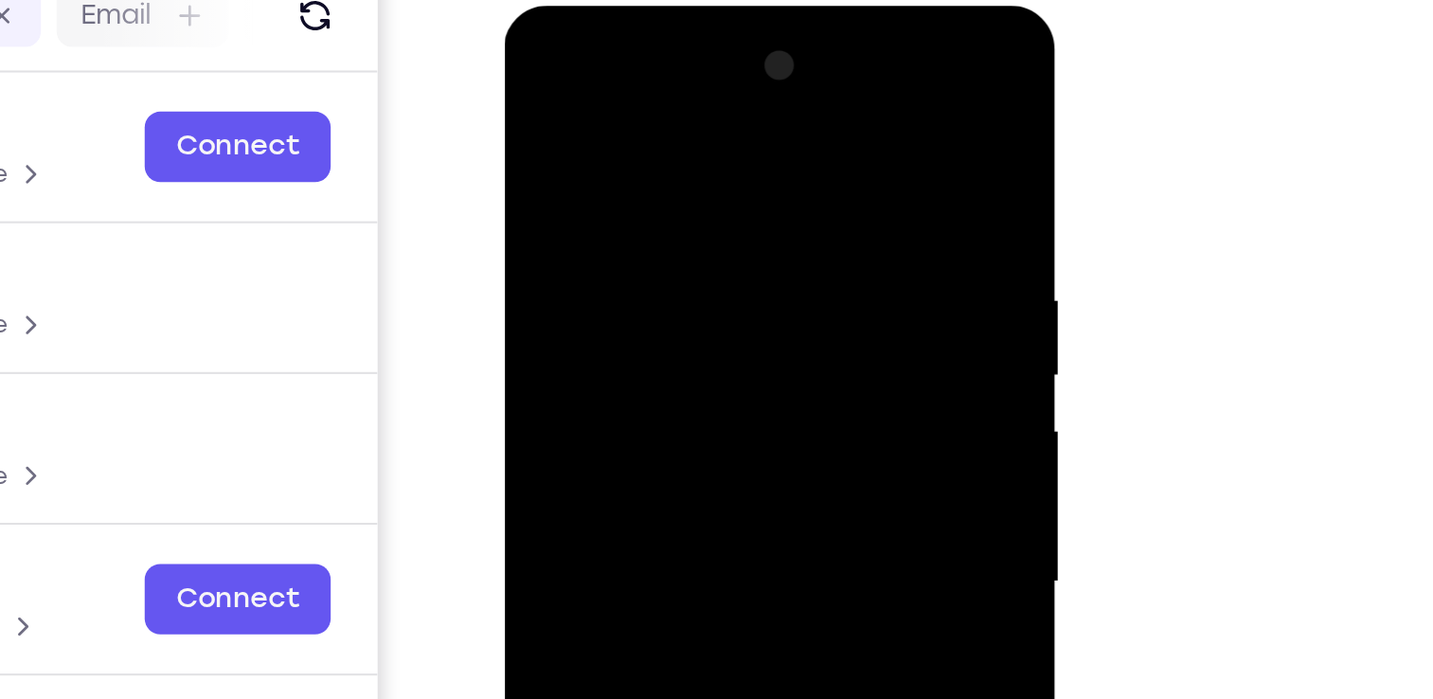
click at [563, 201] on div at bounding box center [638, 285] width 239 height 530
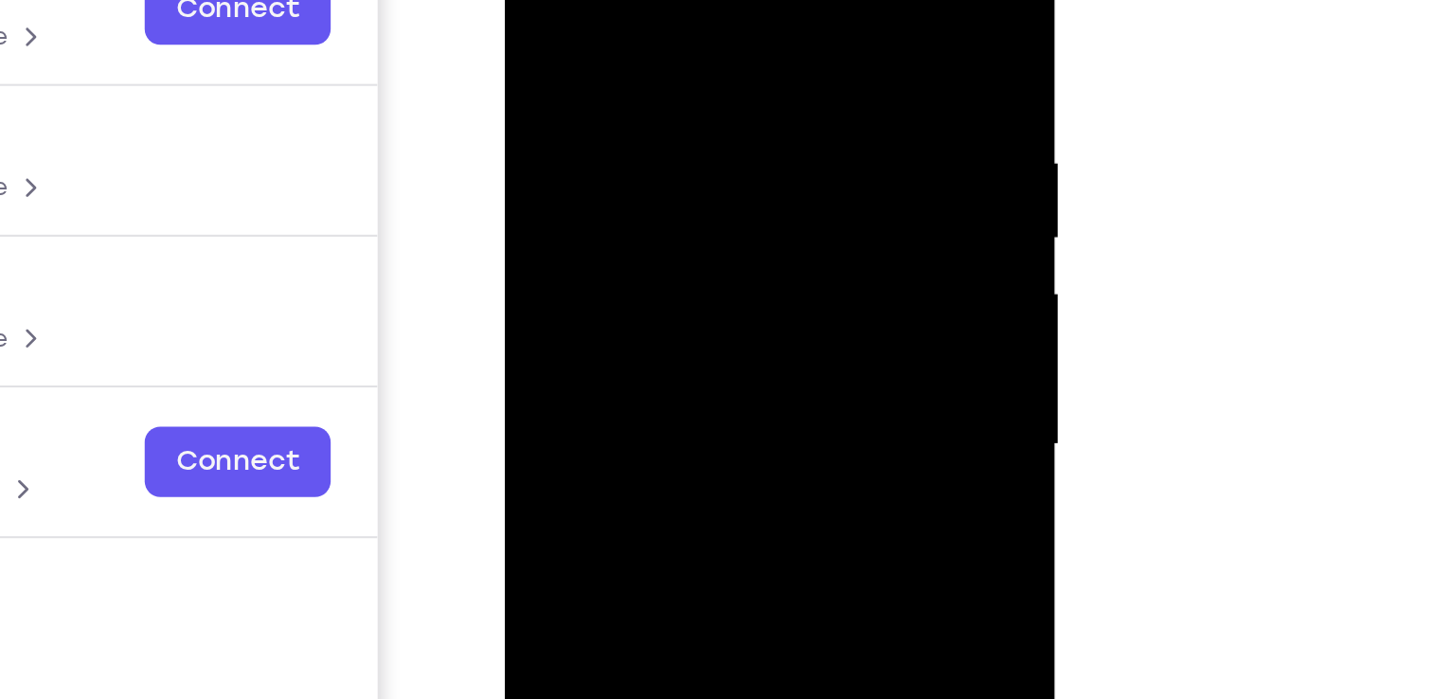
scroll to position [286, 0]
click at [635, 238] on div at bounding box center [638, 147] width 239 height 530
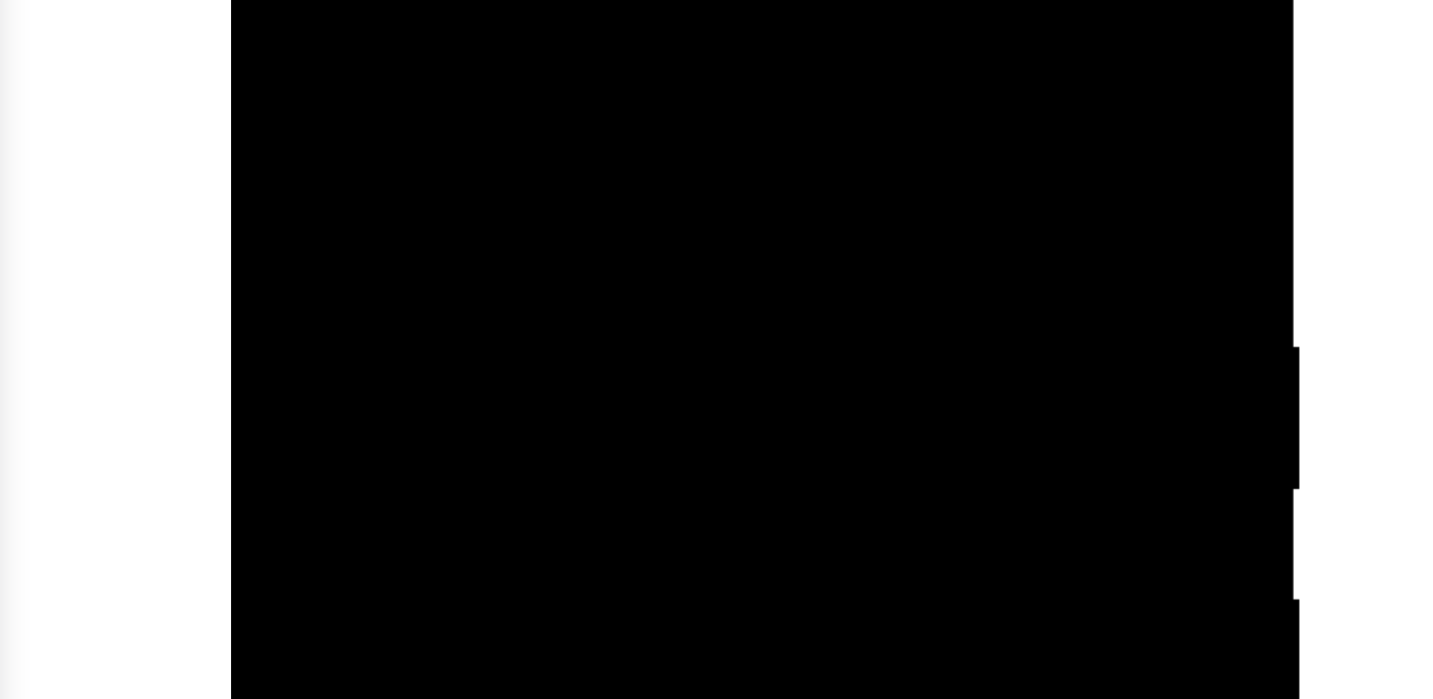
click at [346, 0] on div at bounding box center [364, 57] width 239 height 530
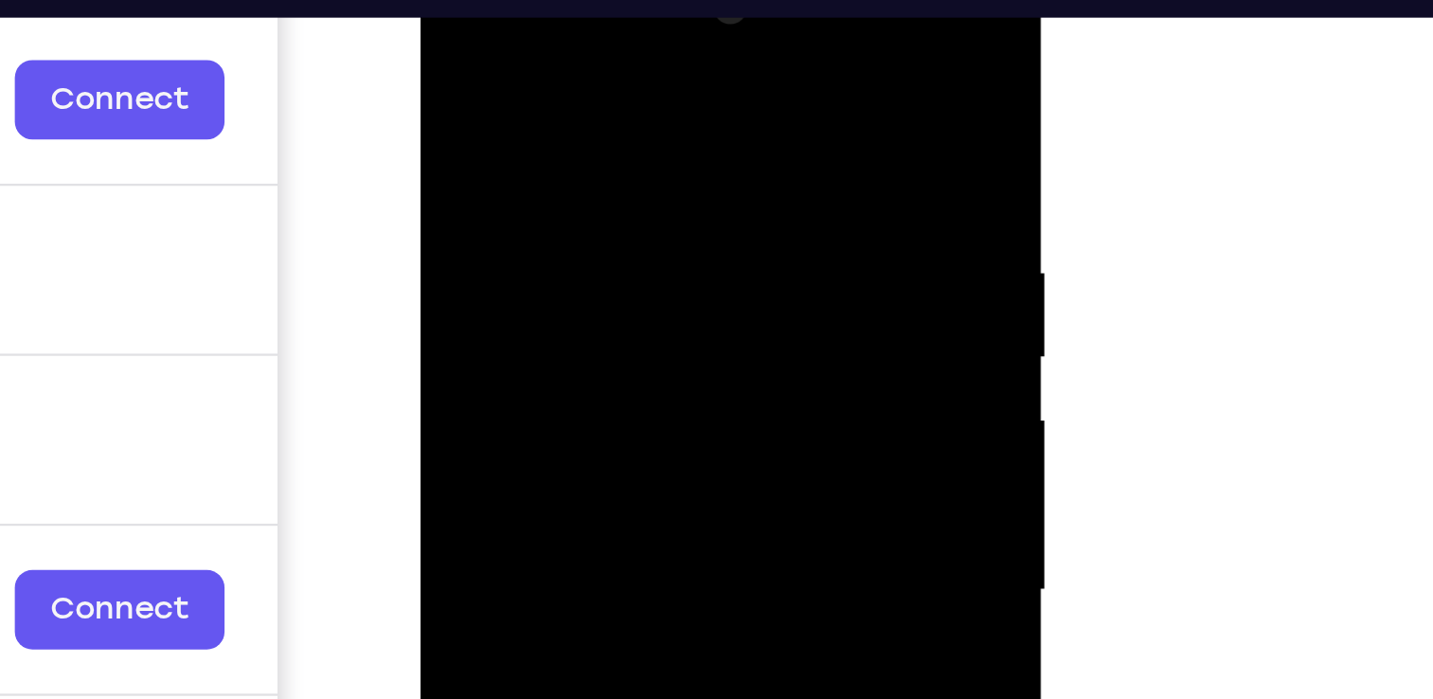
click at [650, 39] on div at bounding box center [554, 220] width 239 height 530
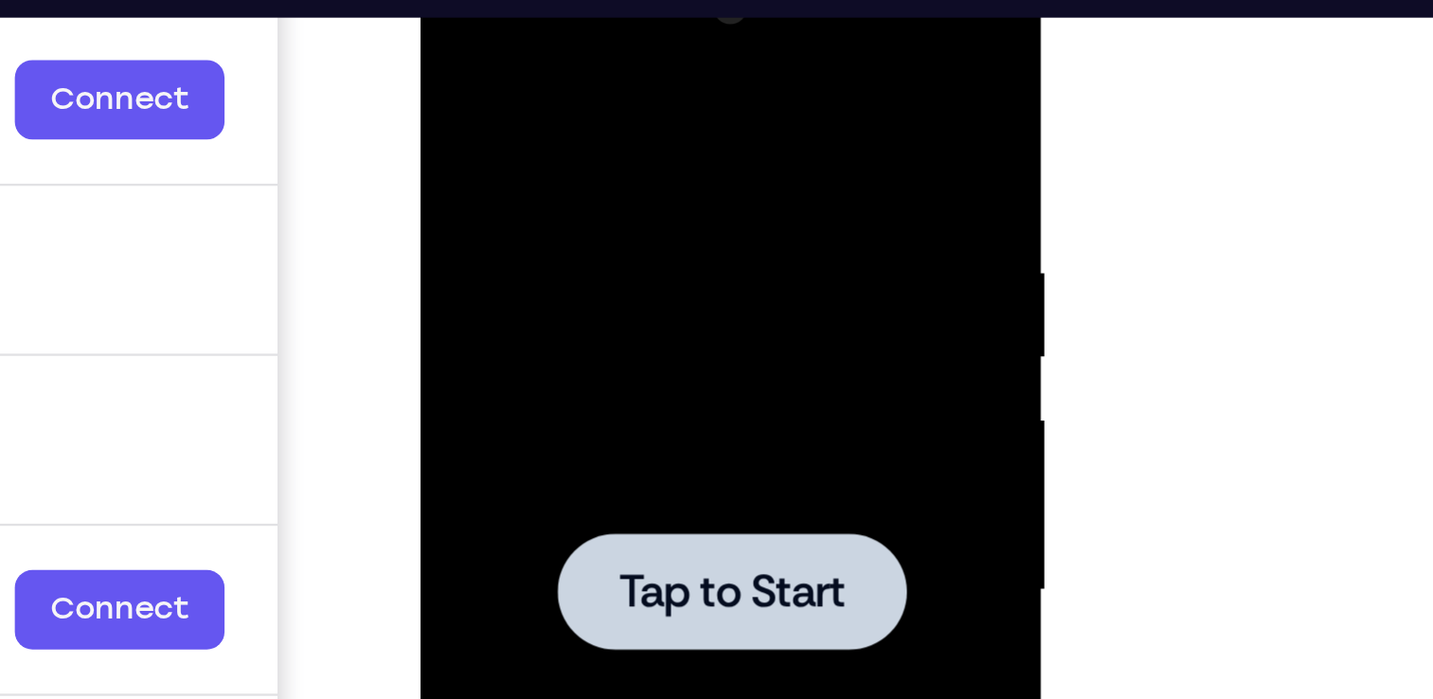
click at [579, 136] on div at bounding box center [554, 220] width 239 height 530
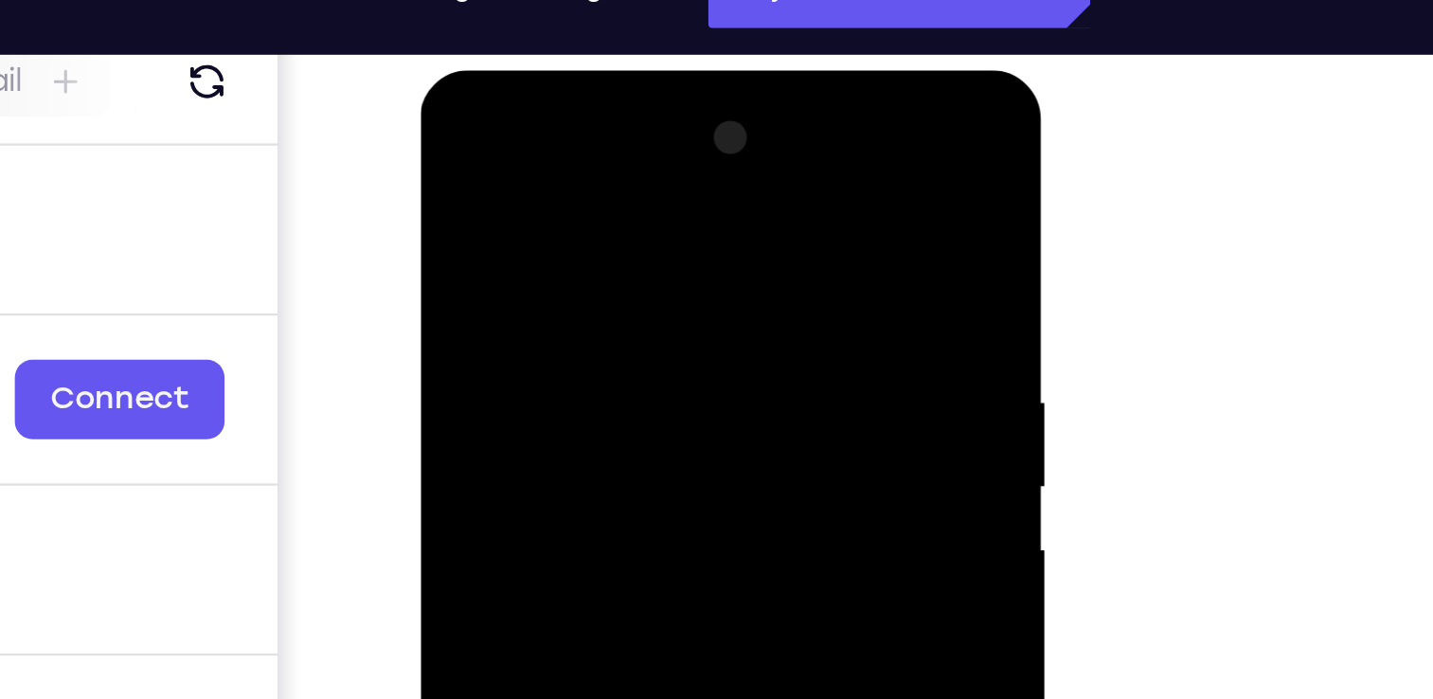
scroll to position [246, 0]
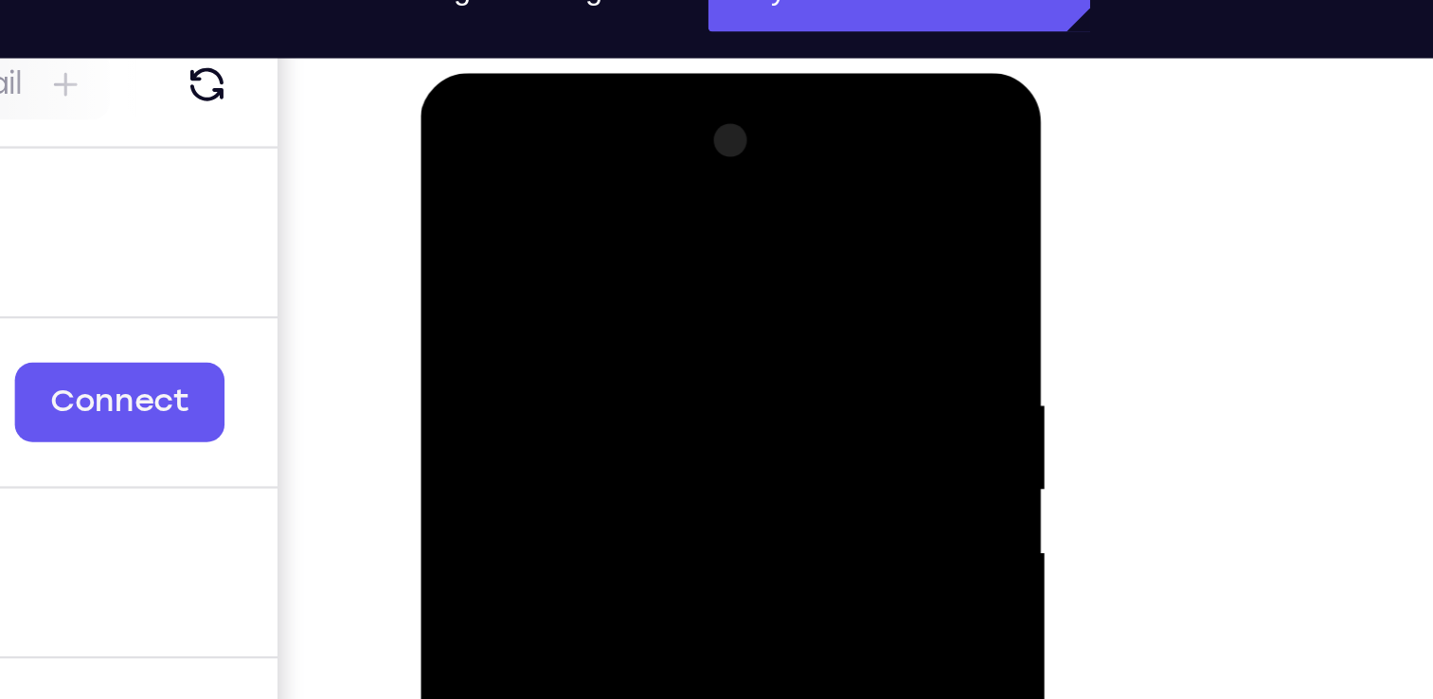
click at [534, 175] on div at bounding box center [554, 352] width 239 height 530
click at [477, 298] on div at bounding box center [554, 352] width 239 height 530
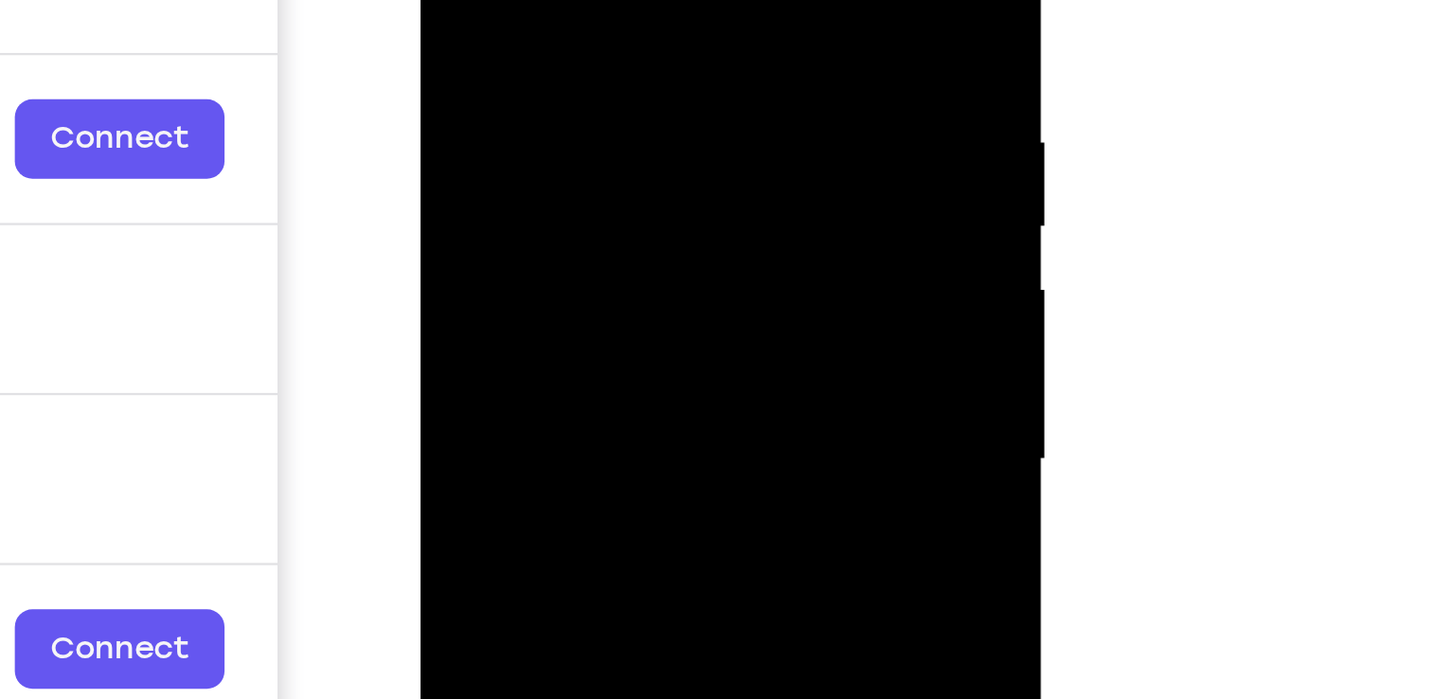
click at [526, 101] on div at bounding box center [554, 91] width 239 height 530
click at [511, 78] on div at bounding box center [554, 91] width 239 height 530
click at [519, 112] on div at bounding box center [554, 91] width 239 height 530
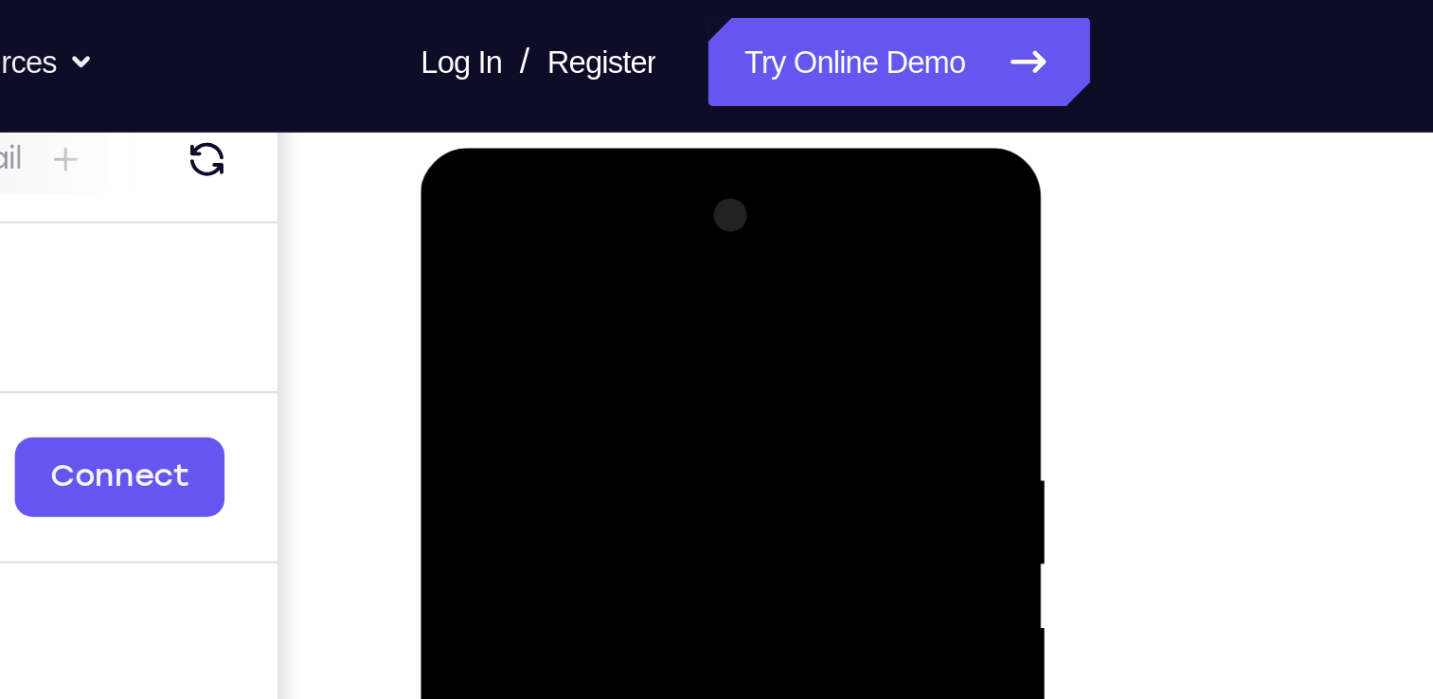
click at [545, 205] on div at bounding box center [554, 427] width 239 height 530
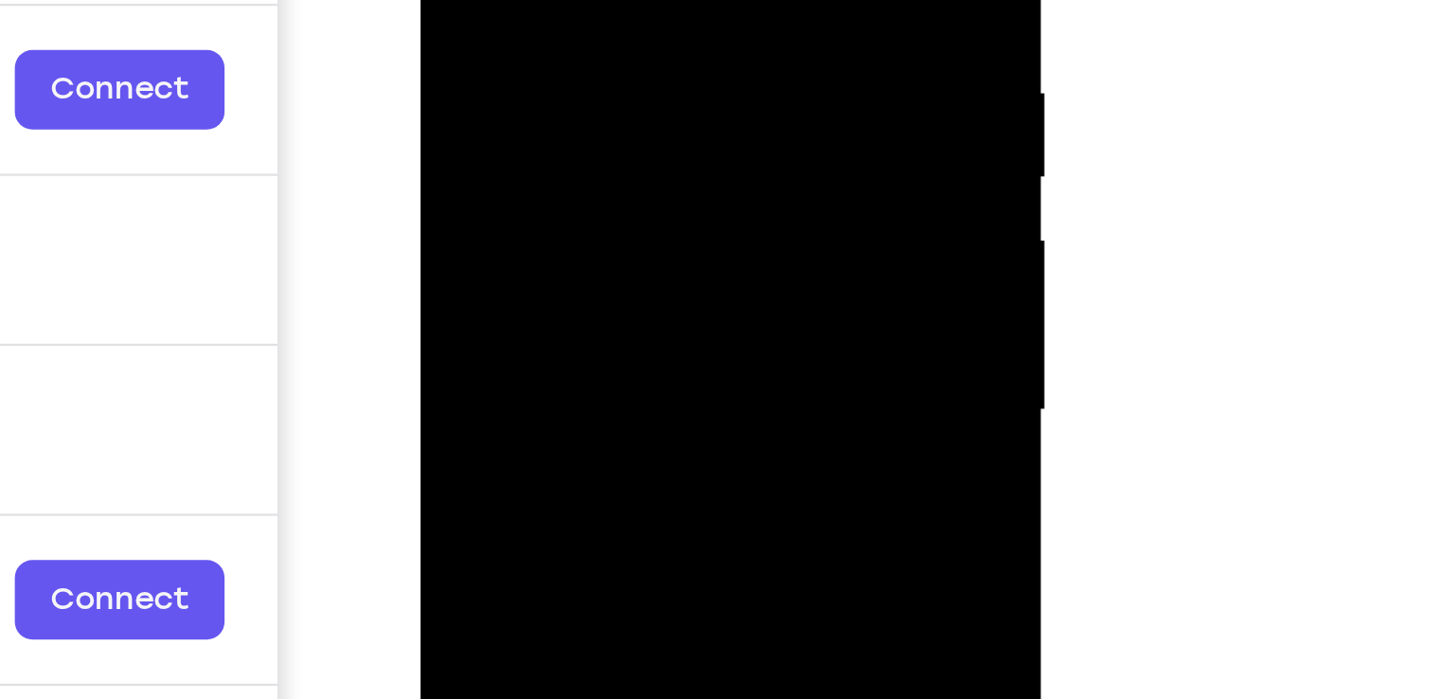
click at [532, 74] on div at bounding box center [554, 41] width 239 height 530
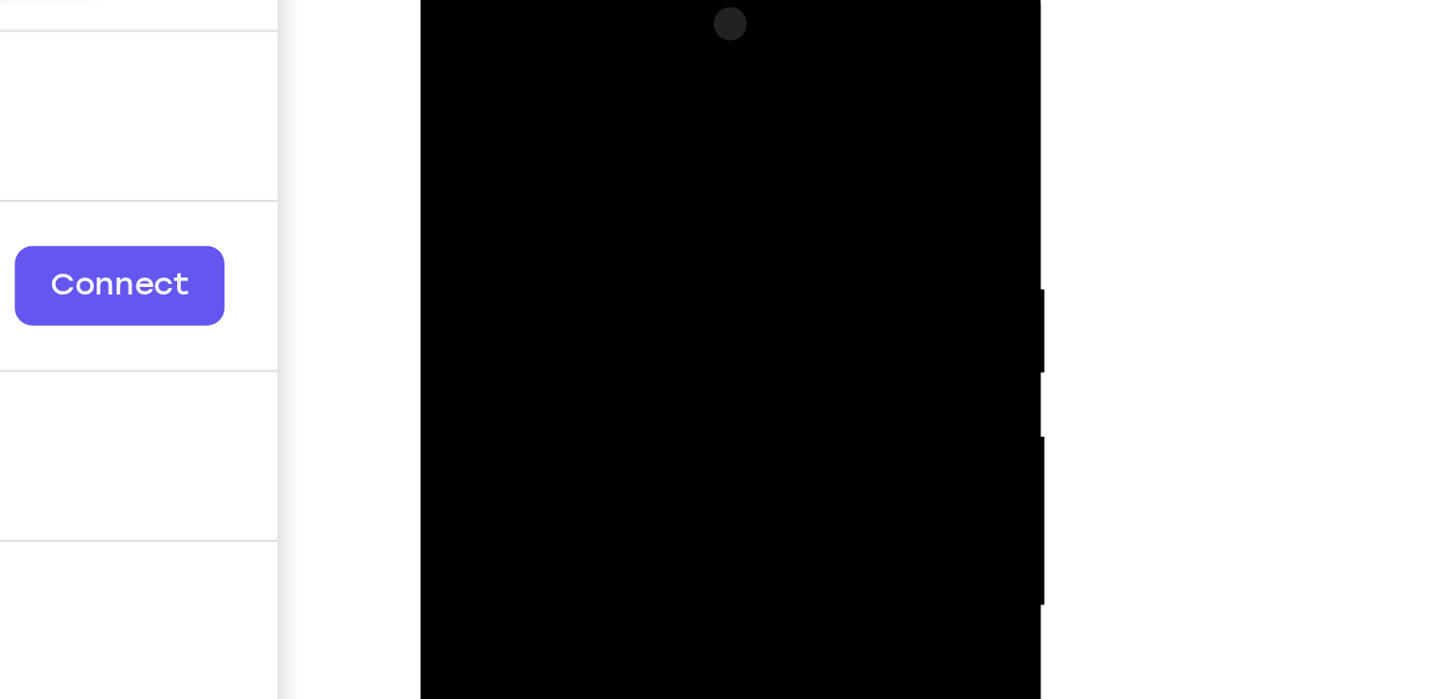
click at [472, 151] on div at bounding box center [554, 237] width 239 height 530
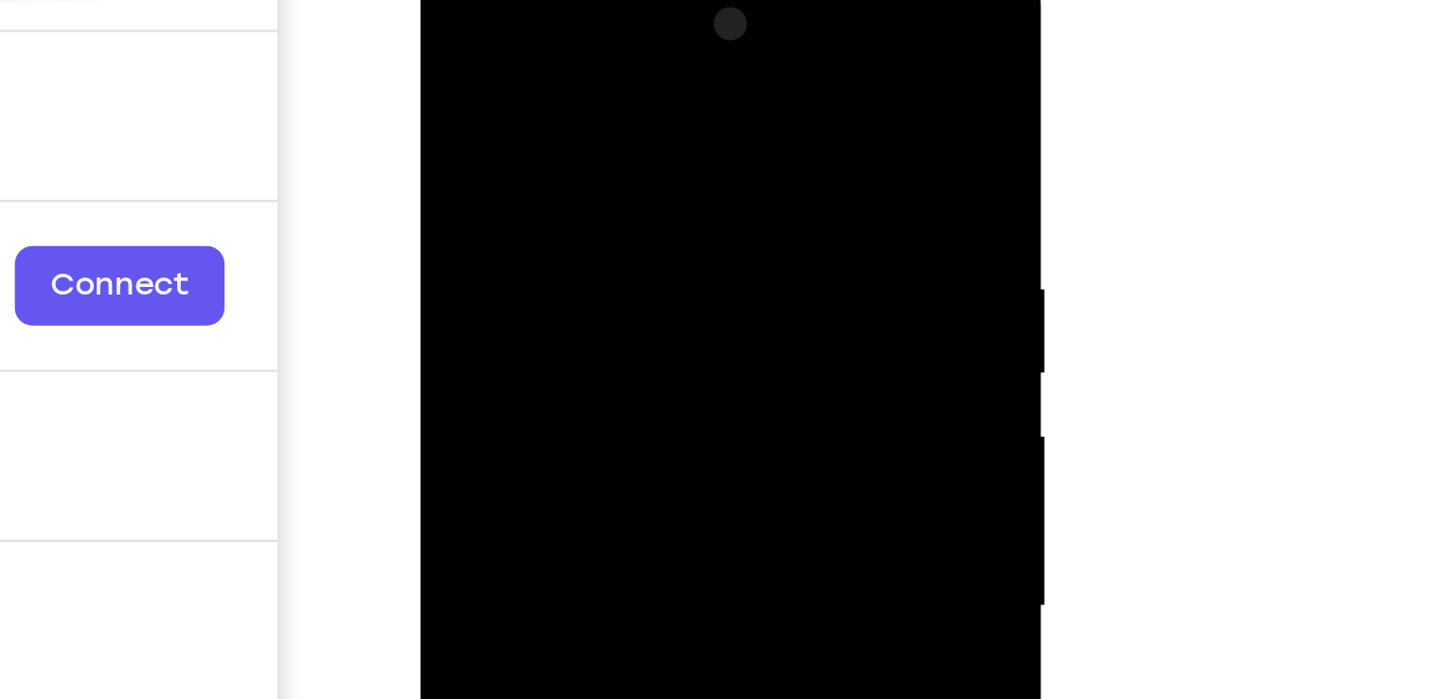
click at [472, 151] on div at bounding box center [554, 237] width 239 height 530
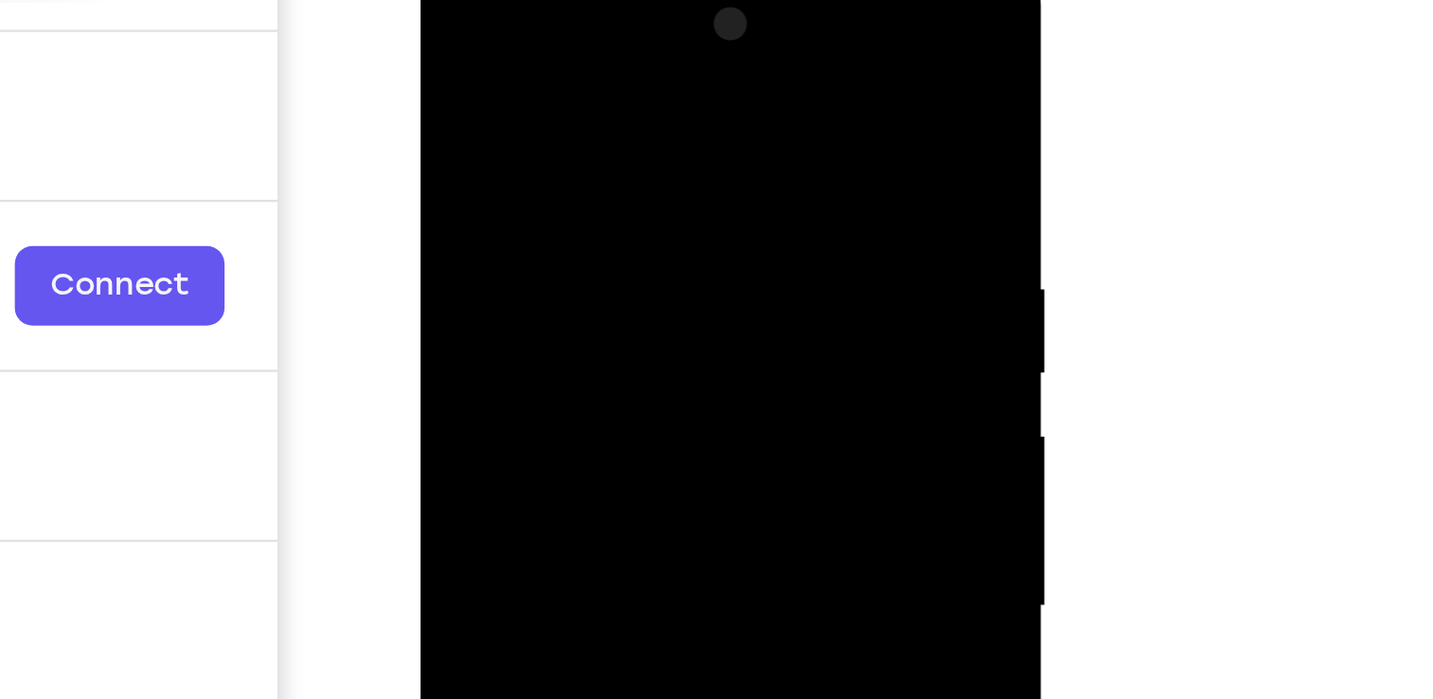
click at [472, 151] on div at bounding box center [554, 237] width 239 height 530
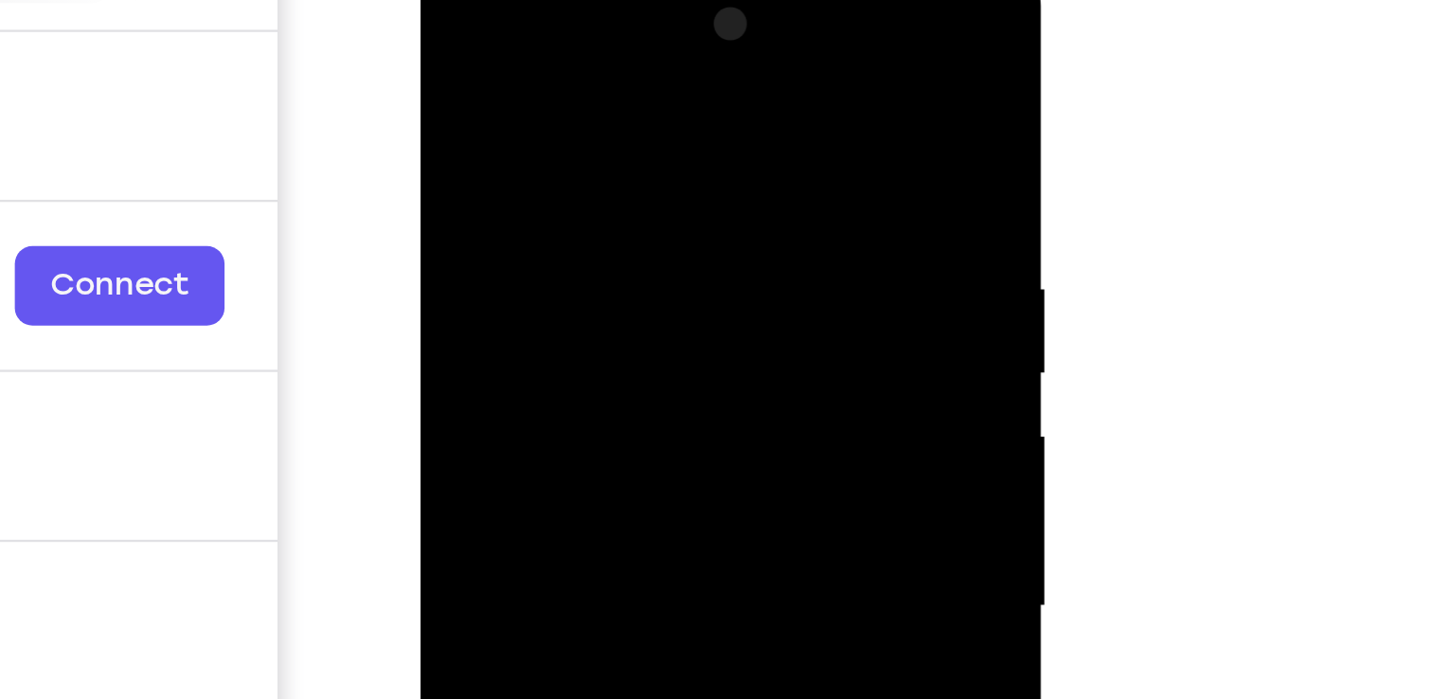
click at [472, 151] on div at bounding box center [554, 237] width 239 height 530
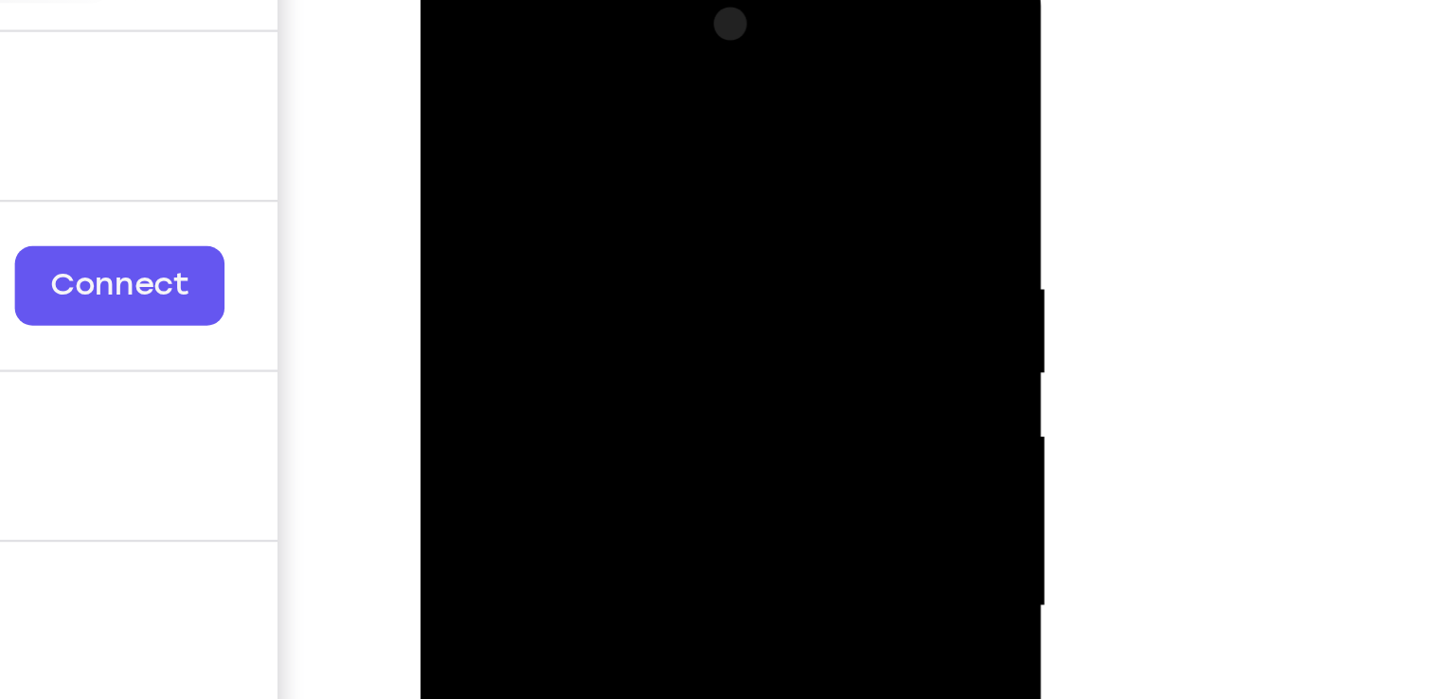
click at [472, 151] on div at bounding box center [554, 237] width 239 height 530
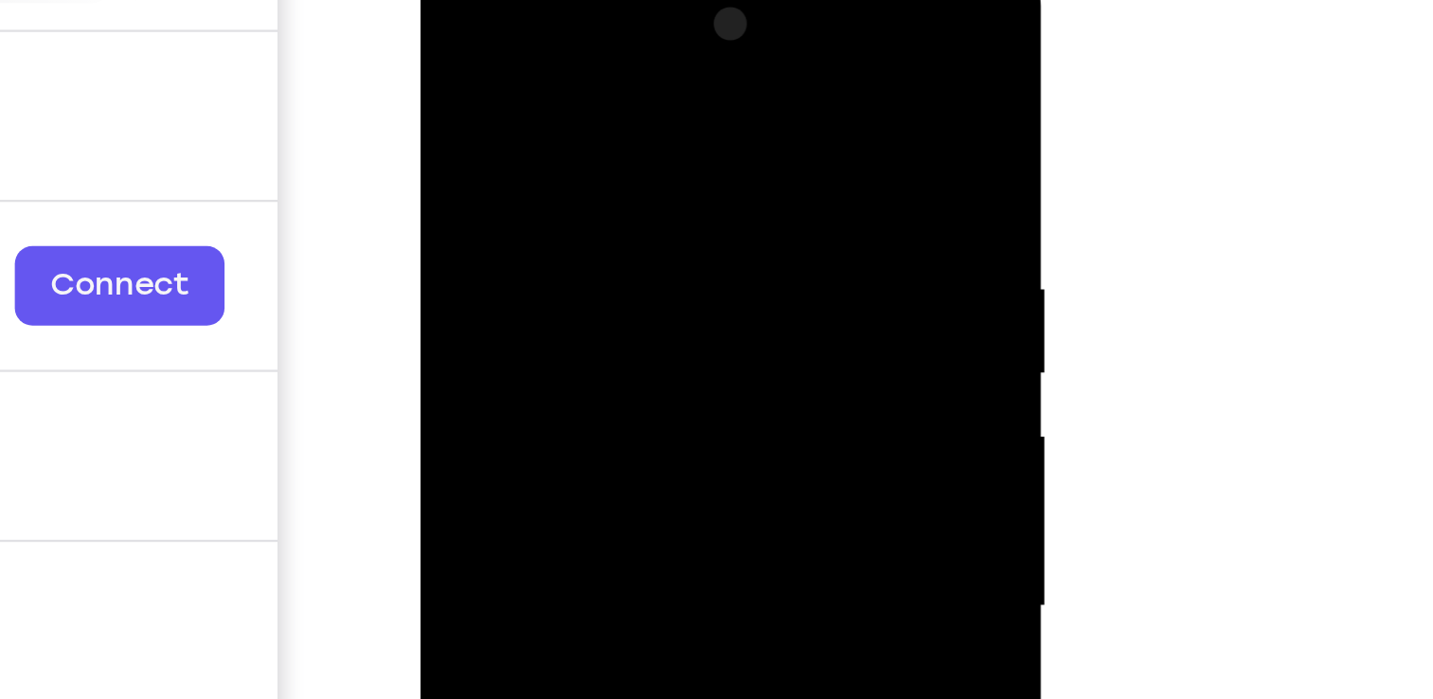
click at [472, 151] on div at bounding box center [554, 237] width 239 height 530
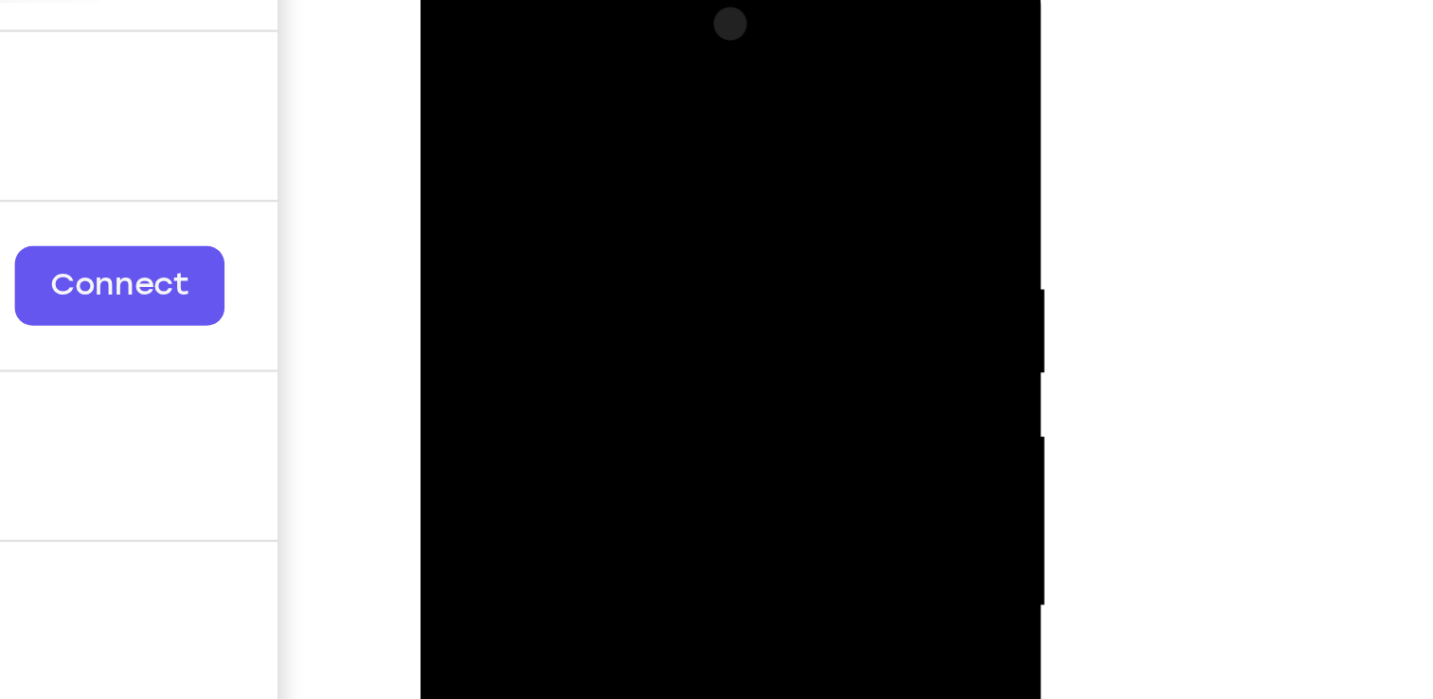
click at [472, 151] on div at bounding box center [554, 237] width 239 height 530
click at [468, 141] on div at bounding box center [554, 237] width 239 height 530
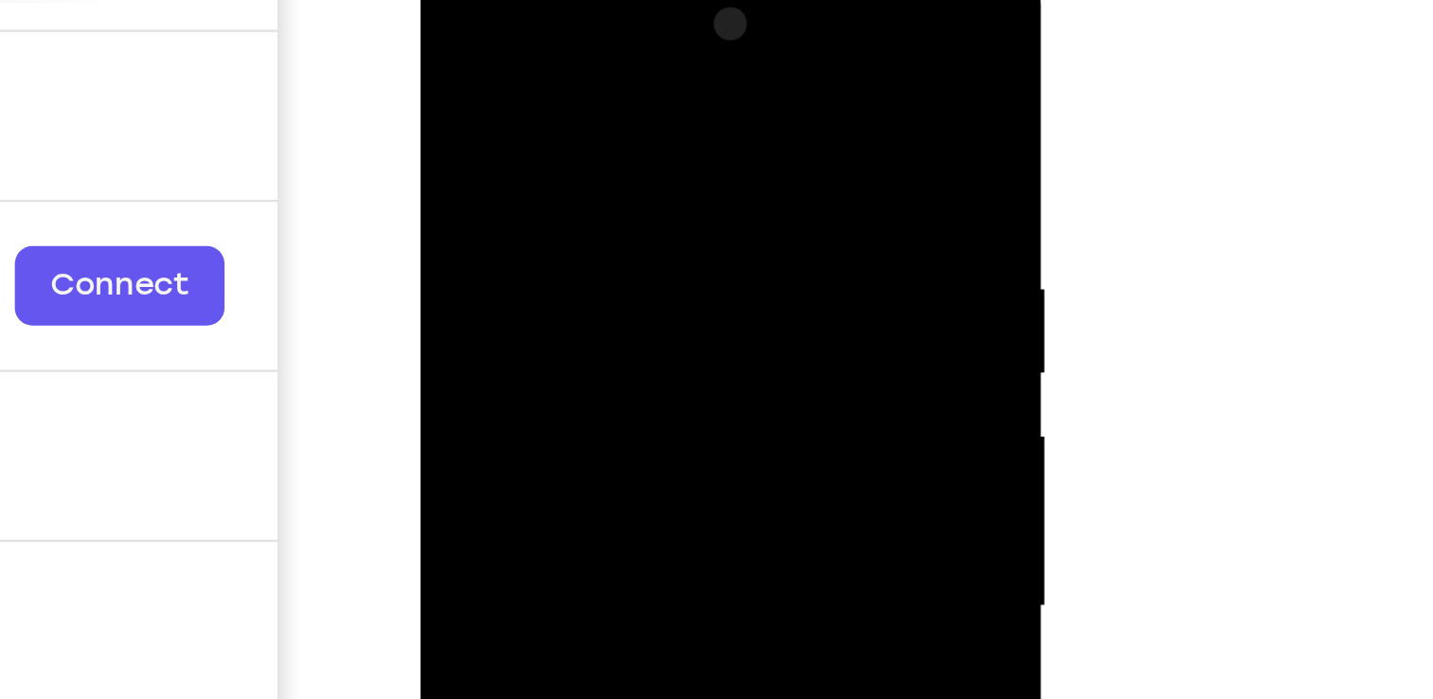
click at [468, 141] on div at bounding box center [554, 237] width 239 height 530
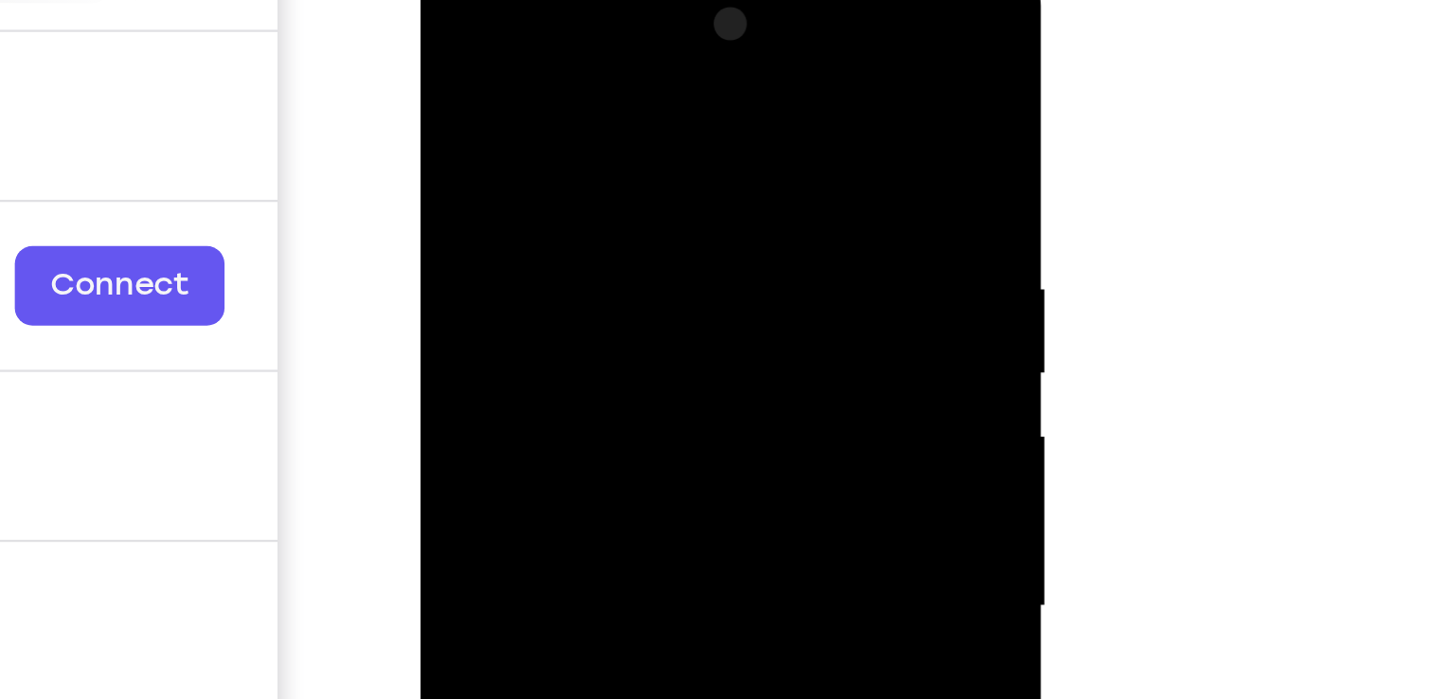
click at [468, 141] on div at bounding box center [554, 237] width 239 height 530
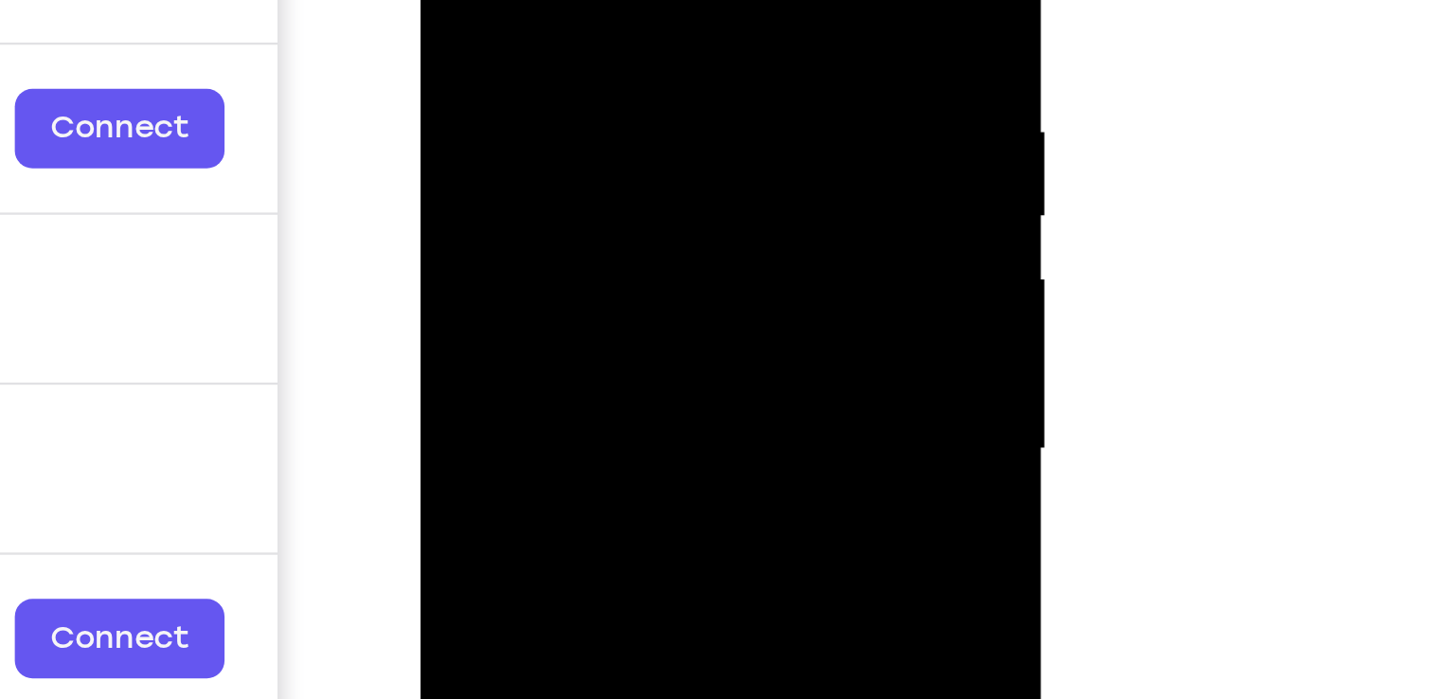
click at [553, 165] on div at bounding box center [554, 79] width 239 height 530
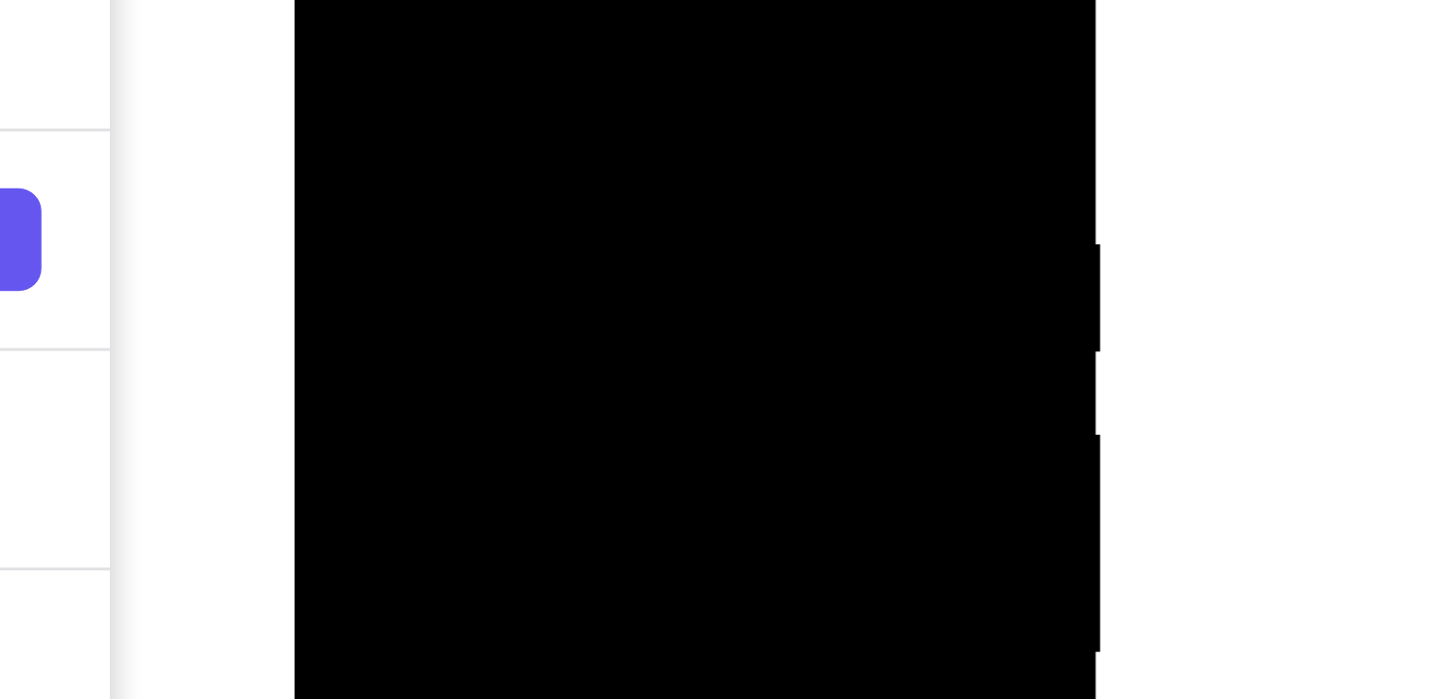
click at [400, 0] on div at bounding box center [428, 95] width 239 height 530
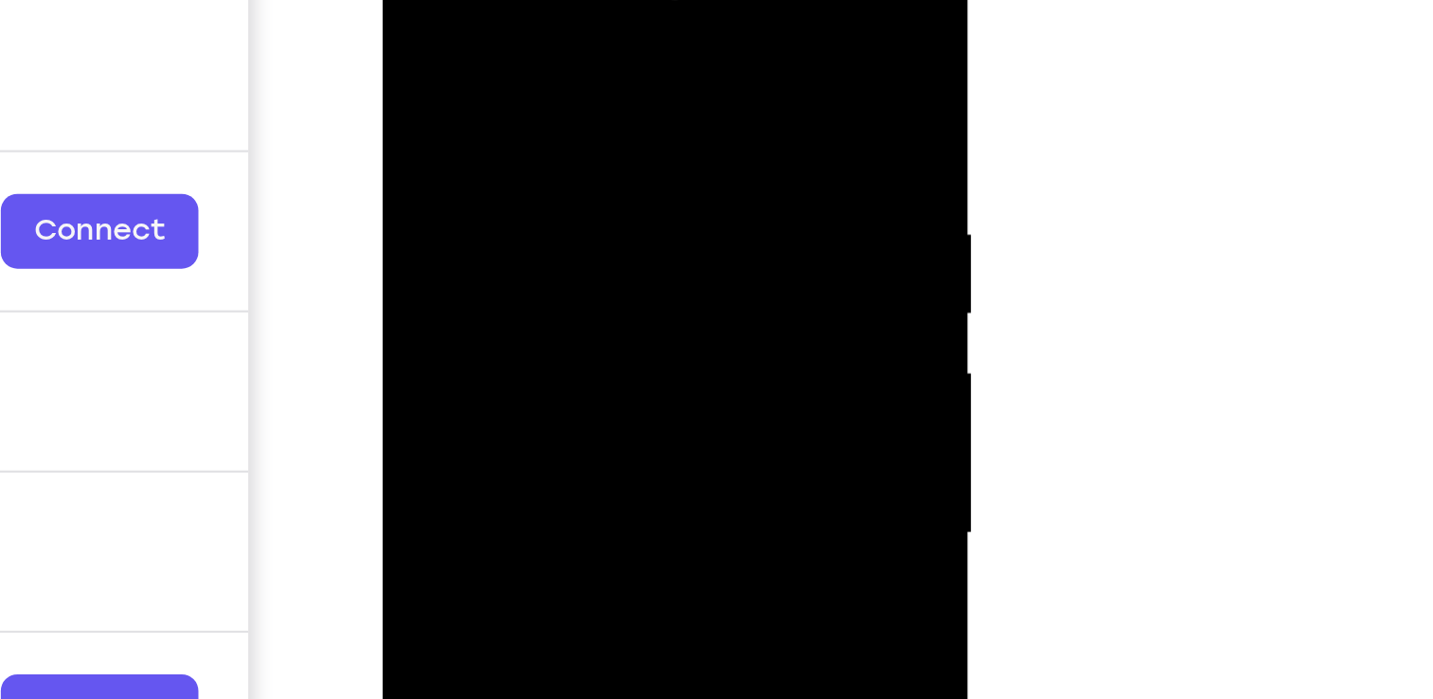
click at [616, 18] on div at bounding box center [516, 201] width 239 height 530
click at [555, 50] on div at bounding box center [516, 201] width 239 height 530
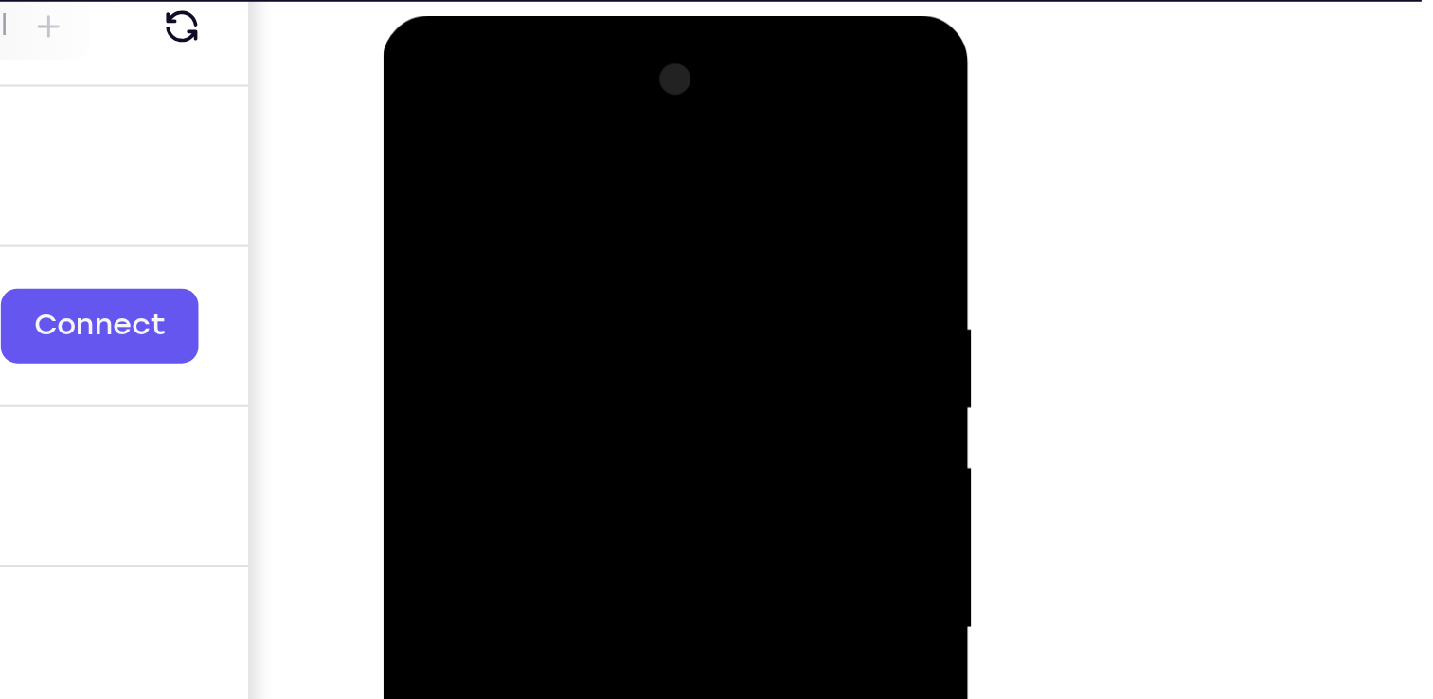
click at [610, 113] on div at bounding box center [516, 295] width 239 height 530
click at [607, 143] on div at bounding box center [516, 295] width 239 height 530
click at [614, 114] on div at bounding box center [516, 295] width 239 height 530
click at [618, 103] on div at bounding box center [516, 295] width 239 height 530
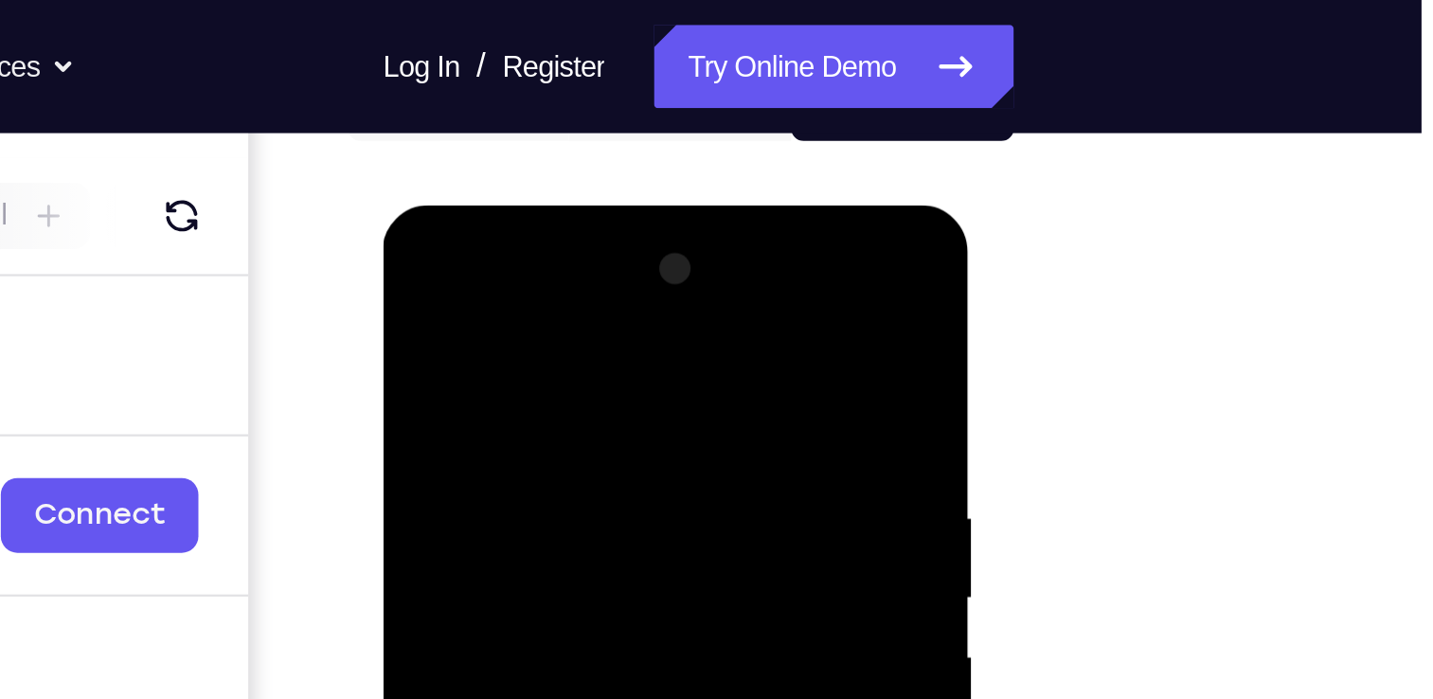
scroll to position [219, 0]
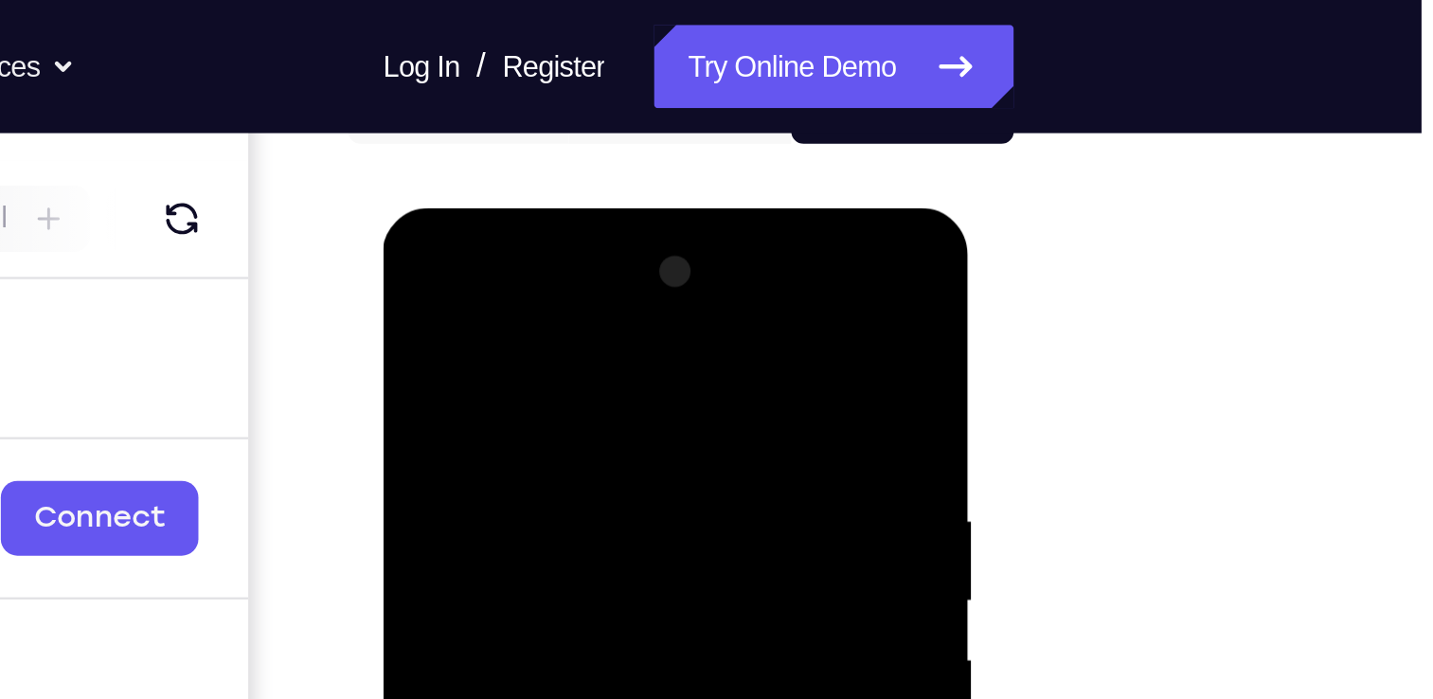
click at [466, 330] on div at bounding box center [516, 487] width 239 height 530
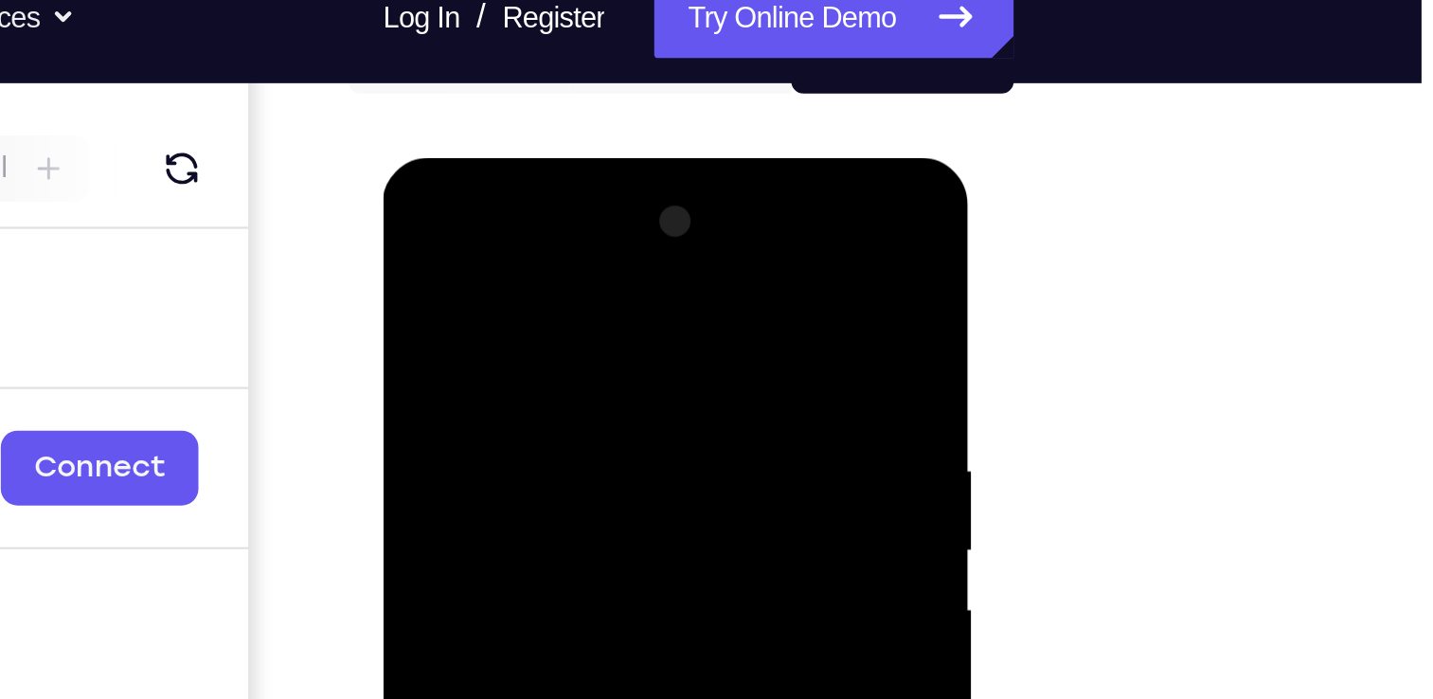
click at [412, 243] on div at bounding box center [516, 436] width 239 height 530
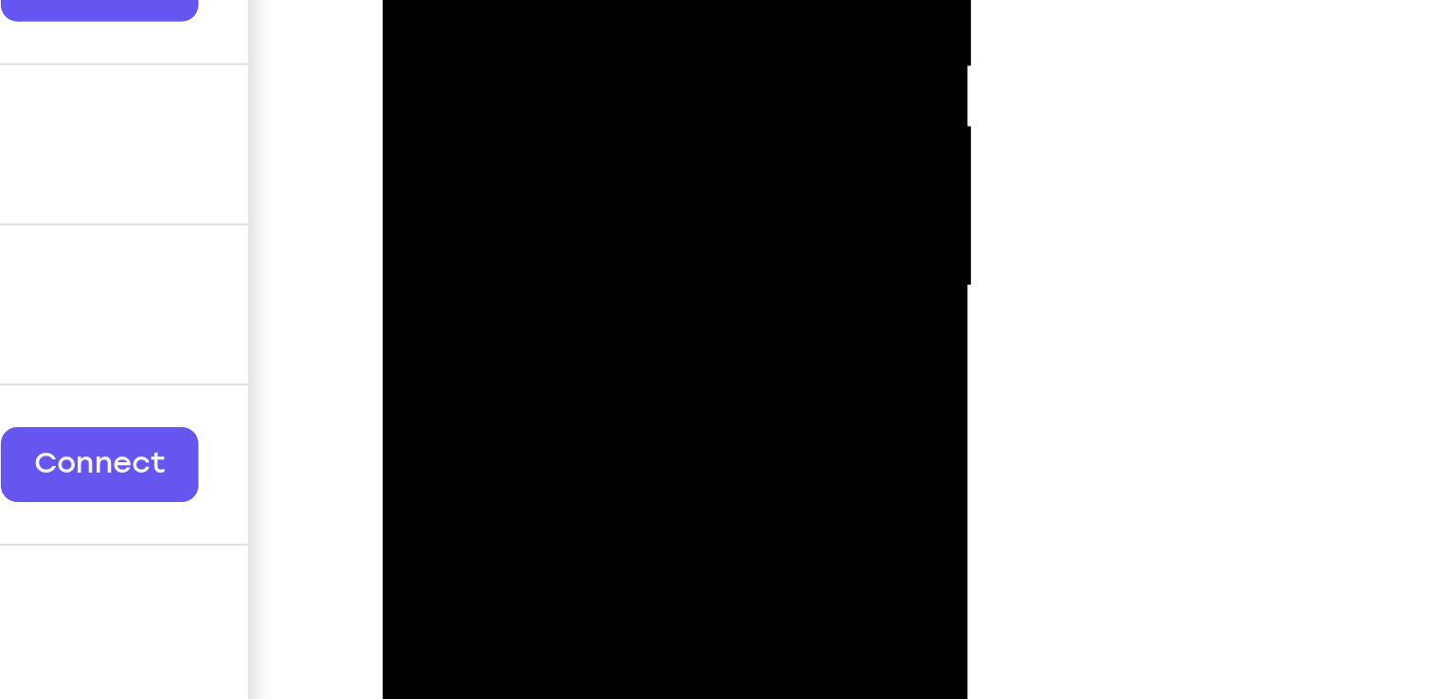
scroll to position [237, 0]
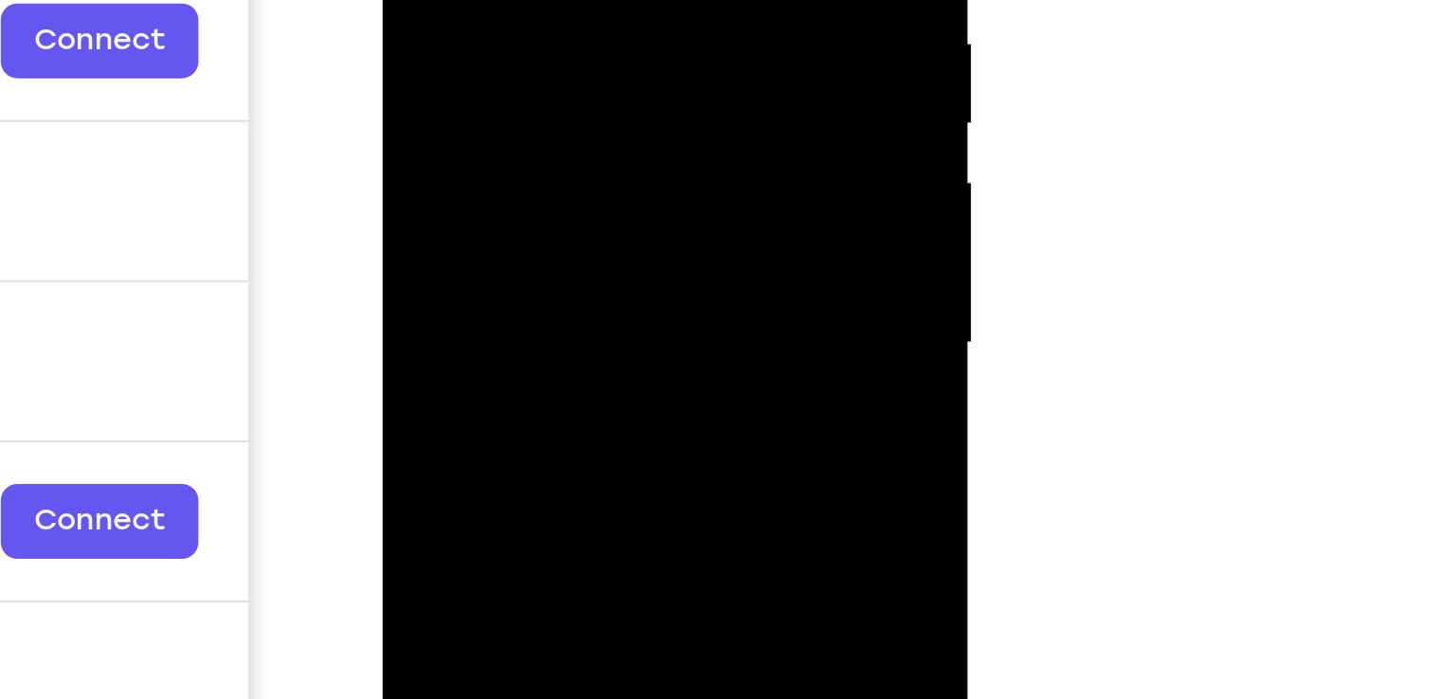
click at [489, 107] on div at bounding box center [516, 10] width 239 height 530
click at [502, 3] on div at bounding box center [516, 10] width 239 height 530
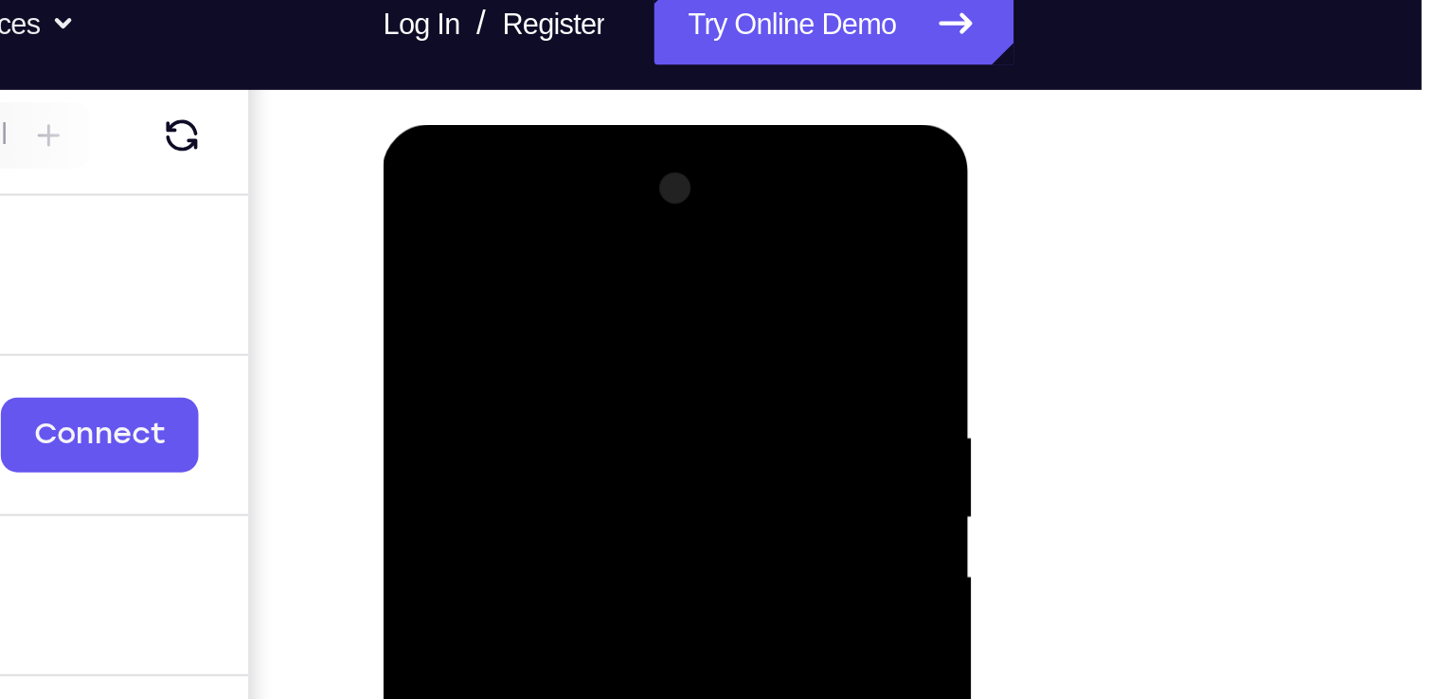
click at [411, 220] on div at bounding box center [516, 404] width 239 height 530
click at [475, 237] on div at bounding box center [516, 404] width 239 height 530
click at [486, 347] on div at bounding box center [516, 404] width 239 height 530
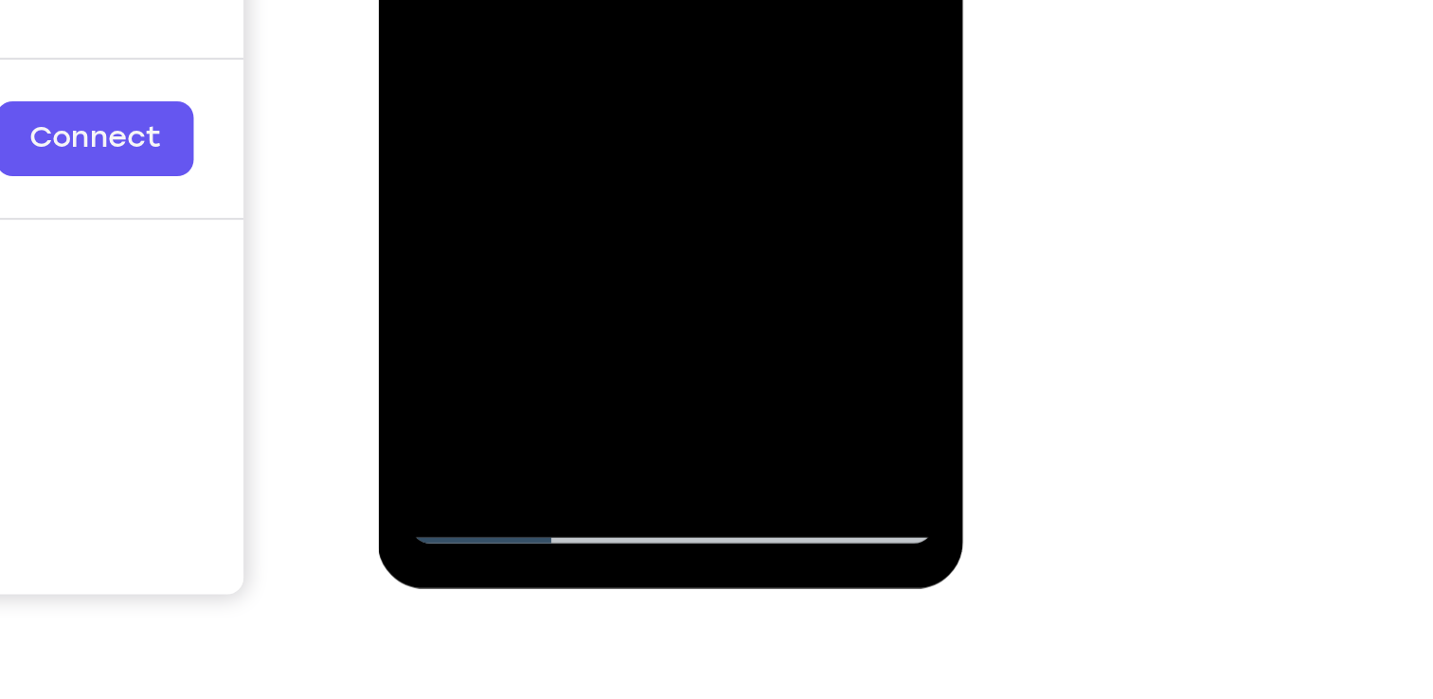
scroll to position [245, 0]
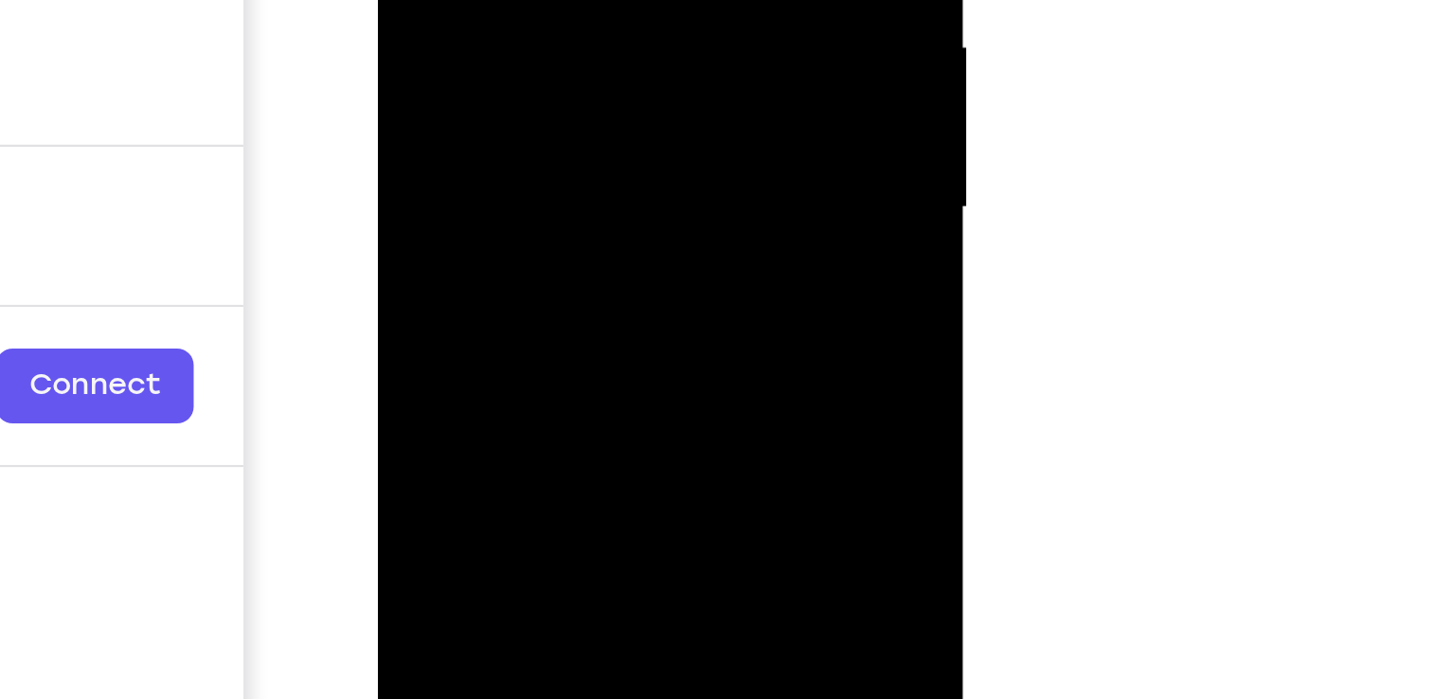
drag, startPoint x: 576, startPoint y: -79, endPoint x: 565, endPoint y: -78, distance: 10.5
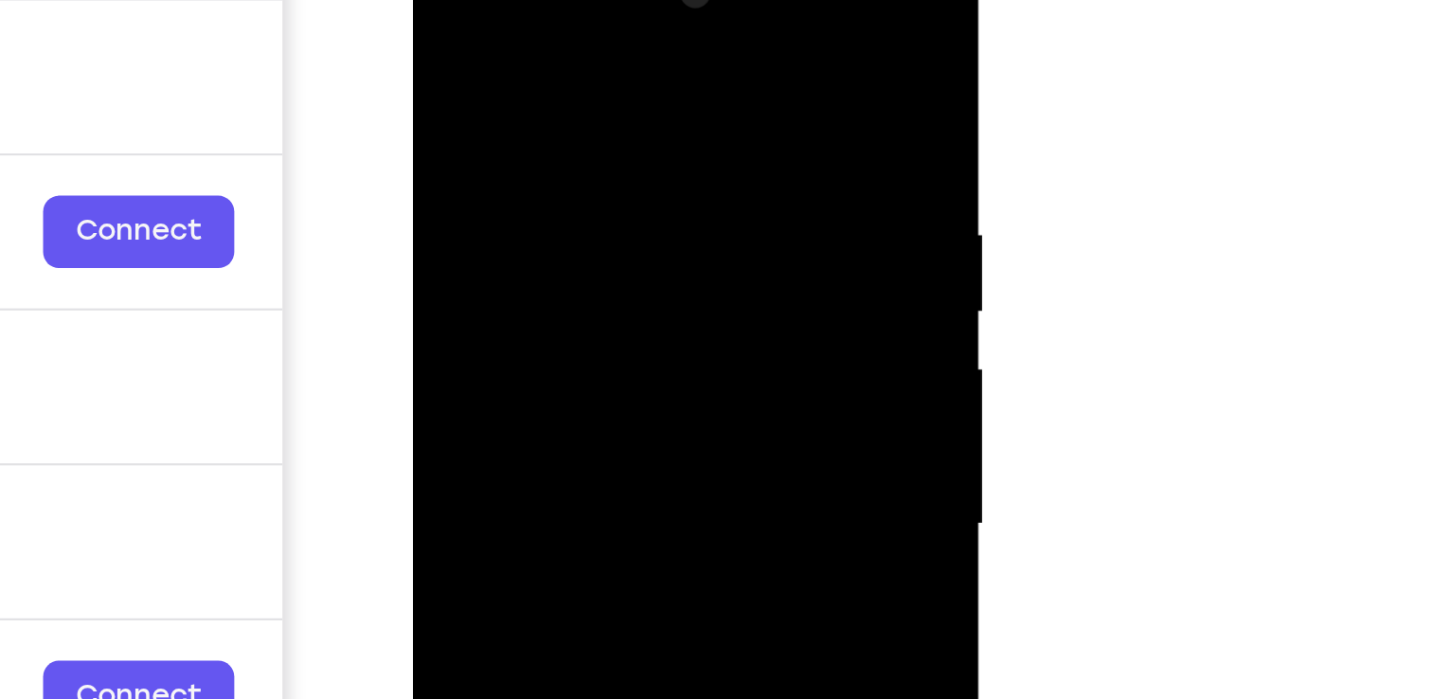
click at [441, 30] on div at bounding box center [546, 212] width 239 height 530
